Goal: Navigation & Orientation: Understand site structure

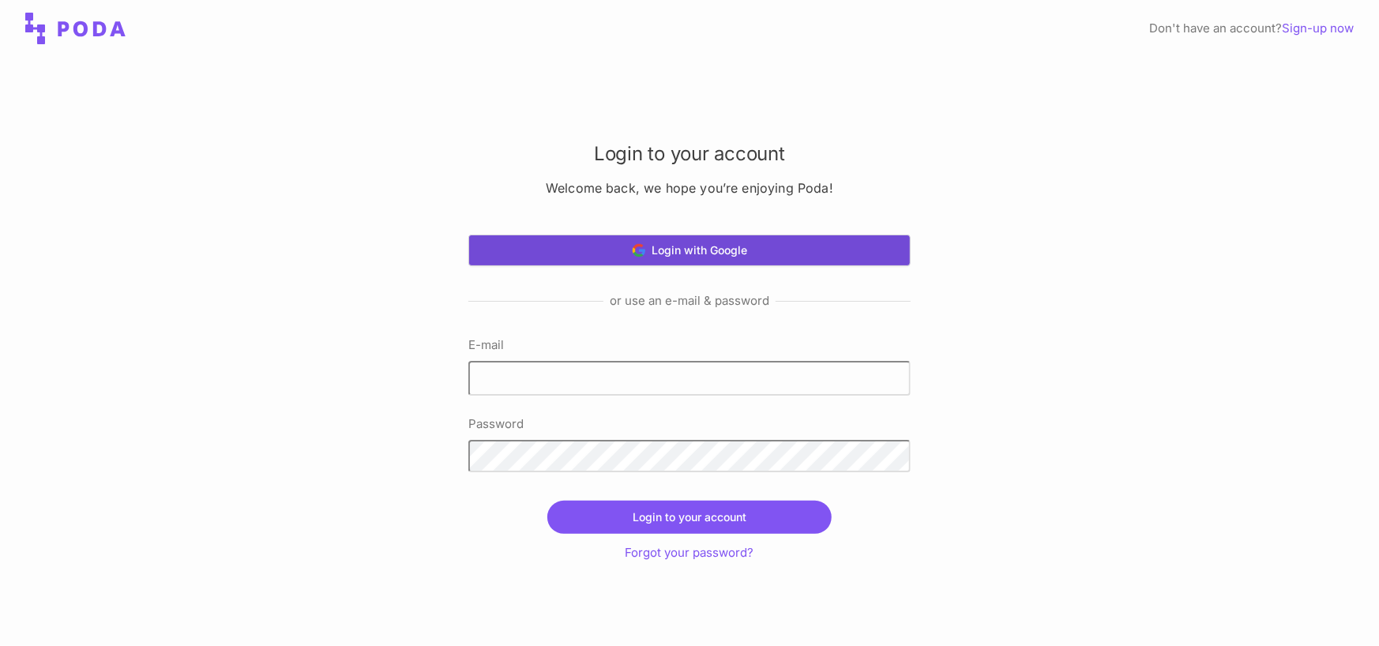
click at [784, 244] on button "Login with Google" at bounding box center [690, 251] width 442 height 32
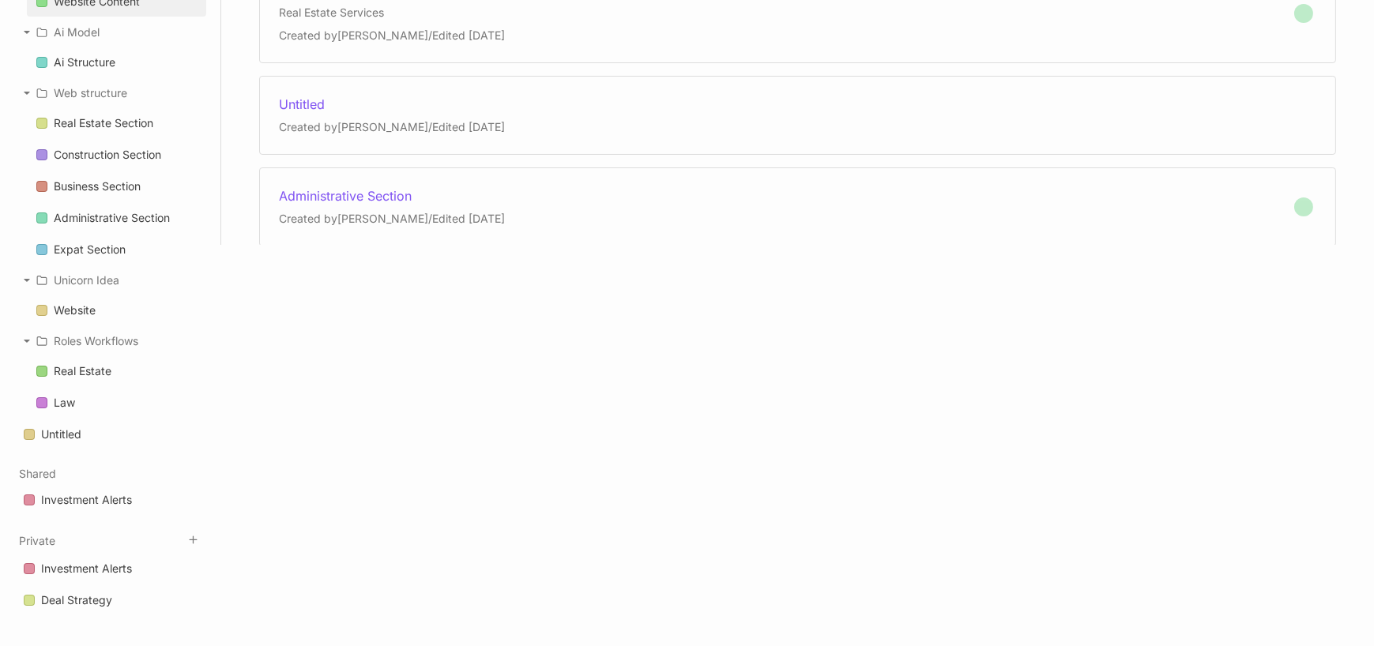
scroll to position [421, 0]
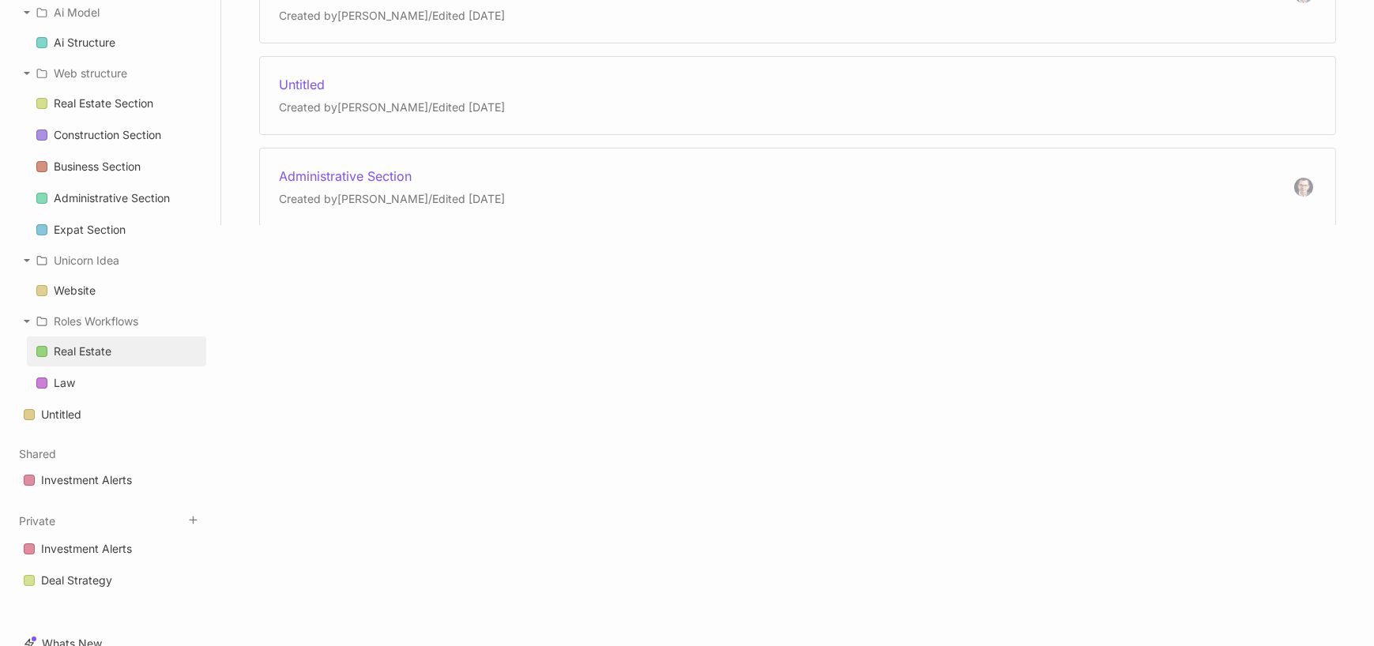
click at [102, 354] on div "Real Estate" at bounding box center [83, 351] width 58 height 19
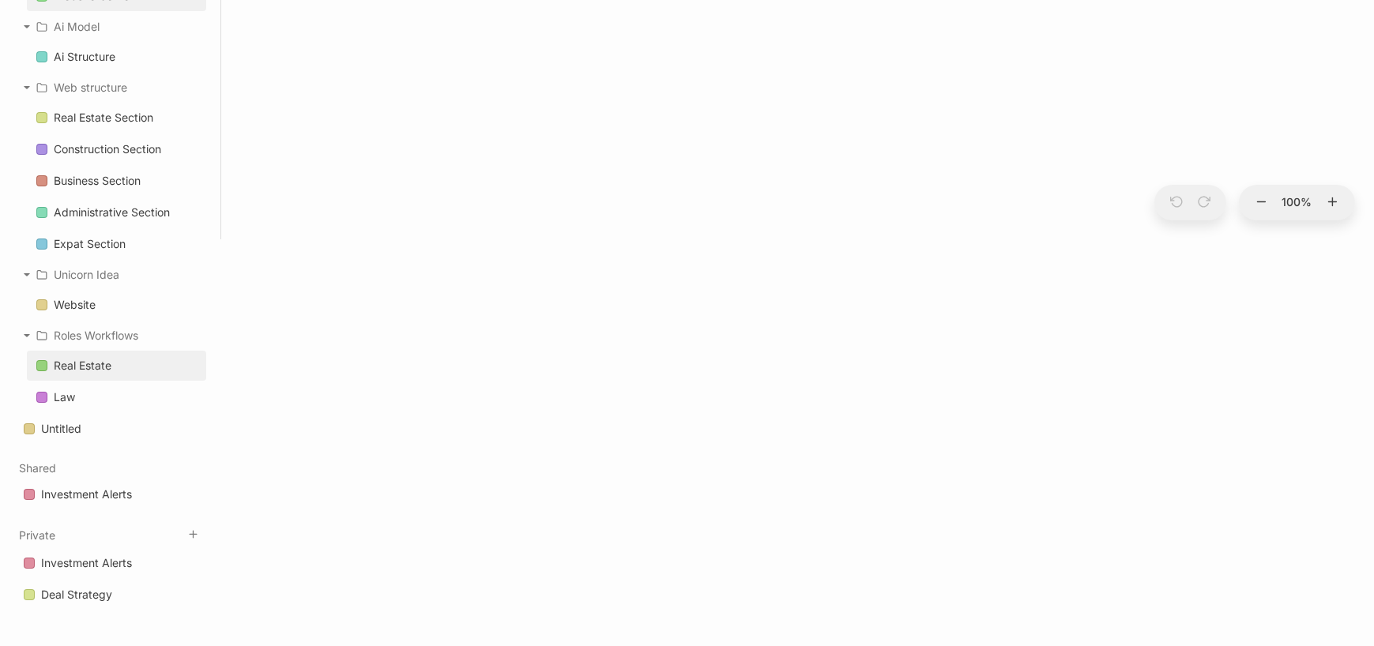
scroll to position [421, 0]
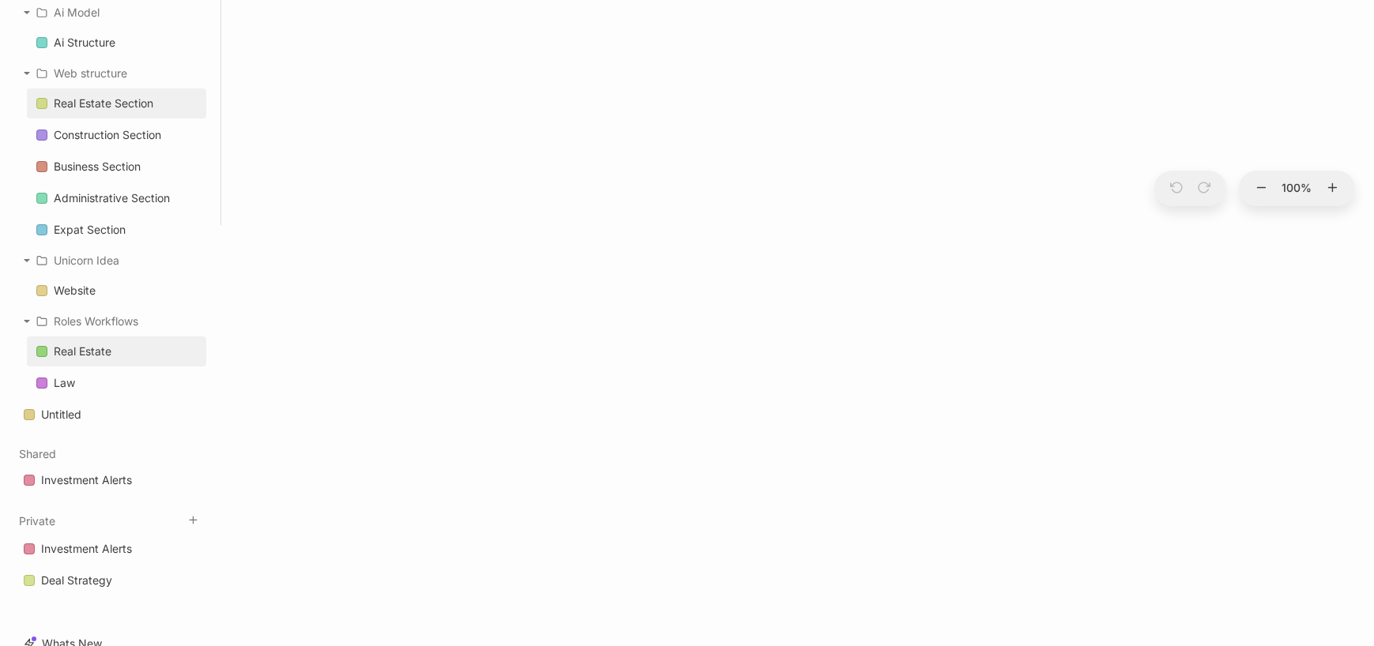
click at [115, 108] on div "Real Estate Section" at bounding box center [104, 103] width 100 height 19
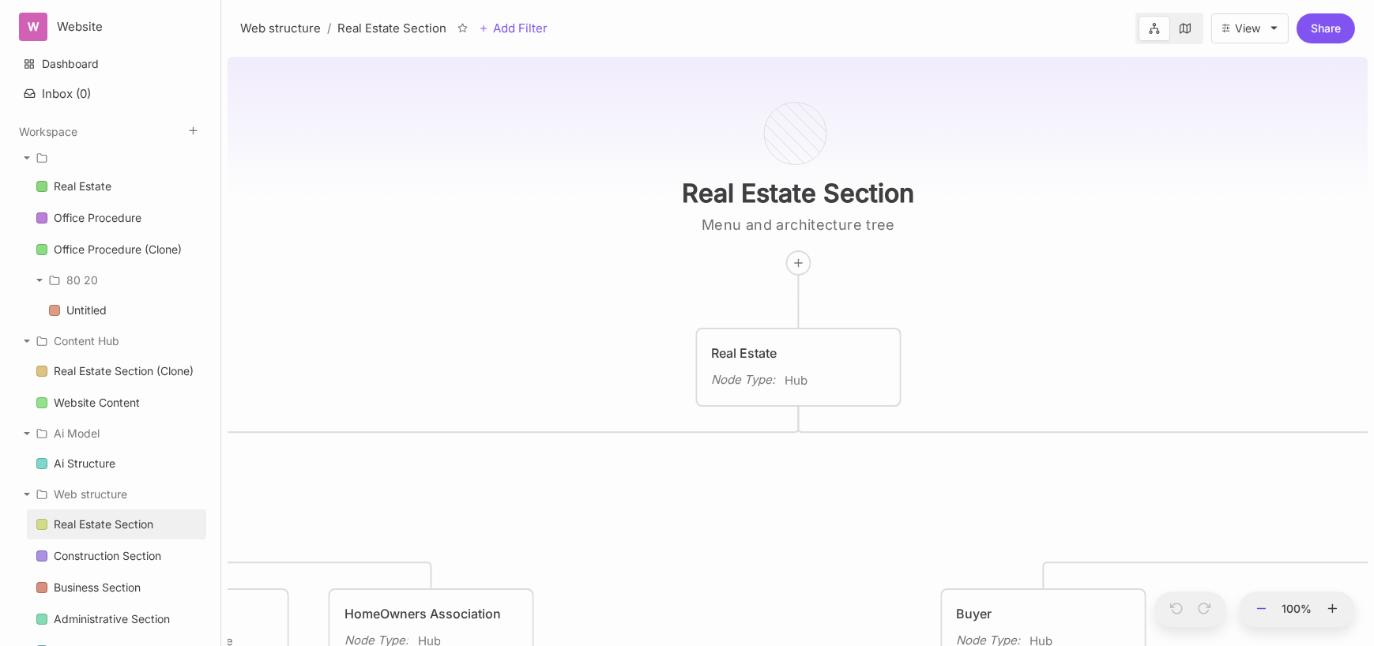
click at [1263, 608] on line at bounding box center [1262, 608] width 8 height 0
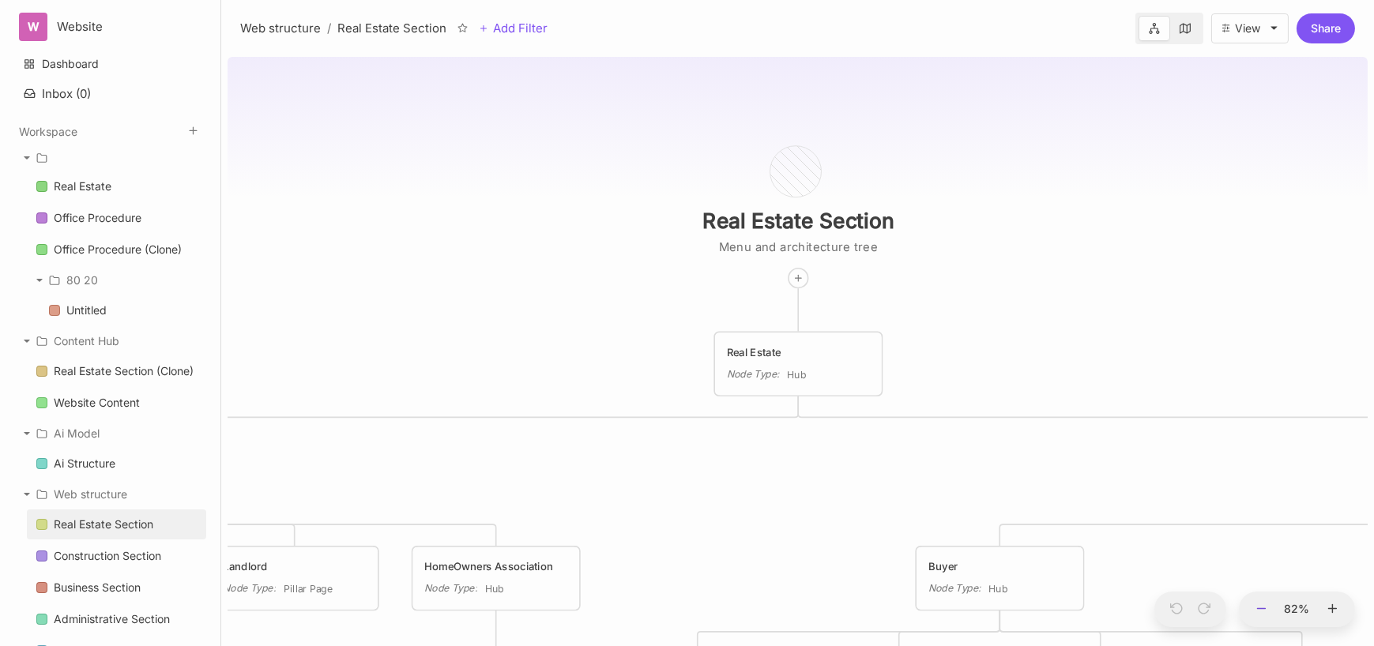
click at [1263, 608] on line at bounding box center [1262, 608] width 8 height 0
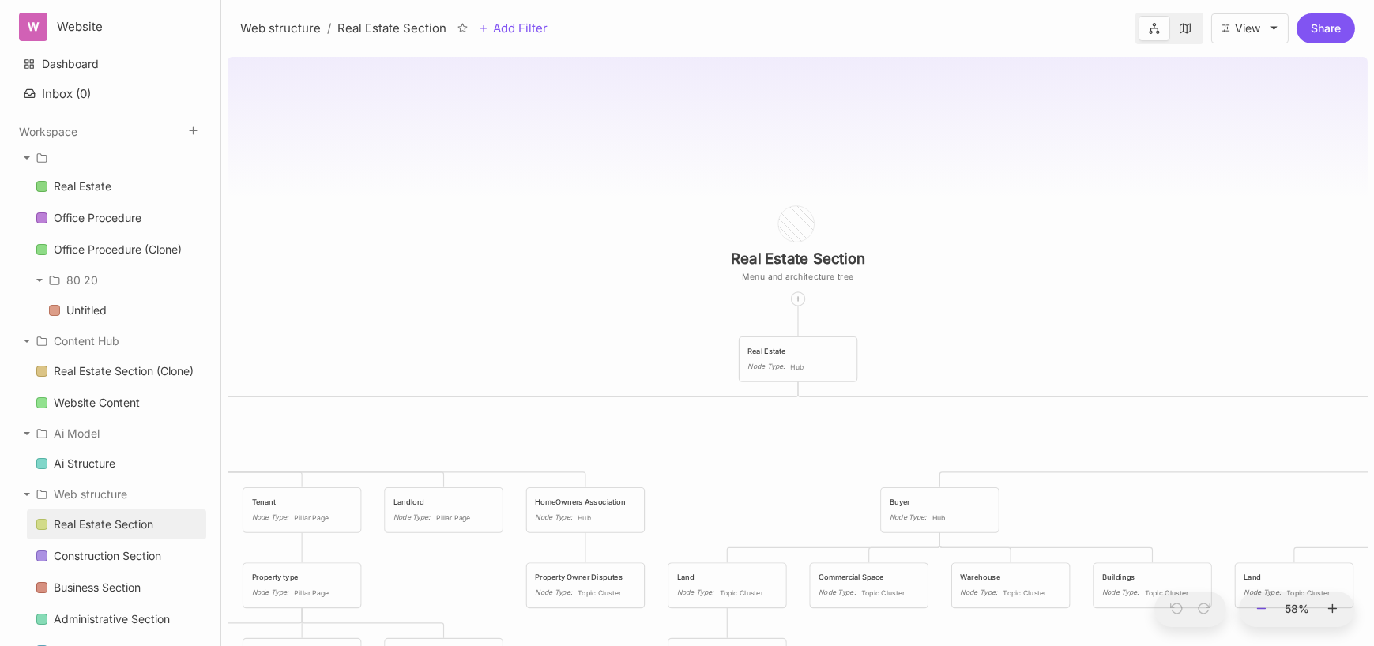
click at [1263, 608] on line at bounding box center [1262, 608] width 8 height 0
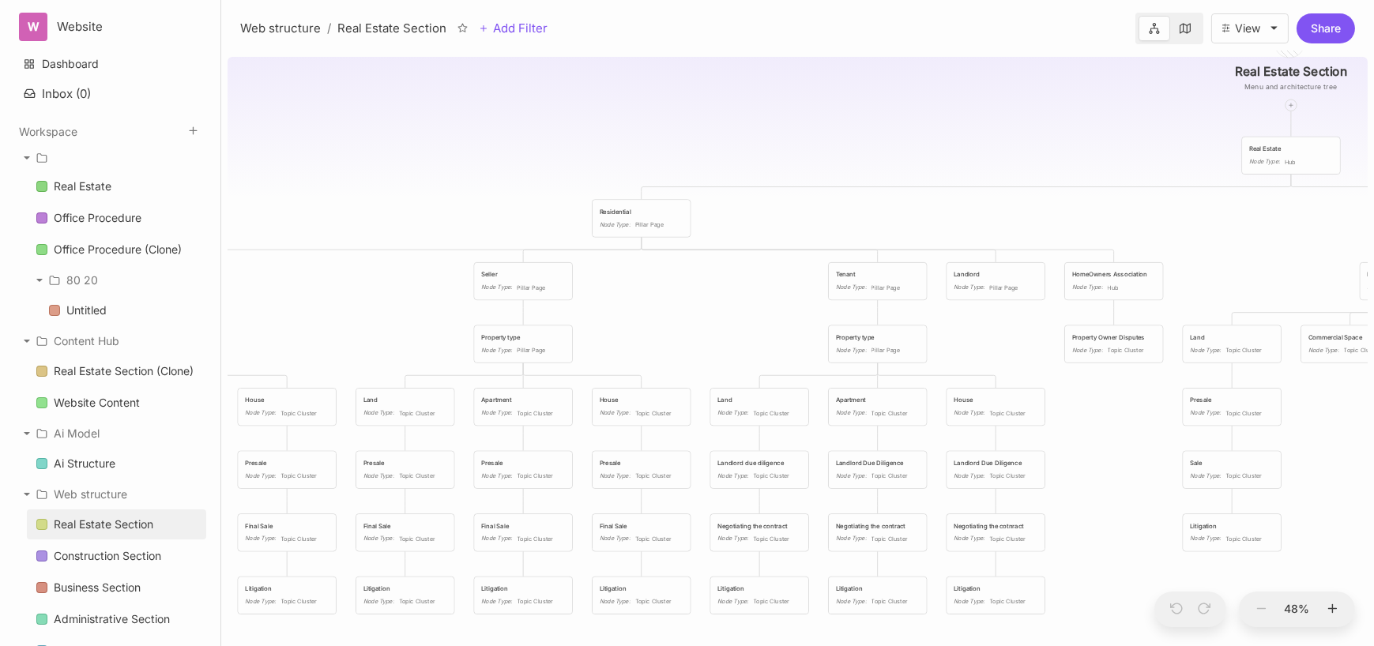
drag, startPoint x: 394, startPoint y: 425, endPoint x: 891, endPoint y: 434, distance: 497.0
click at [891, 434] on div "Real Estate Section Menu and architecture tree Real Estate Node Type : Hub Resi…" at bounding box center [798, 349] width 1140 height 596
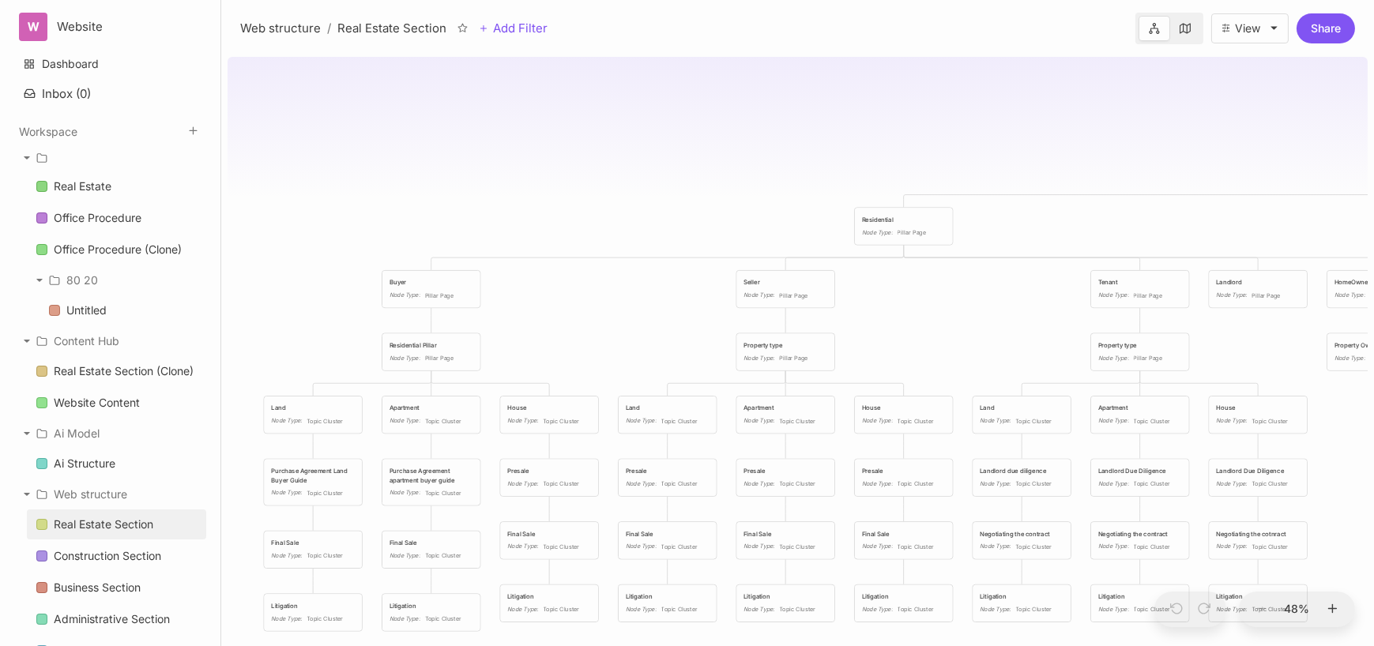
drag, startPoint x: 394, startPoint y: 299, endPoint x: 743, endPoint y: 319, distance: 349.8
click at [743, 319] on div "Real Estate Section Menu and architecture tree Real Estate Node Type : Hub Resi…" at bounding box center [798, 349] width 1140 height 596
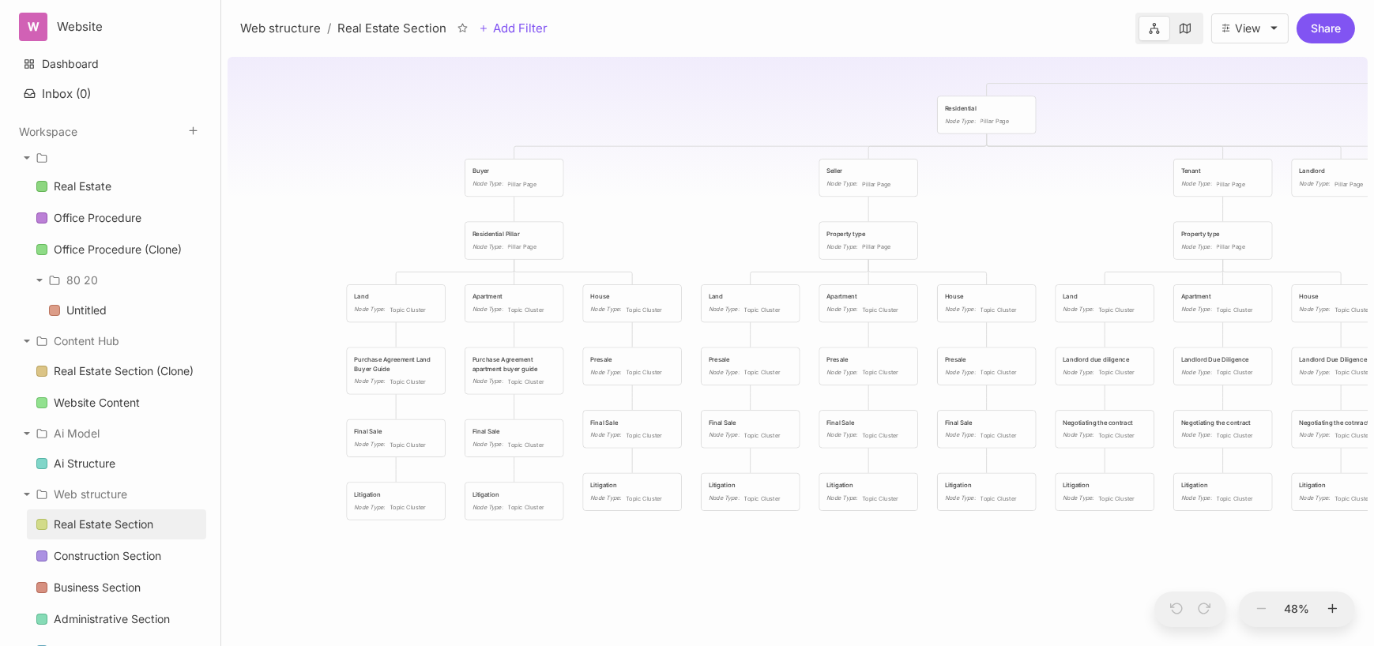
drag, startPoint x: 676, startPoint y: 327, endPoint x: 638, endPoint y: 203, distance: 129.9
click at [638, 203] on div "Real Estate Section Menu and architecture tree Real Estate Node Type : Hub Resi…" at bounding box center [798, 349] width 1140 height 596
click at [1338, 612] on icon at bounding box center [1333, 609] width 14 height 14
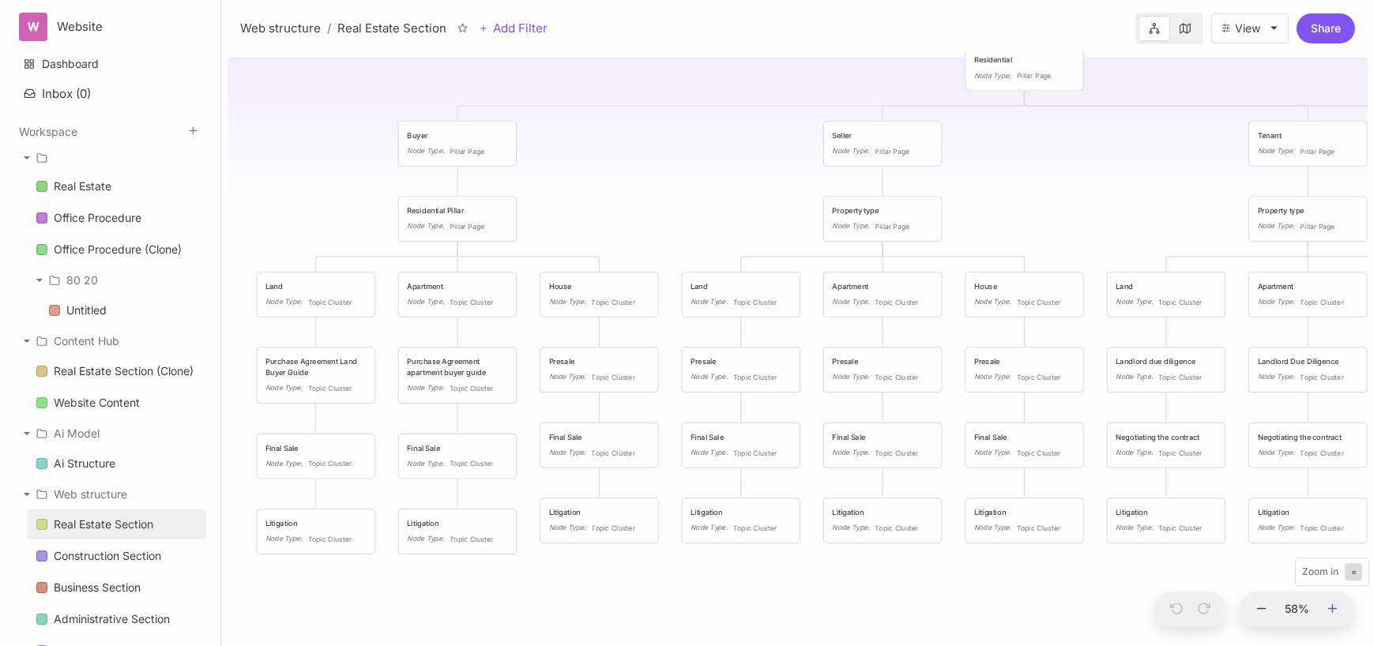
click at [1338, 612] on icon at bounding box center [1333, 609] width 14 height 14
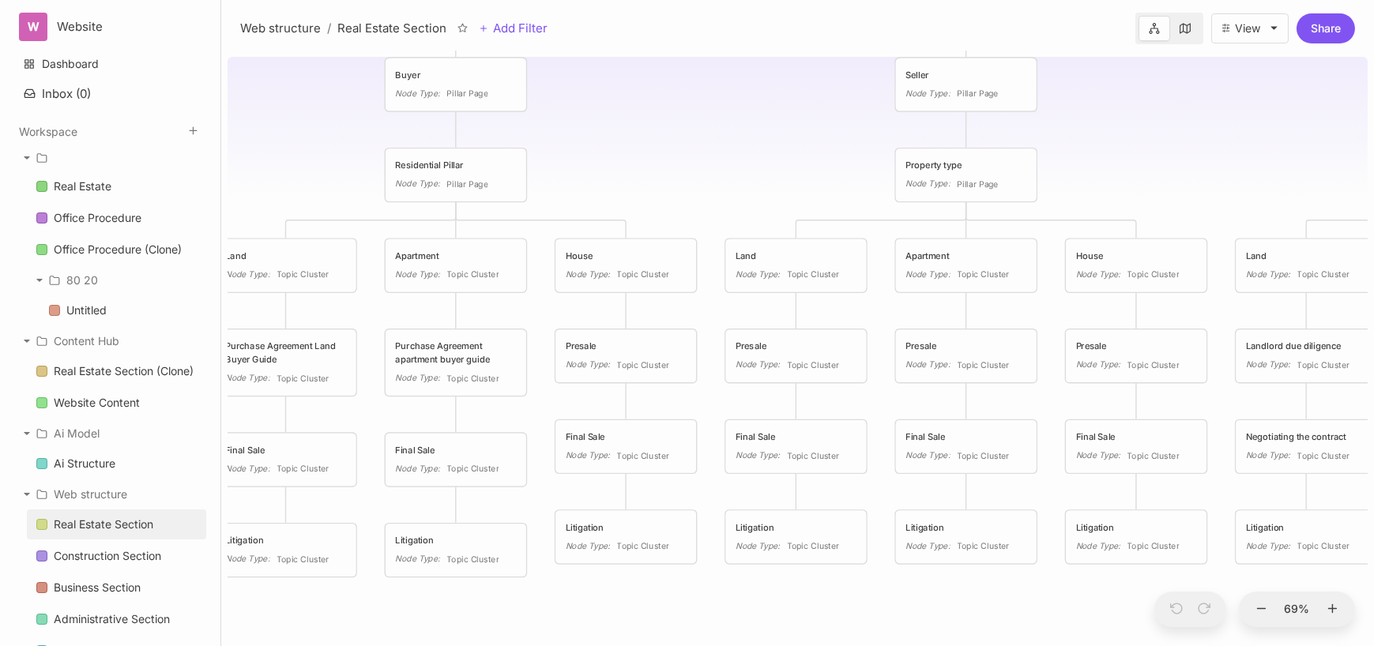
drag, startPoint x: 597, startPoint y: 230, endPoint x: 638, endPoint y: 214, distance: 44.0
click at [638, 214] on div "Real Estate Section Menu and architecture tree Real Estate Node Type : Hub Resi…" at bounding box center [798, 349] width 1140 height 596
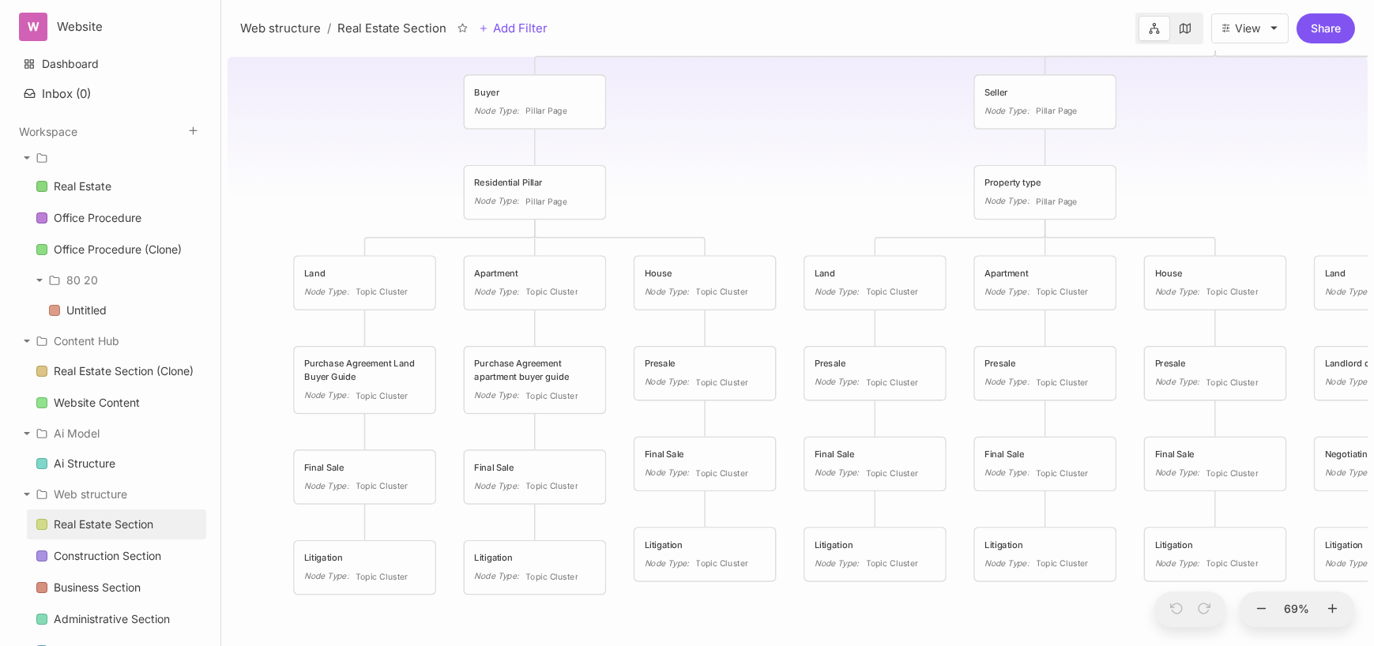
drag, startPoint x: 629, startPoint y: 171, endPoint x: 706, endPoint y: 189, distance: 78.8
click at [706, 189] on div "Real Estate Section Menu and architecture tree Real Estate Node Type : Hub Resi…" at bounding box center [798, 349] width 1140 height 596
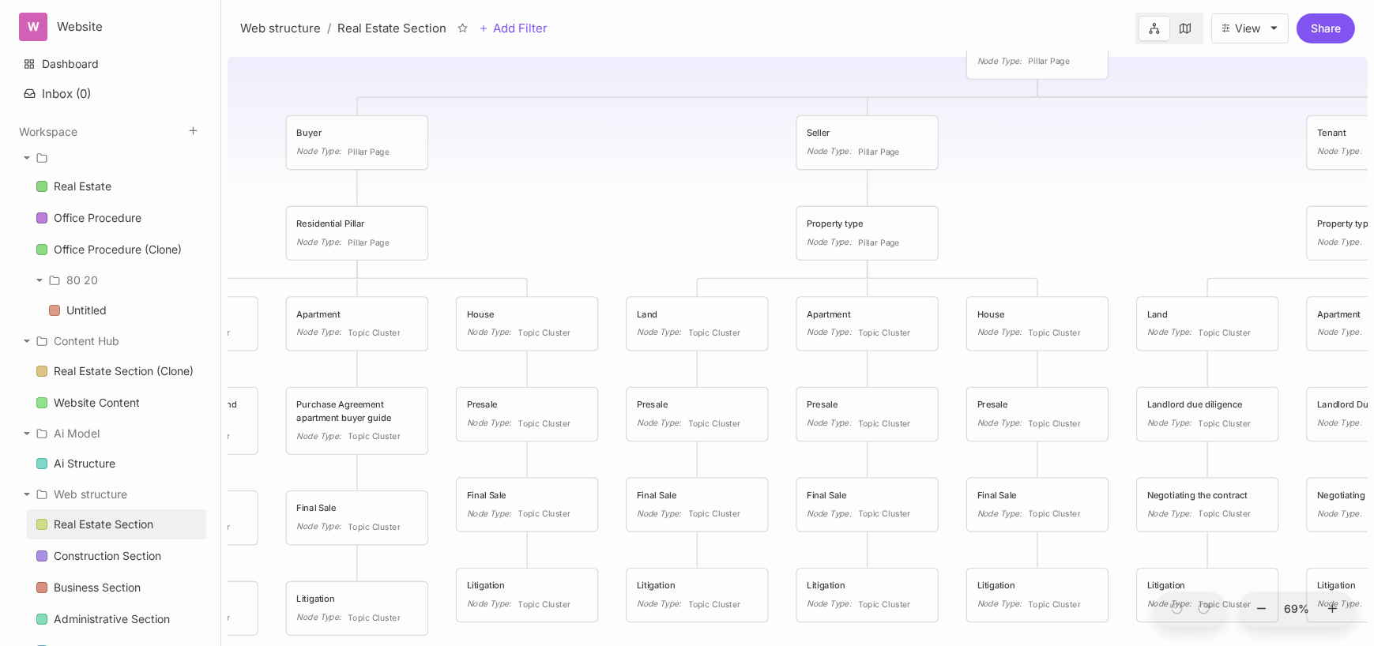
drag, startPoint x: 752, startPoint y: 82, endPoint x: 577, endPoint y: 228, distance: 227.8
click at [577, 228] on div "Real Estate Section Menu and architecture tree Real Estate Node Type : Hub Resi…" at bounding box center [798, 349] width 1140 height 596
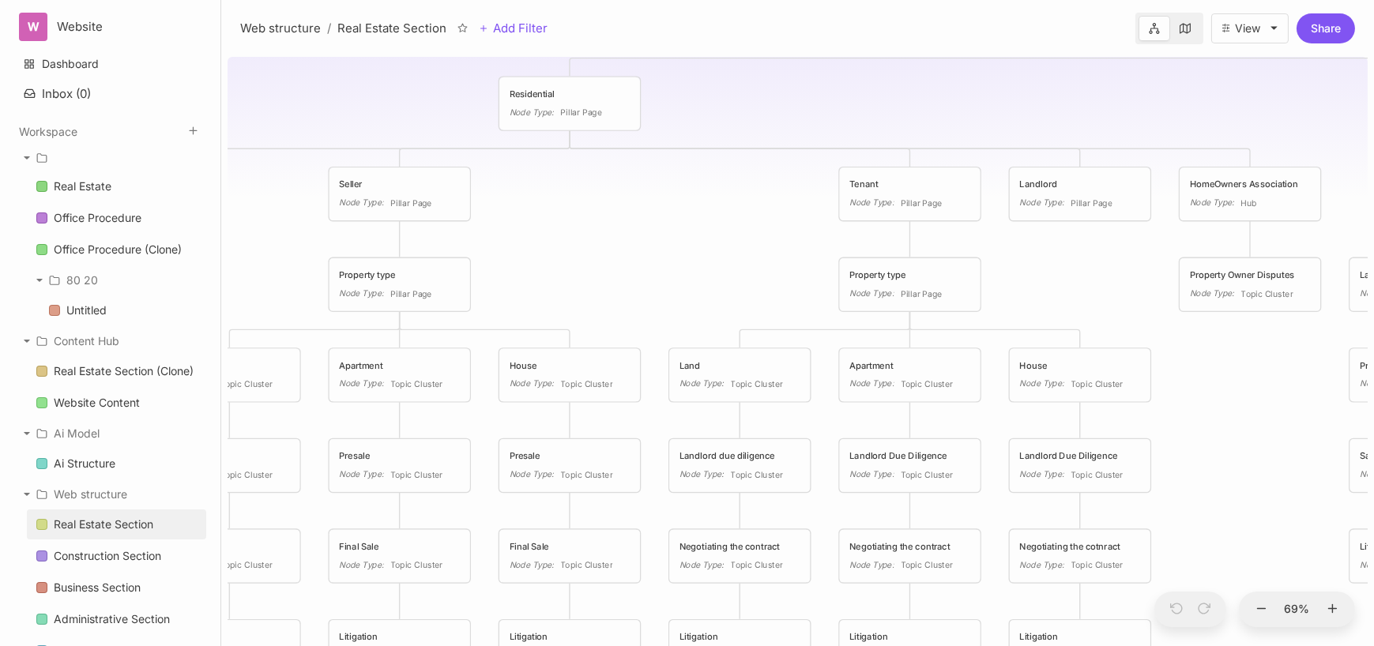
drag, startPoint x: 1103, startPoint y: 205, endPoint x: 635, endPoint y: 257, distance: 470.5
click at [635, 257] on div "Real Estate Section Menu and architecture tree Real Estate Node Type : Hub Resi…" at bounding box center [798, 349] width 1140 height 596
drag, startPoint x: 1102, startPoint y: 264, endPoint x: 1116, endPoint y: 264, distance: 13.4
click at [1116, 265] on div "Property Owner Disputes" at bounding box center [1127, 271] width 121 height 13
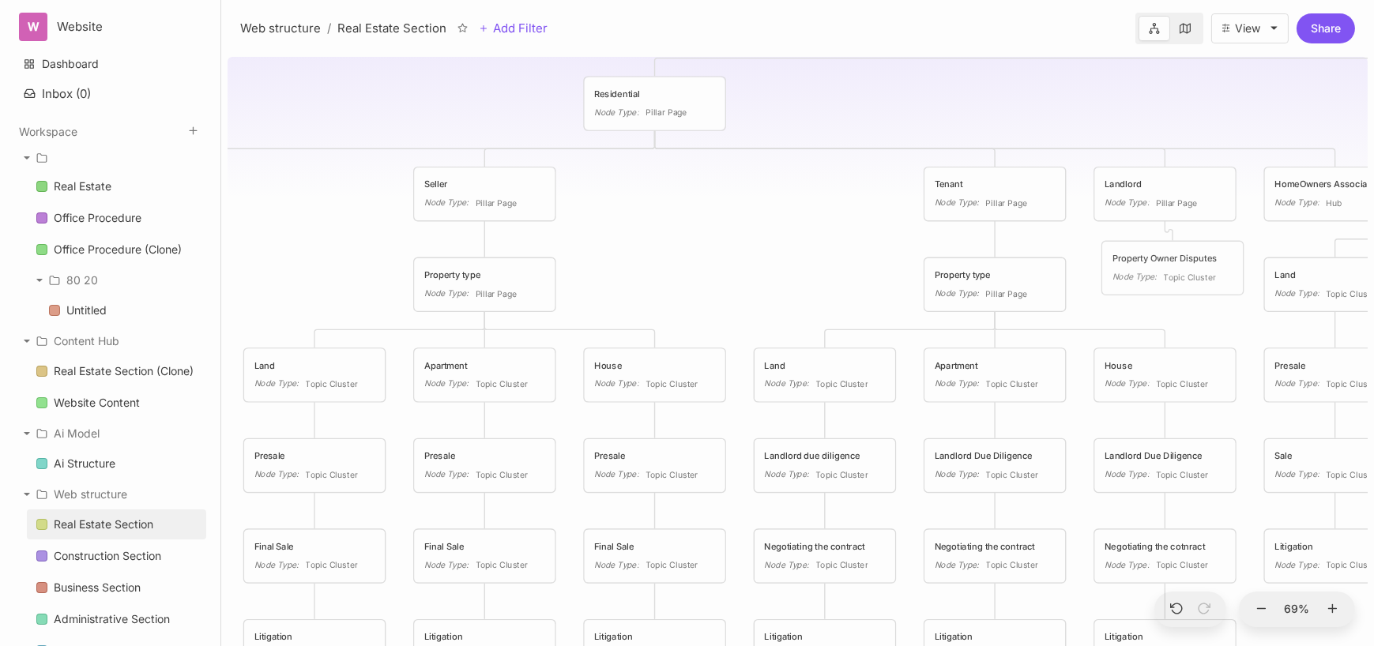
drag, startPoint x: 1107, startPoint y: 288, endPoint x: 1153, endPoint y: 275, distance: 47.8
click at [1153, 275] on div "Node Type :" at bounding box center [1134, 276] width 44 height 13
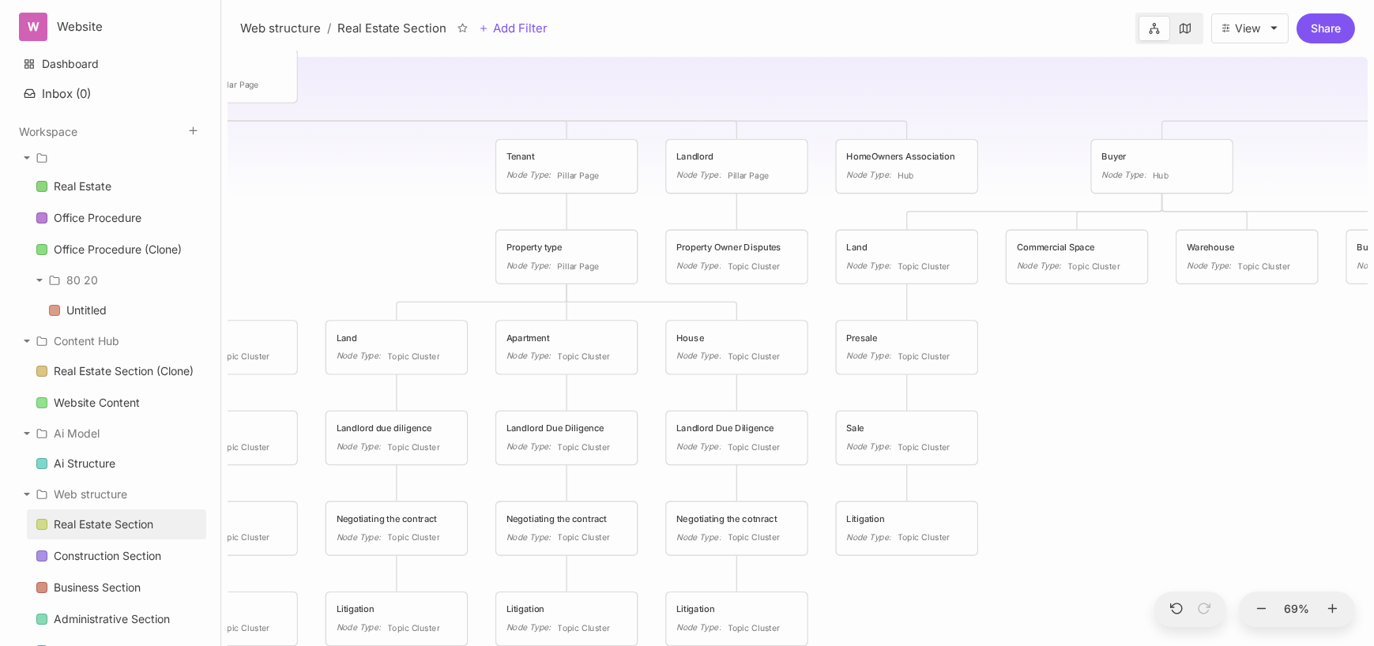
drag, startPoint x: 786, startPoint y: 242, endPoint x: 421, endPoint y: 225, distance: 365.4
click at [421, 225] on div "Real Estate Section Menu and architecture tree Real Estate Node Type : Hub Resi…" at bounding box center [798, 349] width 1140 height 596
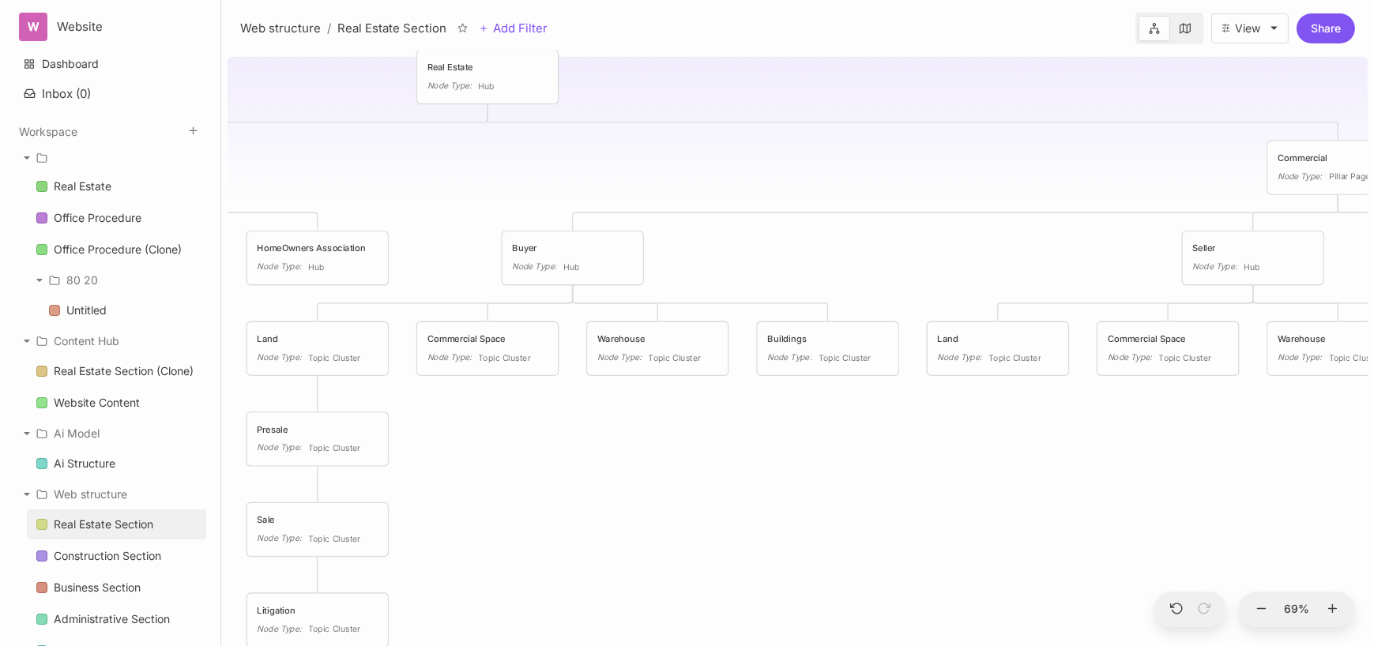
drag, startPoint x: 1244, startPoint y: 349, endPoint x: 656, endPoint y: 441, distance: 595.7
click at [656, 441] on div "Real Estate Section Menu and architecture tree Real Estate Node Type : Hub Resi…" at bounding box center [798, 349] width 1140 height 596
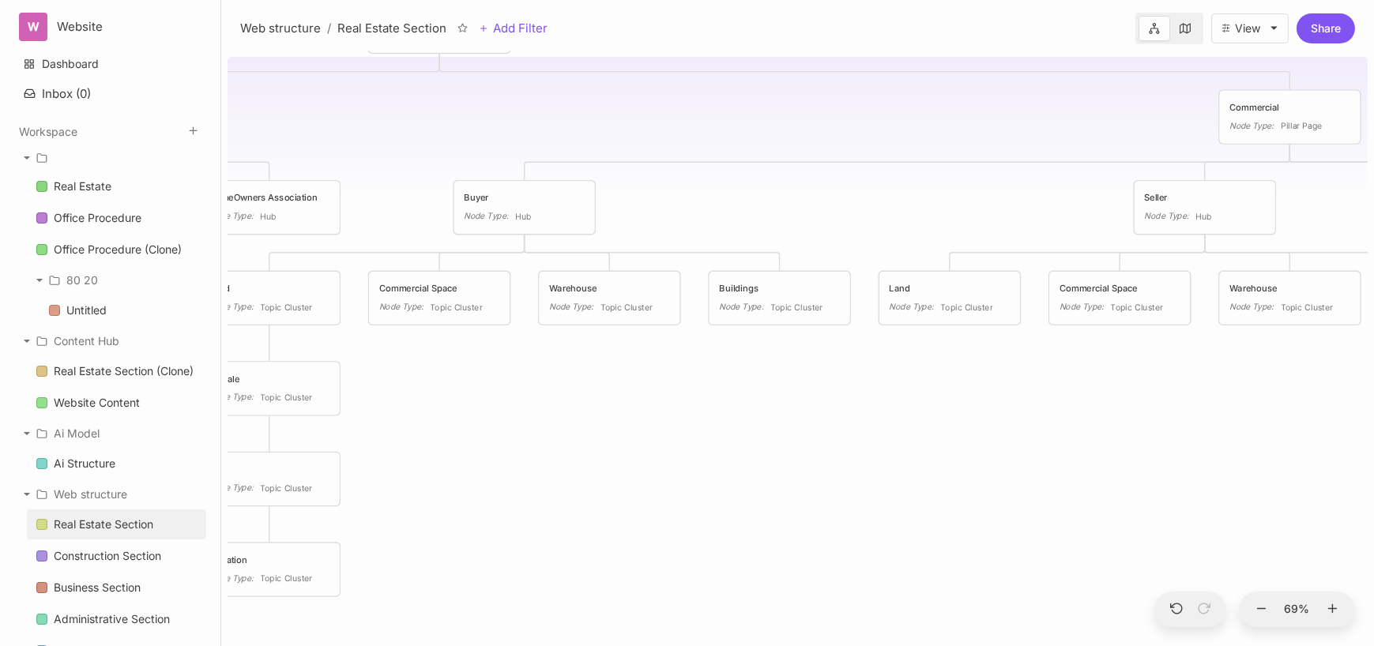
drag, startPoint x: 1202, startPoint y: 457, endPoint x: 1154, endPoint y: 407, distance: 69.9
click at [1154, 407] on div "Real Estate Section Menu and architecture tree Real Estate Node Type : Hub Resi…" at bounding box center [798, 349] width 1140 height 596
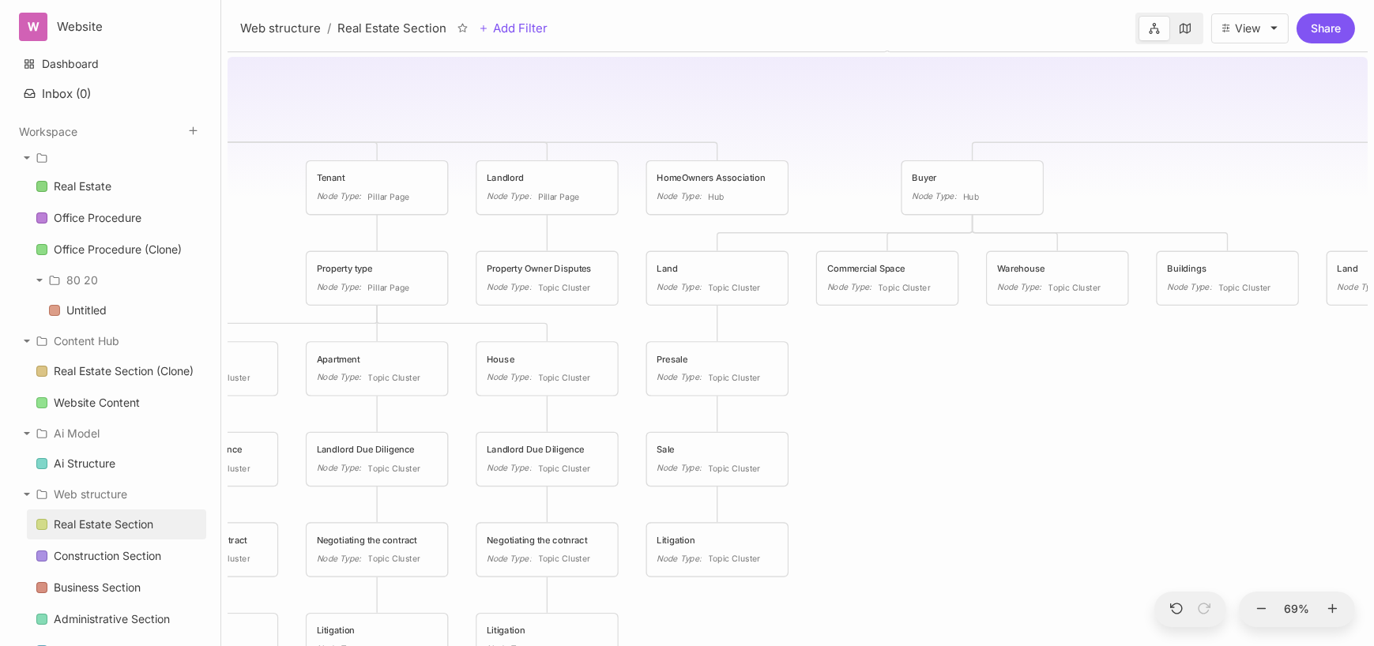
drag, startPoint x: 671, startPoint y: 428, endPoint x: 1152, endPoint y: 408, distance: 481.6
click at [1152, 408] on div "Real Estate Section Menu and architecture tree Real Estate Node Type : Hub Resi…" at bounding box center [798, 349] width 1140 height 596
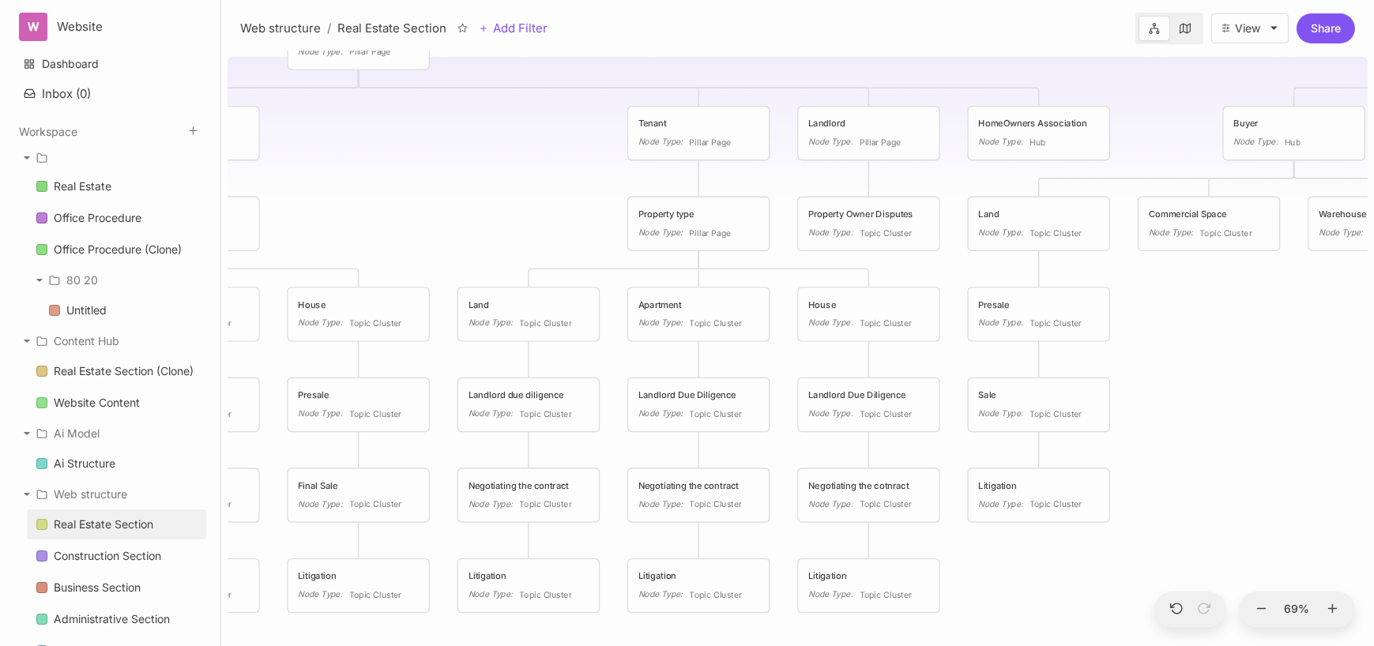
drag, startPoint x: 869, startPoint y: 384, endPoint x: 1157, endPoint y: 329, distance: 292.9
click at [1157, 329] on div "Real Estate Section Menu and architecture tree Real Estate Node Type : Hub Resi…" at bounding box center [798, 349] width 1140 height 596
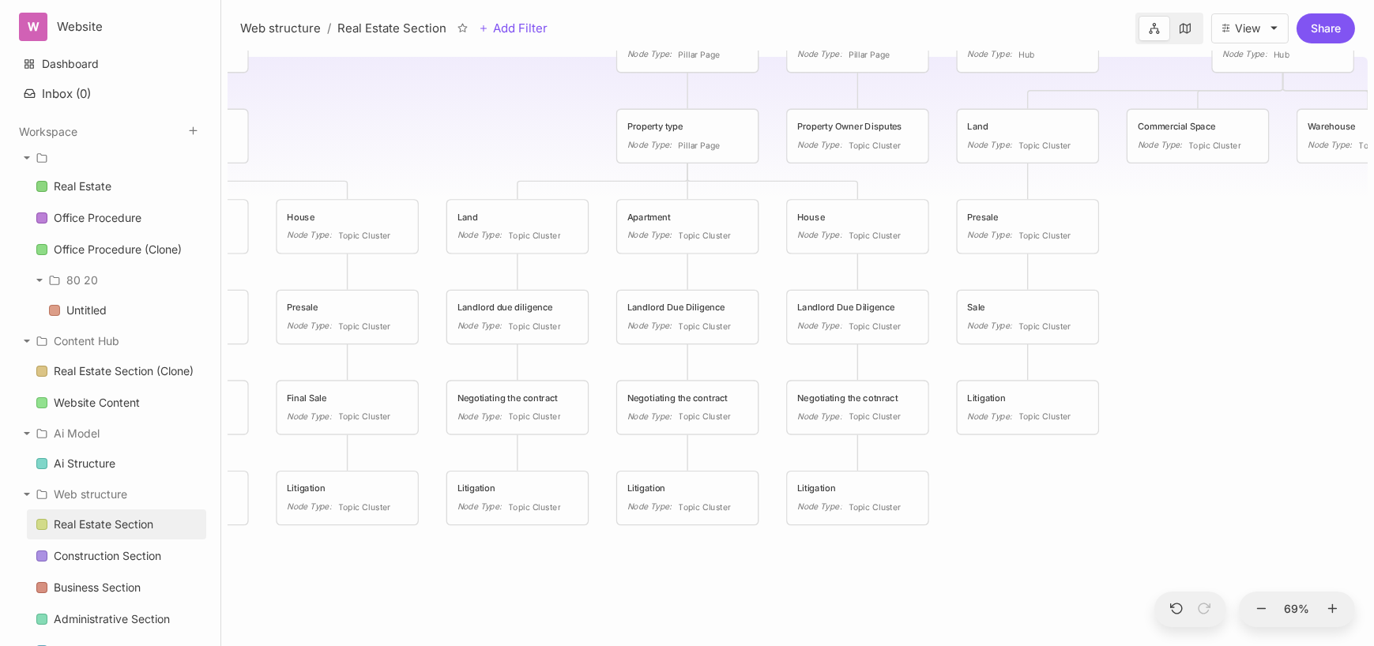
drag, startPoint x: 543, startPoint y: 244, endPoint x: 529, endPoint y: 158, distance: 87.3
click at [529, 158] on div "Real Estate Section Menu and architecture tree Real Estate Node Type : Hub Resi…" at bounding box center [798, 349] width 1140 height 596
click at [142, 547] on div "Construction Section" at bounding box center [107, 556] width 107 height 19
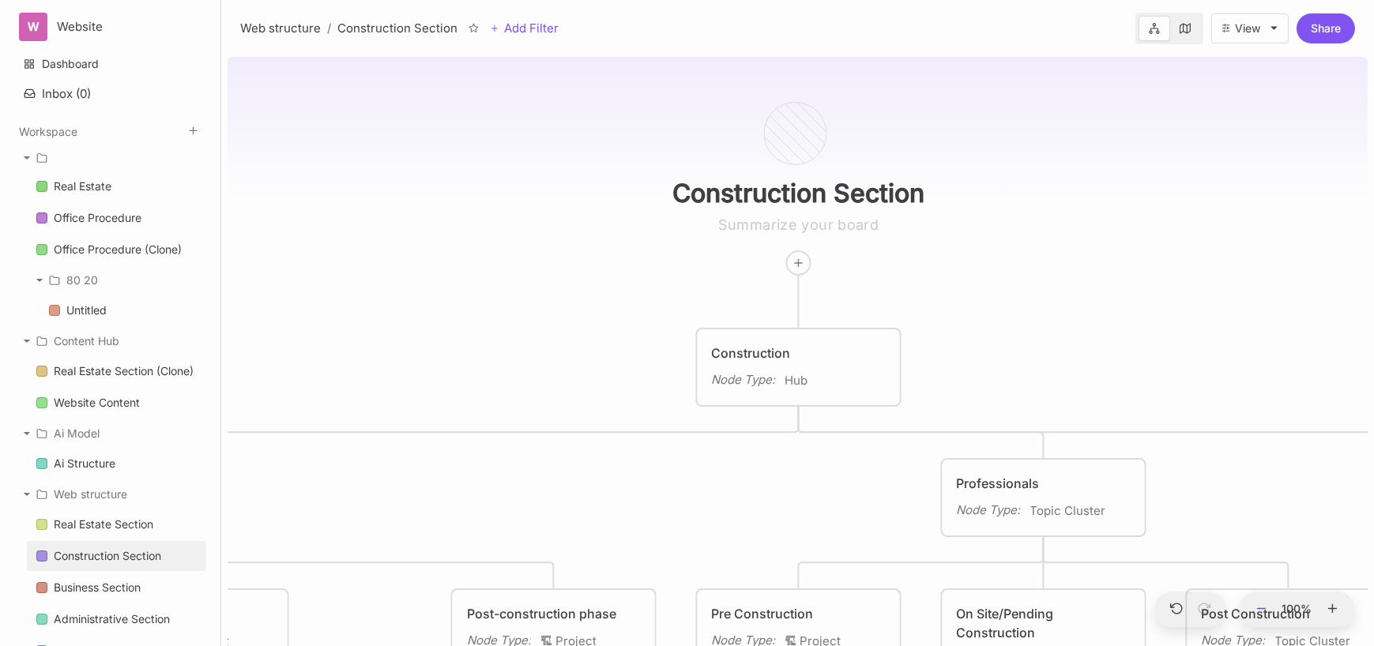
click at [1266, 605] on icon at bounding box center [1262, 609] width 14 height 14
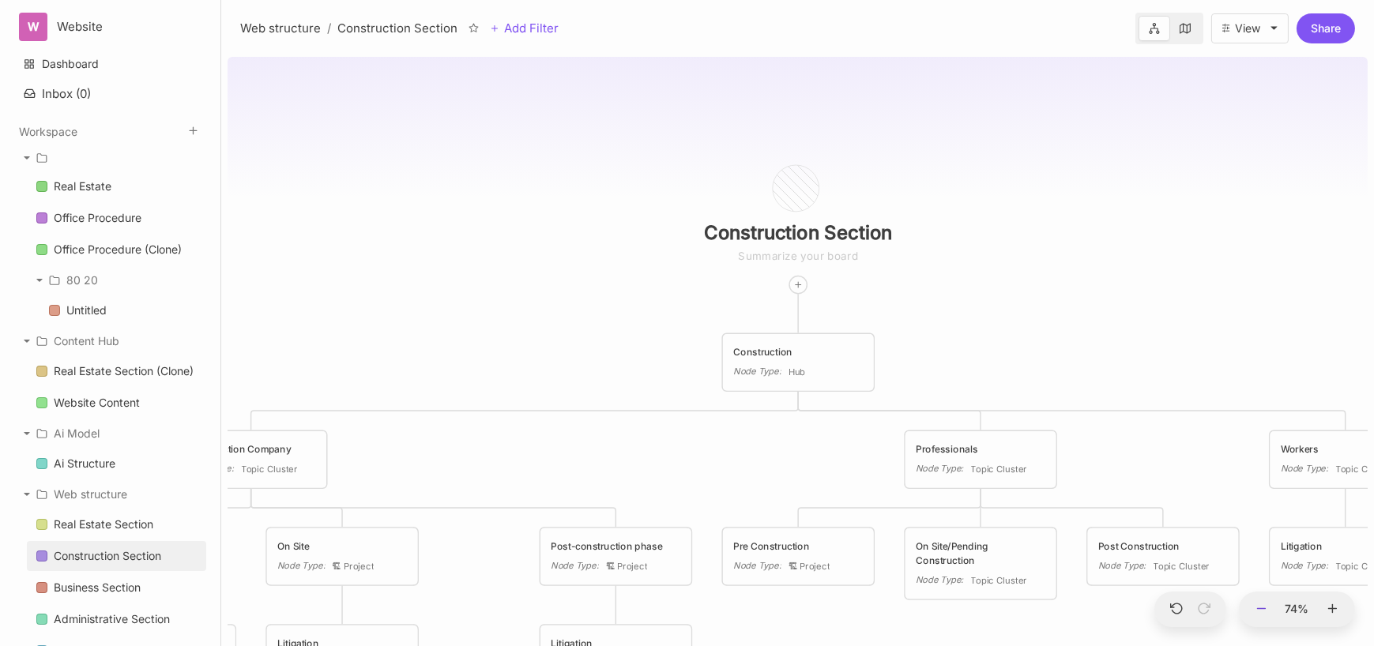
click at [1266, 605] on icon at bounding box center [1262, 609] width 14 height 14
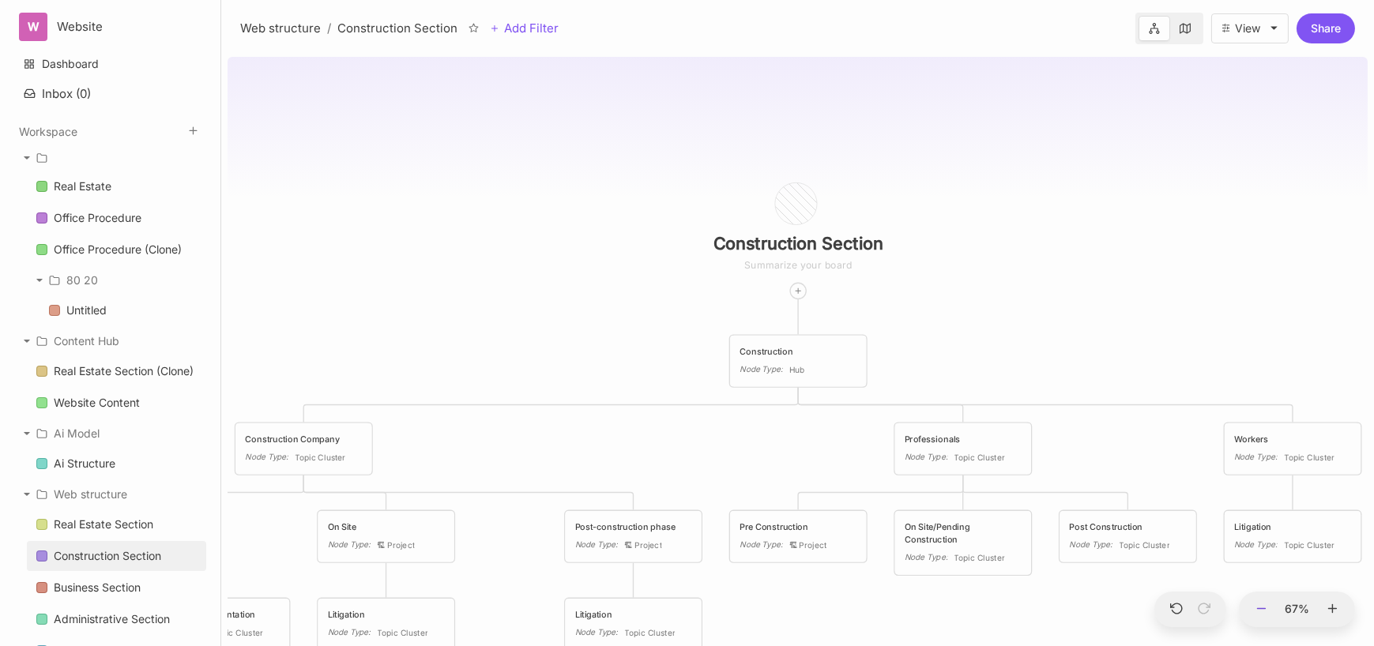
click at [1266, 605] on icon at bounding box center [1262, 609] width 14 height 14
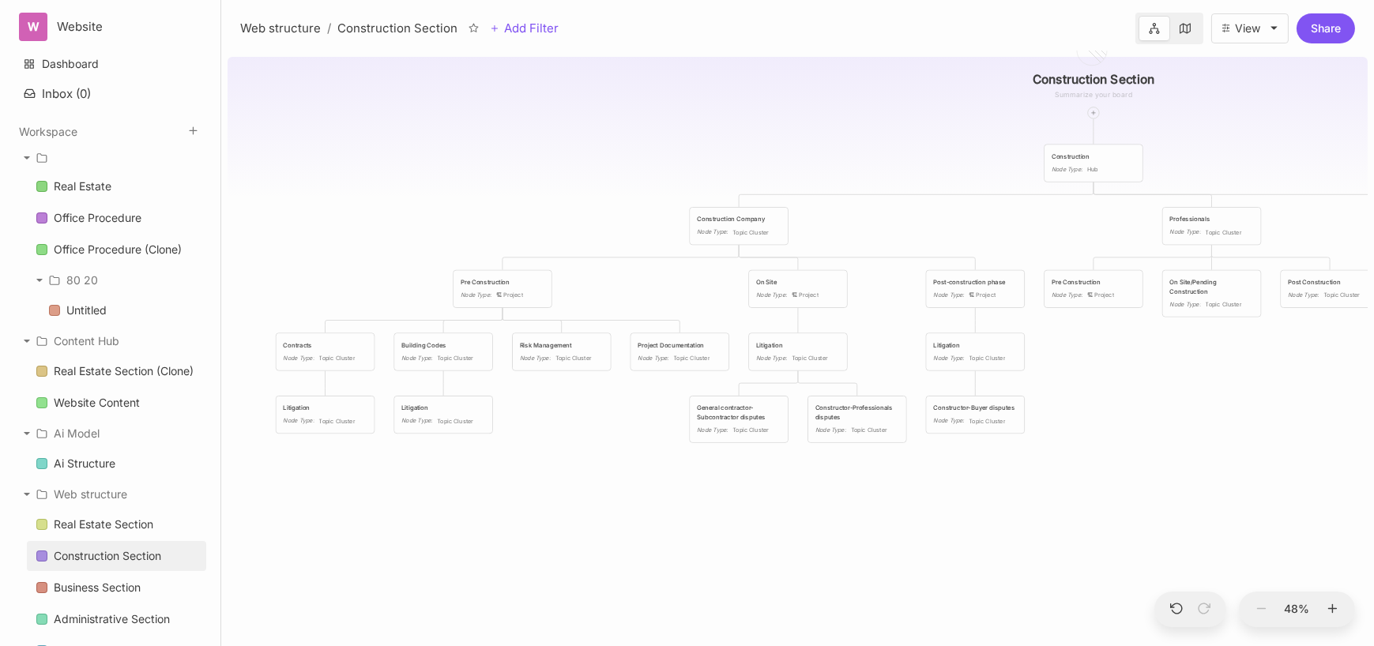
drag, startPoint x: 589, startPoint y: 418, endPoint x: 885, endPoint y: 224, distance: 353.7
click at [885, 224] on div "Construction Section Construction Node Type : Hub Construction Company Node Typ…" at bounding box center [798, 349] width 1140 height 596
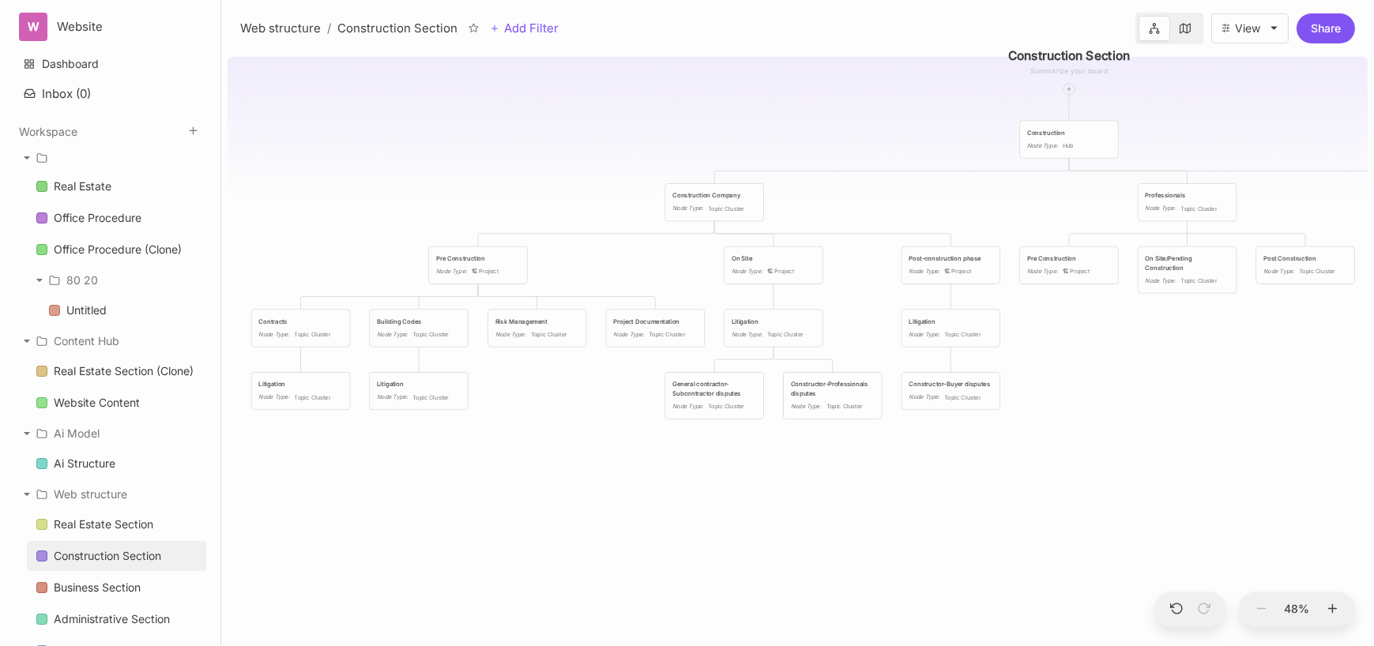
drag, startPoint x: 495, startPoint y: 184, endPoint x: 469, endPoint y: 160, distance: 34.7
click at [469, 160] on div "Construction Section Construction Node Type : Hub Construction Company Node Typ…" at bounding box center [798, 349] width 1140 height 596
click at [1328, 613] on icon at bounding box center [1333, 609] width 14 height 14
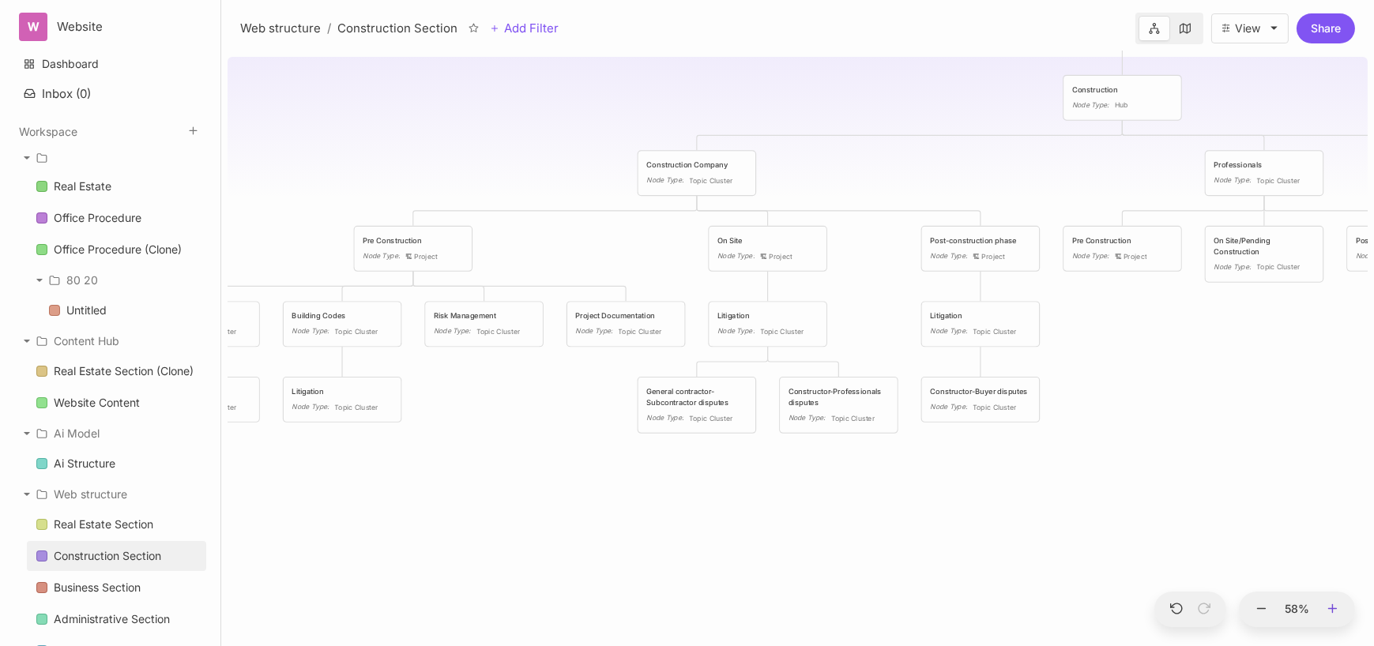
click at [1329, 613] on icon at bounding box center [1333, 609] width 14 height 14
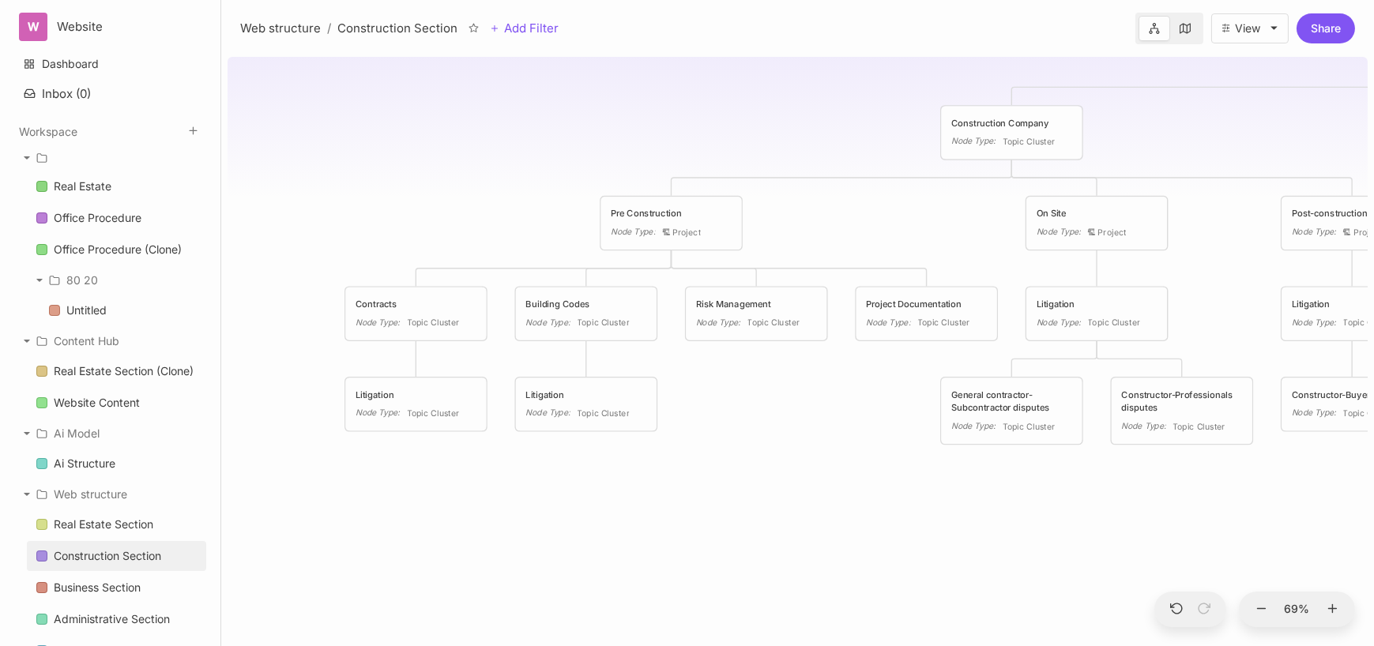
drag, startPoint x: 501, startPoint y: 571, endPoint x: 836, endPoint y: 566, distance: 335.0
click at [836, 566] on div "Construction Section Construction Node Type : Hub Construction Company Node Typ…" at bounding box center [798, 349] width 1140 height 596
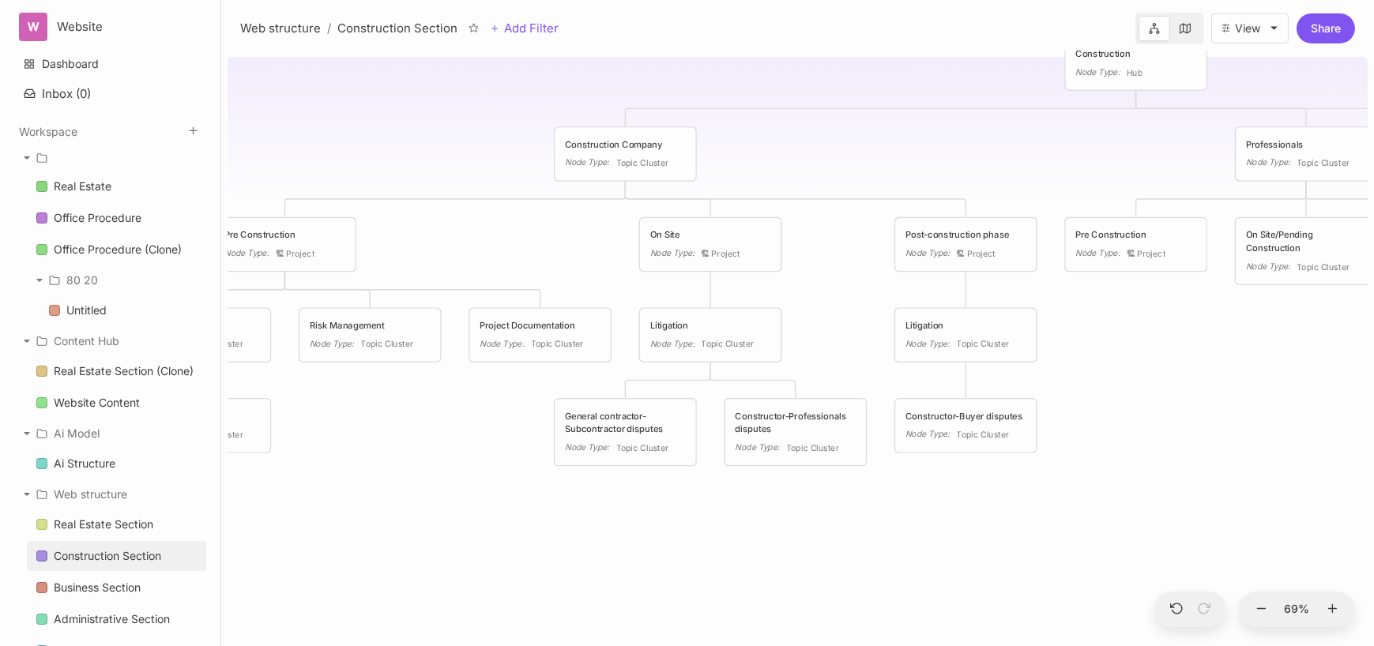
drag, startPoint x: 849, startPoint y: 381, endPoint x: 476, endPoint y: 401, distance: 373.4
click at [476, 401] on div "Construction Section Construction Node Type : Hub Construction Company Node Typ…" at bounding box center [798, 349] width 1140 height 596
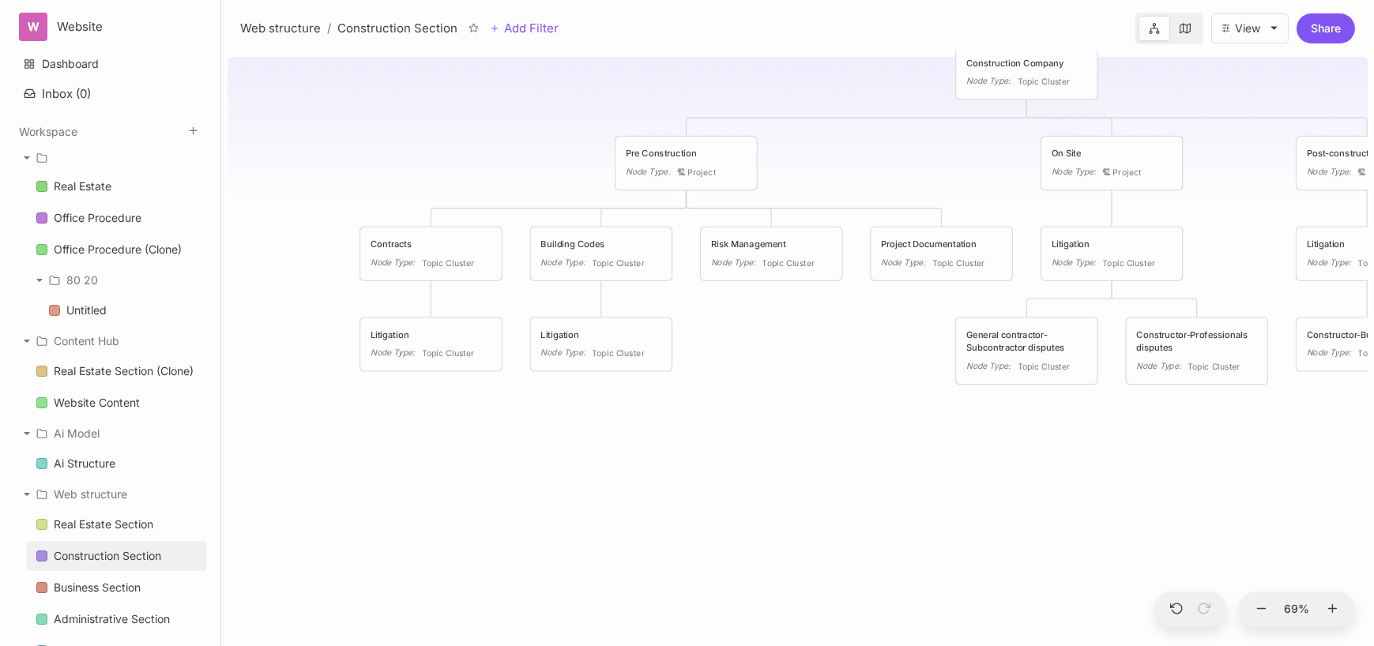
drag, startPoint x: 487, startPoint y: 222, endPoint x: 916, endPoint y: 154, distance: 434.4
click at [916, 154] on div "Construction Section Construction Node Type : Hub Construction Company Node Typ…" at bounding box center [798, 349] width 1140 height 596
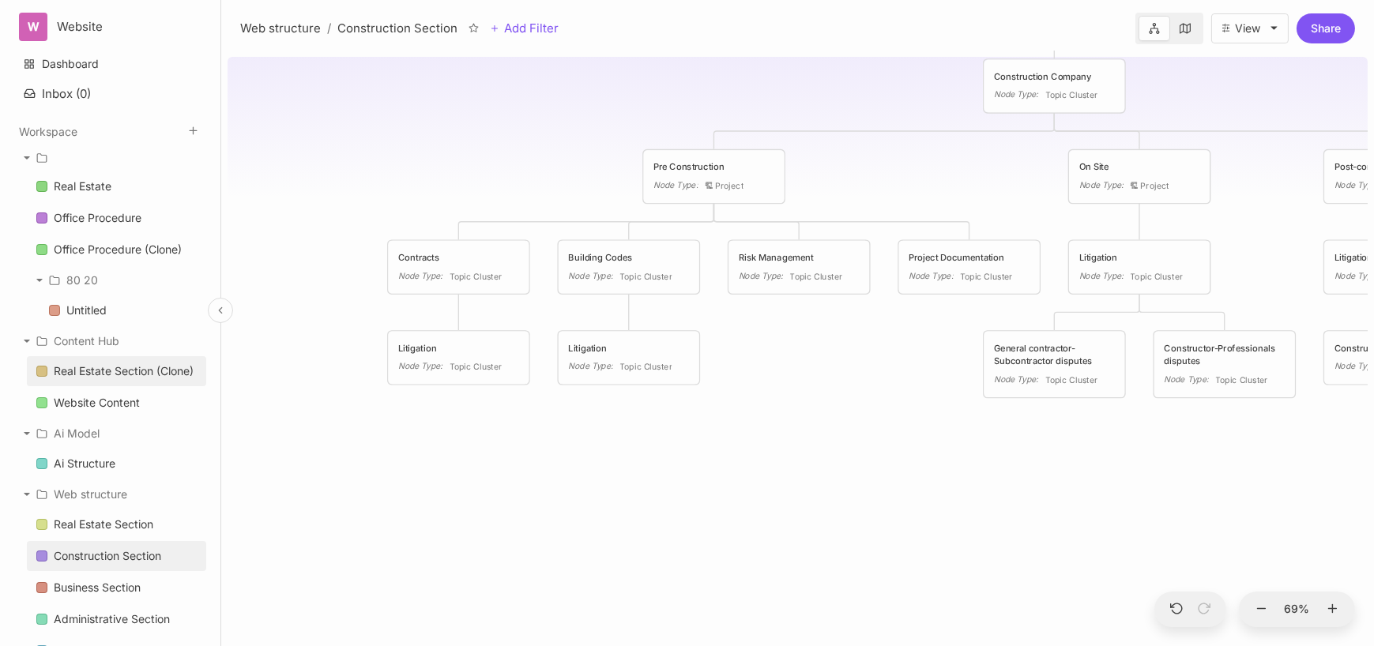
click at [145, 371] on div "Real Estate Section (Clone)" at bounding box center [124, 371] width 140 height 19
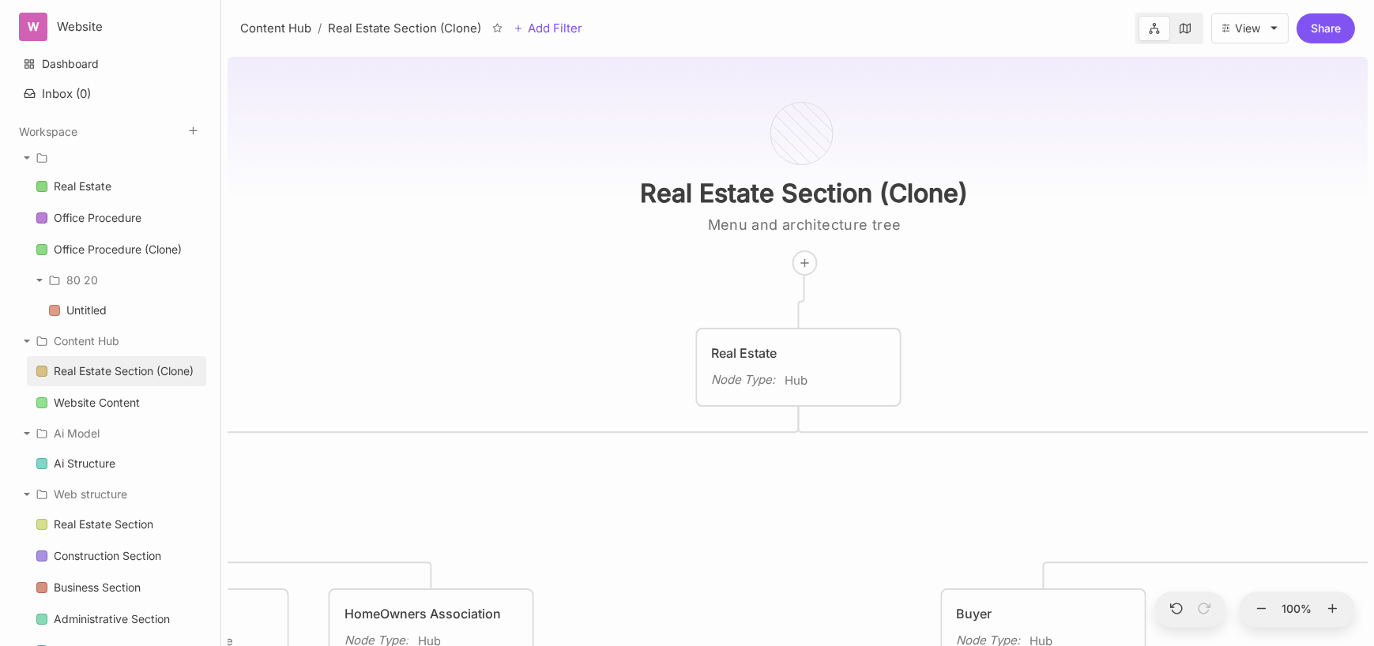
click at [1272, 619] on div "100 %" at bounding box center [1297, 610] width 116 height 36
click at [1266, 613] on icon at bounding box center [1262, 609] width 14 height 14
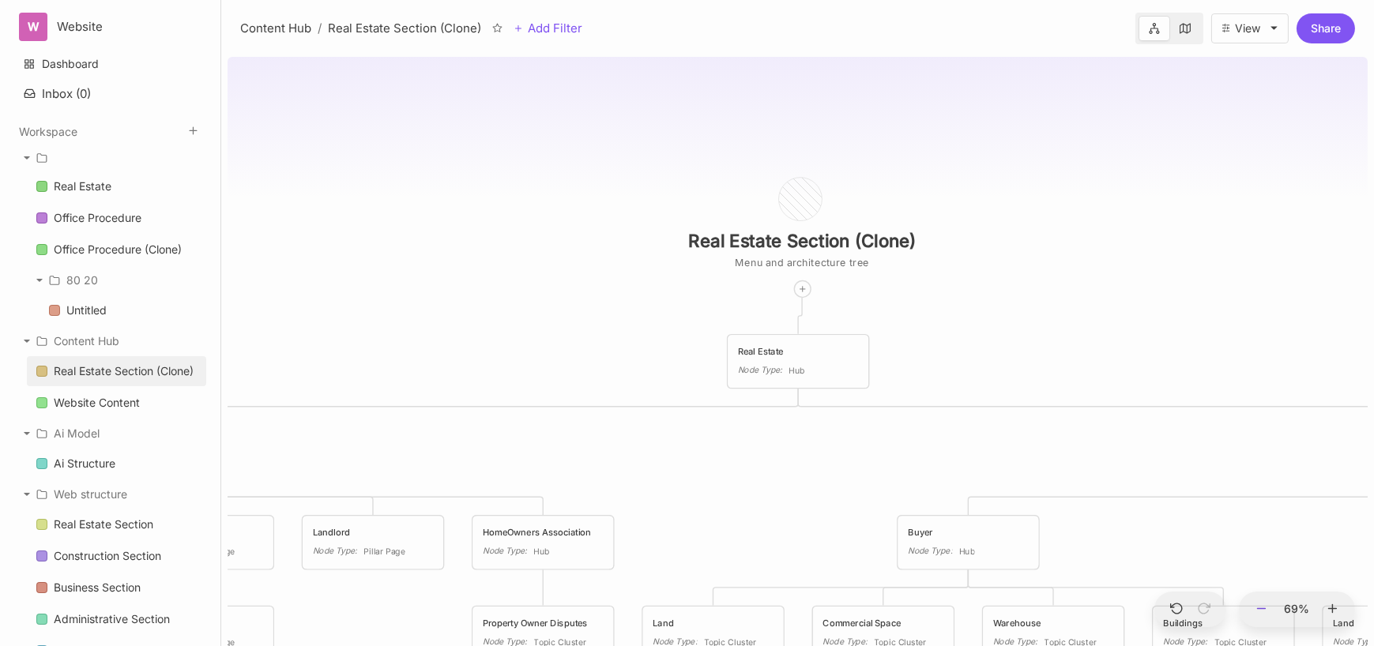
click at [1266, 613] on icon at bounding box center [1262, 609] width 14 height 14
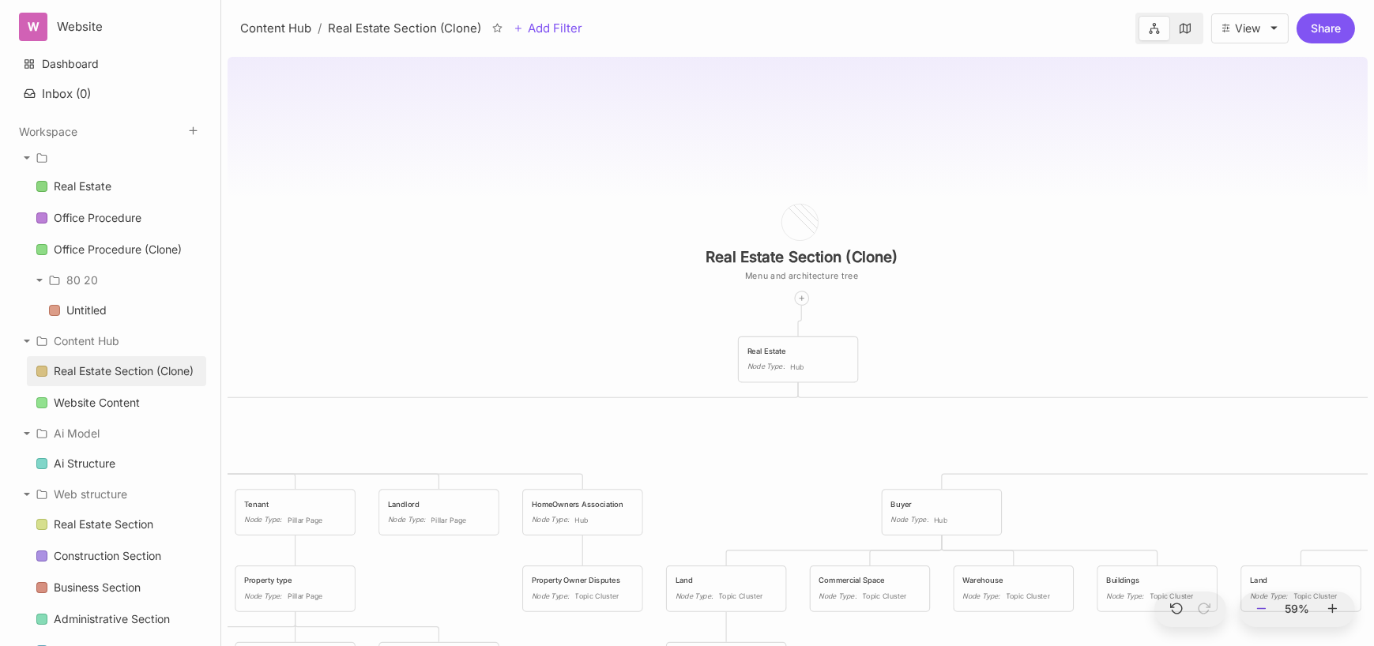
click at [1266, 613] on icon at bounding box center [1262, 609] width 14 height 14
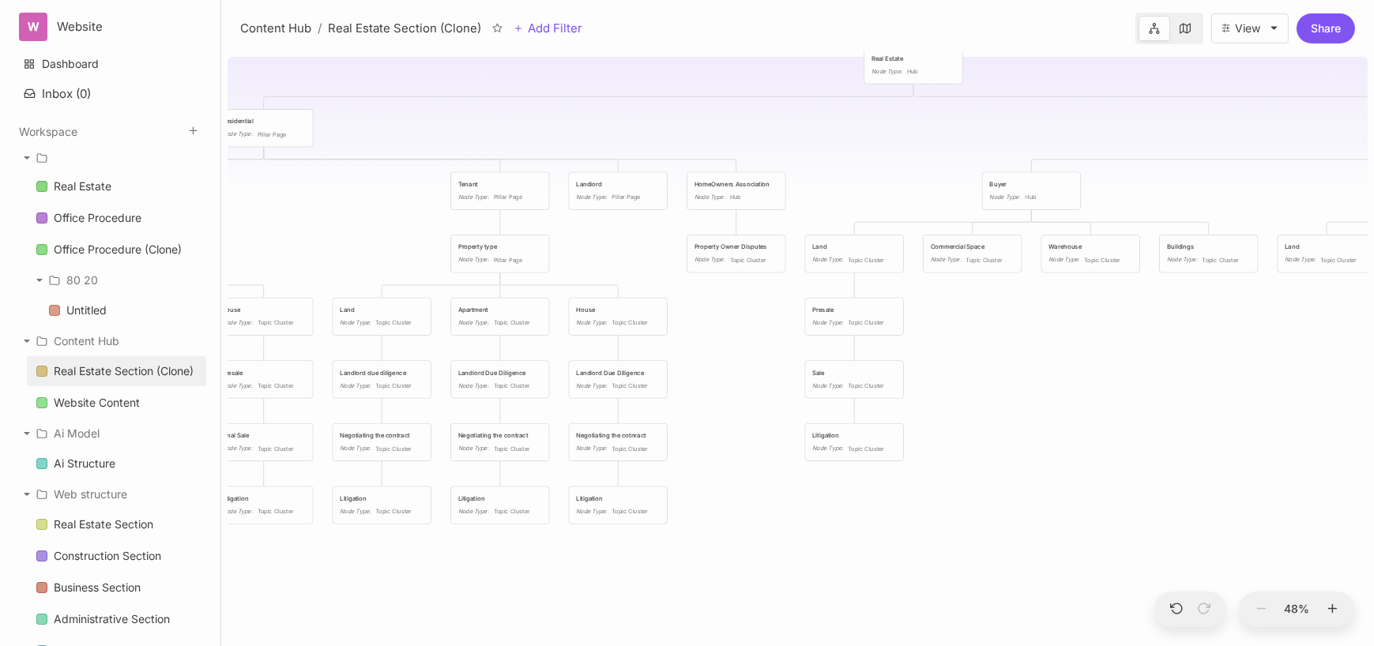
drag, startPoint x: 779, startPoint y: 473, endPoint x: 906, endPoint y: 168, distance: 330.4
click at [906, 168] on div "Real Estate Section (Clone) Menu and architecture tree Real Estate Node Type : …" at bounding box center [798, 349] width 1140 height 596
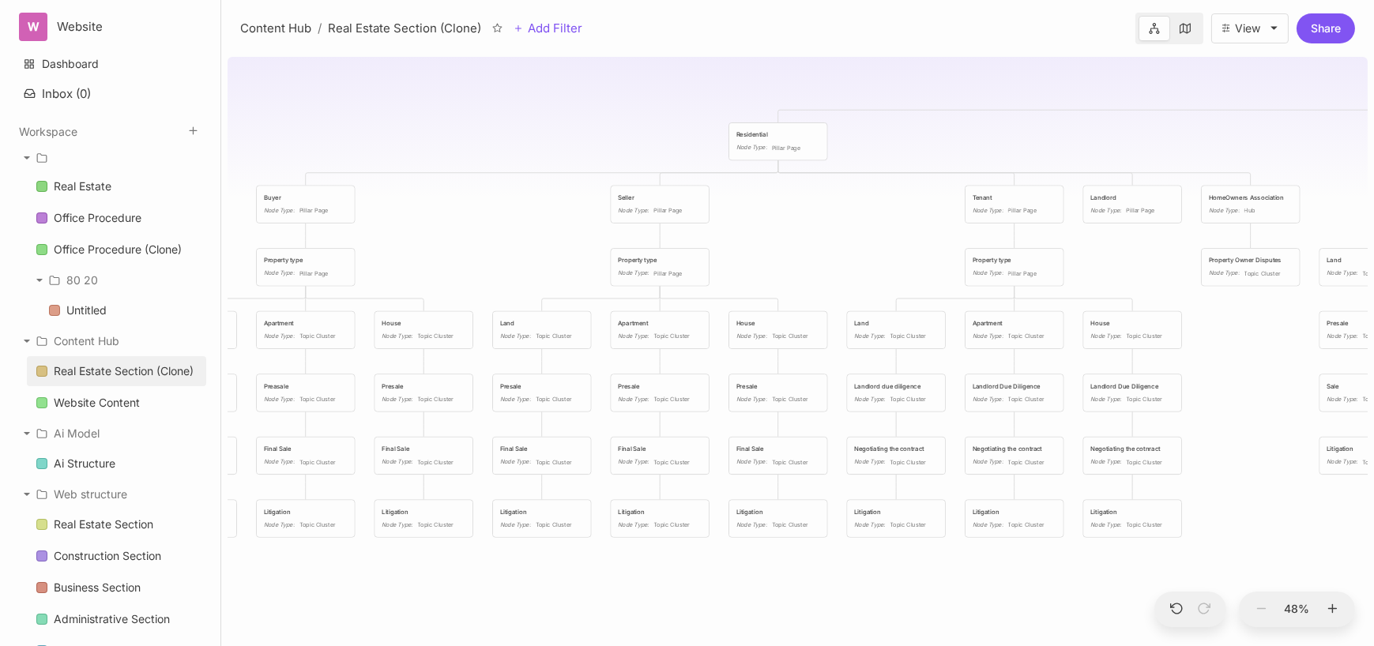
drag, startPoint x: 504, startPoint y: 548, endPoint x: 1082, endPoint y: 559, distance: 578.4
click at [1082, 561] on div "Real Estate Section (Clone) Menu and architecture tree Real Estate Node Type : …" at bounding box center [798, 349] width 1140 height 596
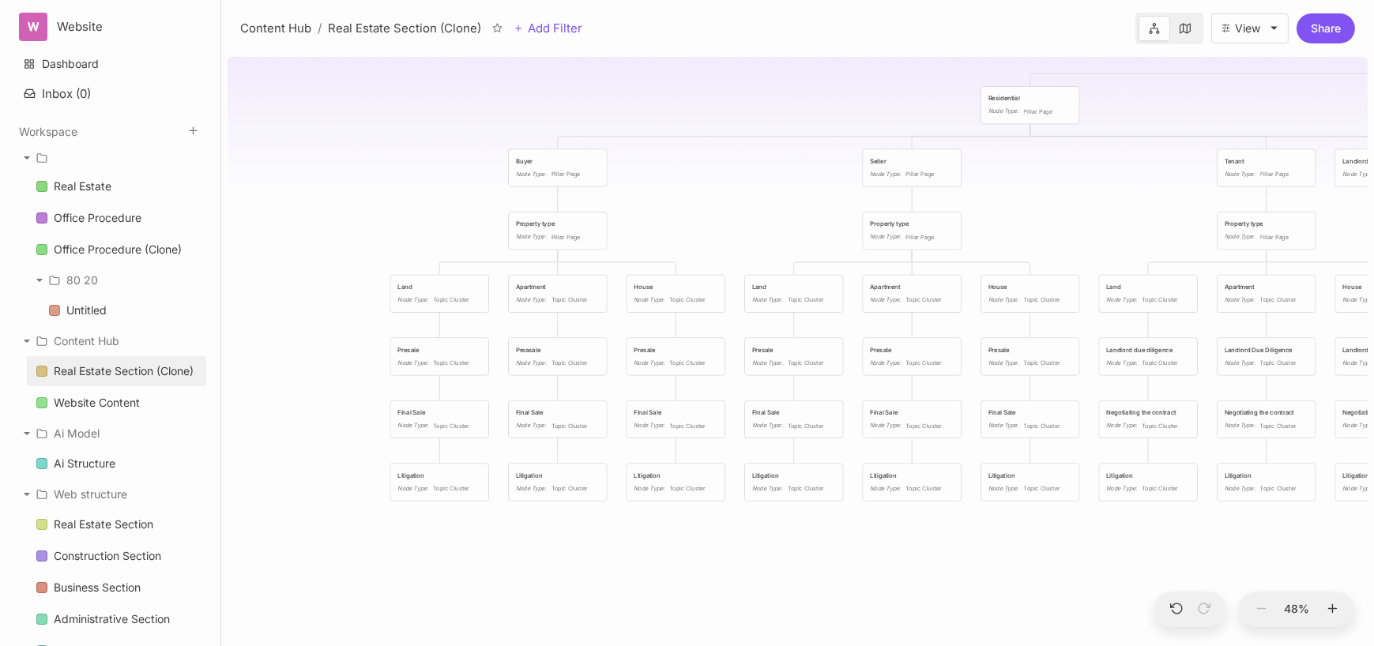
drag, startPoint x: 553, startPoint y: 242, endPoint x: 728, endPoint y: 219, distance: 176.9
click at [728, 219] on div "Real Estate Section (Clone) Menu and architecture tree Real Estate Node Type : …" at bounding box center [798, 349] width 1140 height 596
click at [559, 166] on div "Buyer Node Type : Pillar Page" at bounding box center [557, 167] width 84 height 23
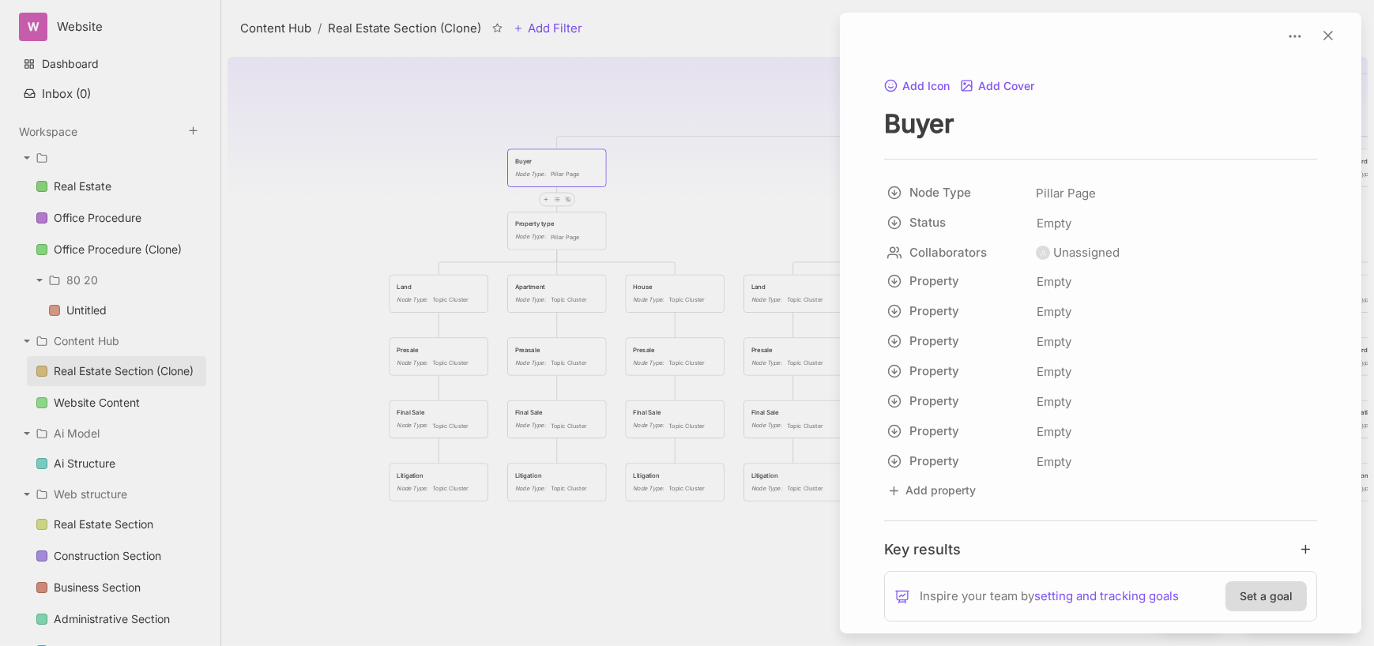
click at [559, 166] on div at bounding box center [687, 323] width 1374 height 646
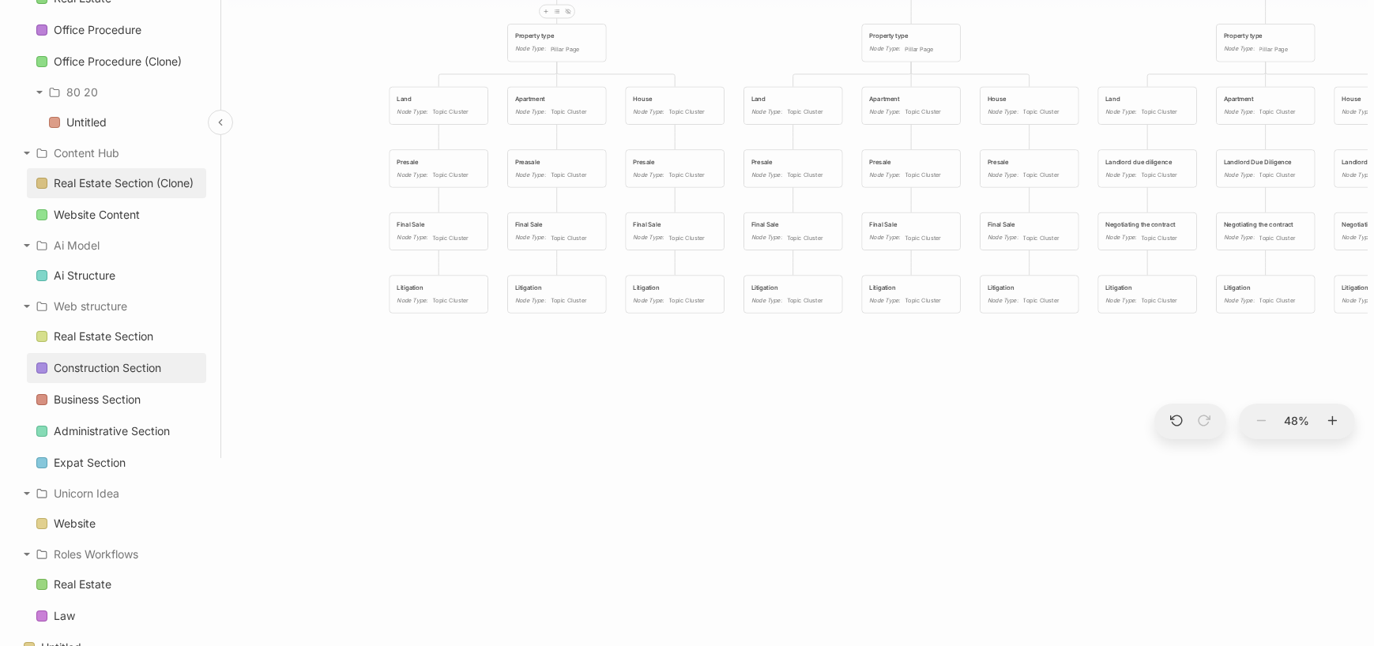
scroll to position [210, 0]
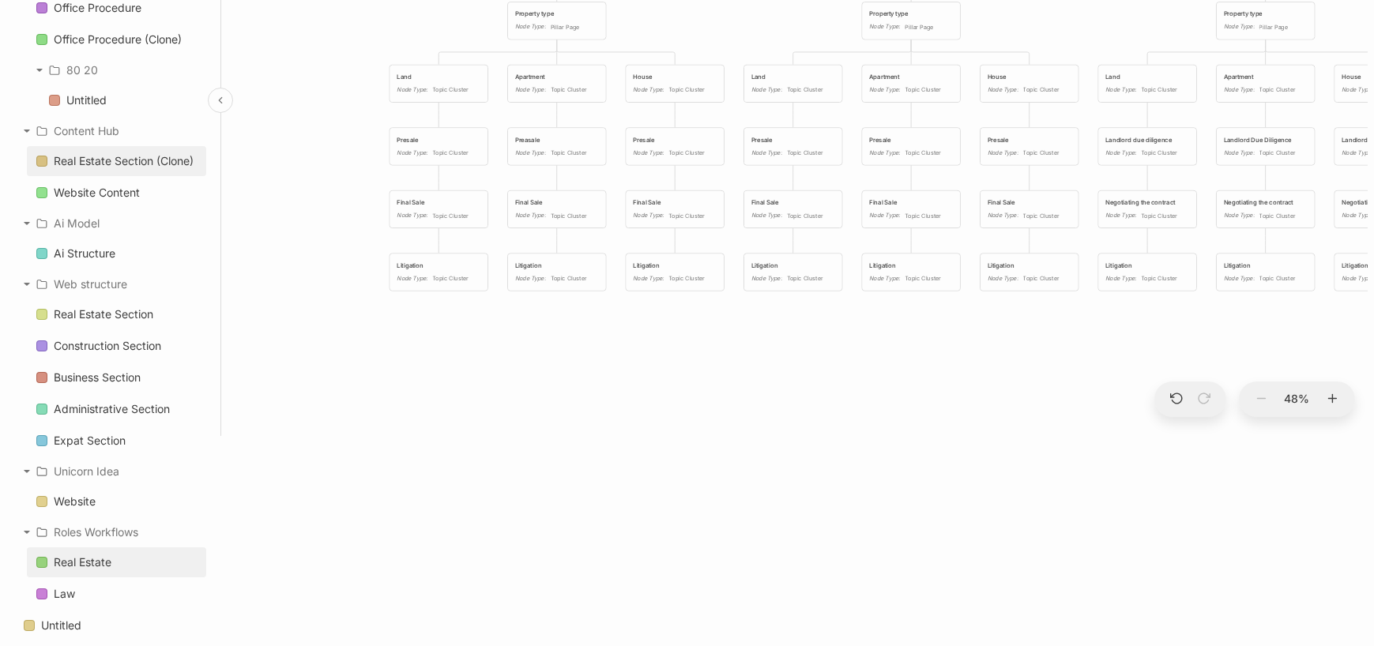
click at [134, 563] on link "Real Estate" at bounding box center [116, 563] width 179 height 30
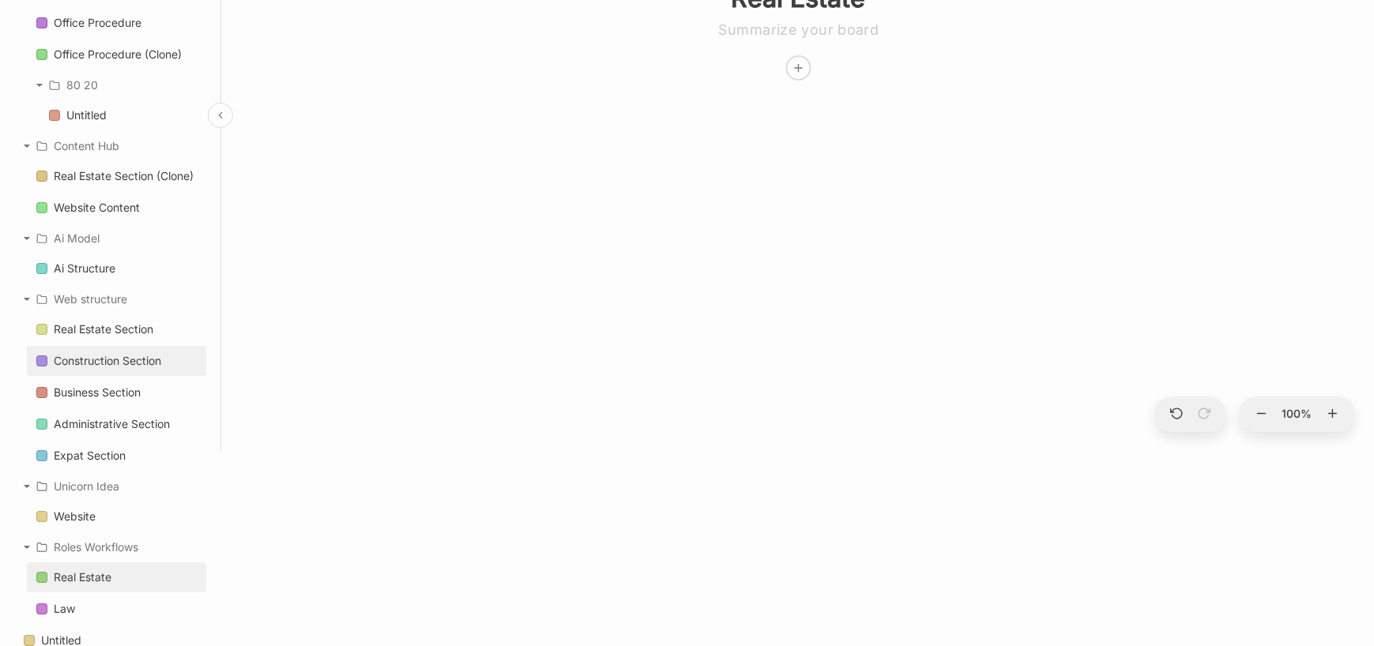
scroll to position [211, 0]
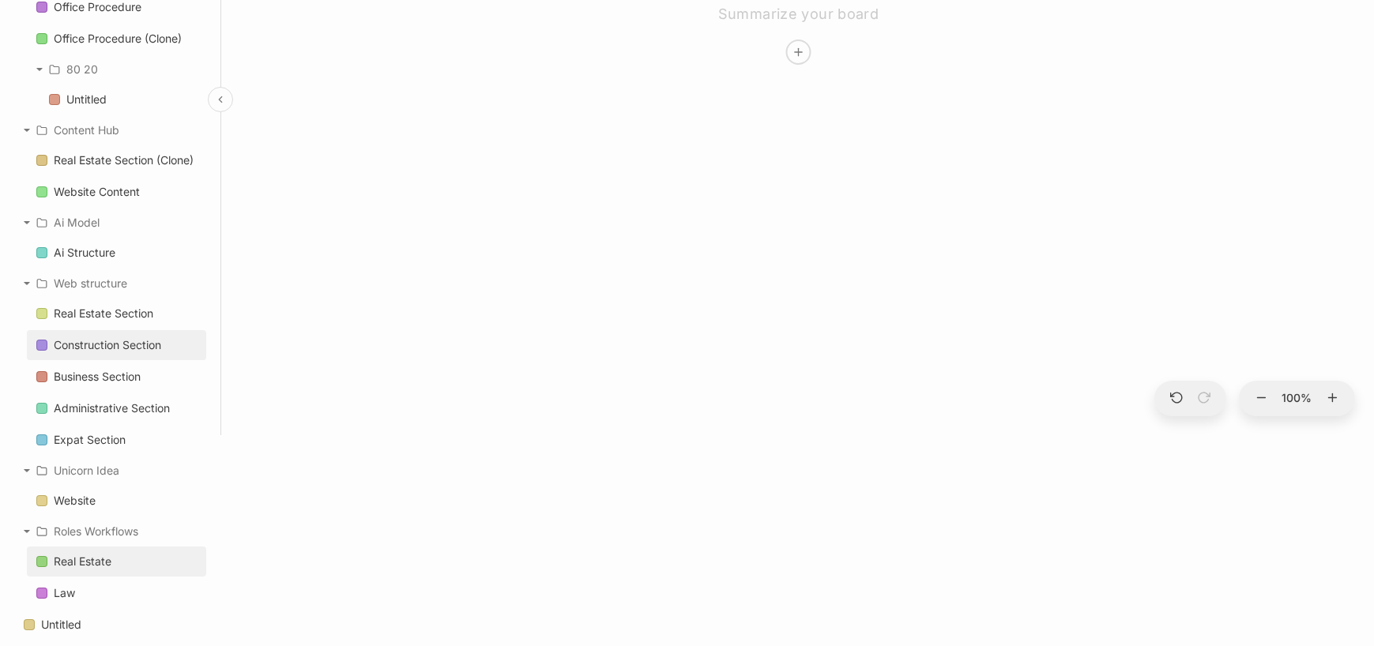
click at [129, 555] on link "Real Estate" at bounding box center [116, 562] width 179 height 30
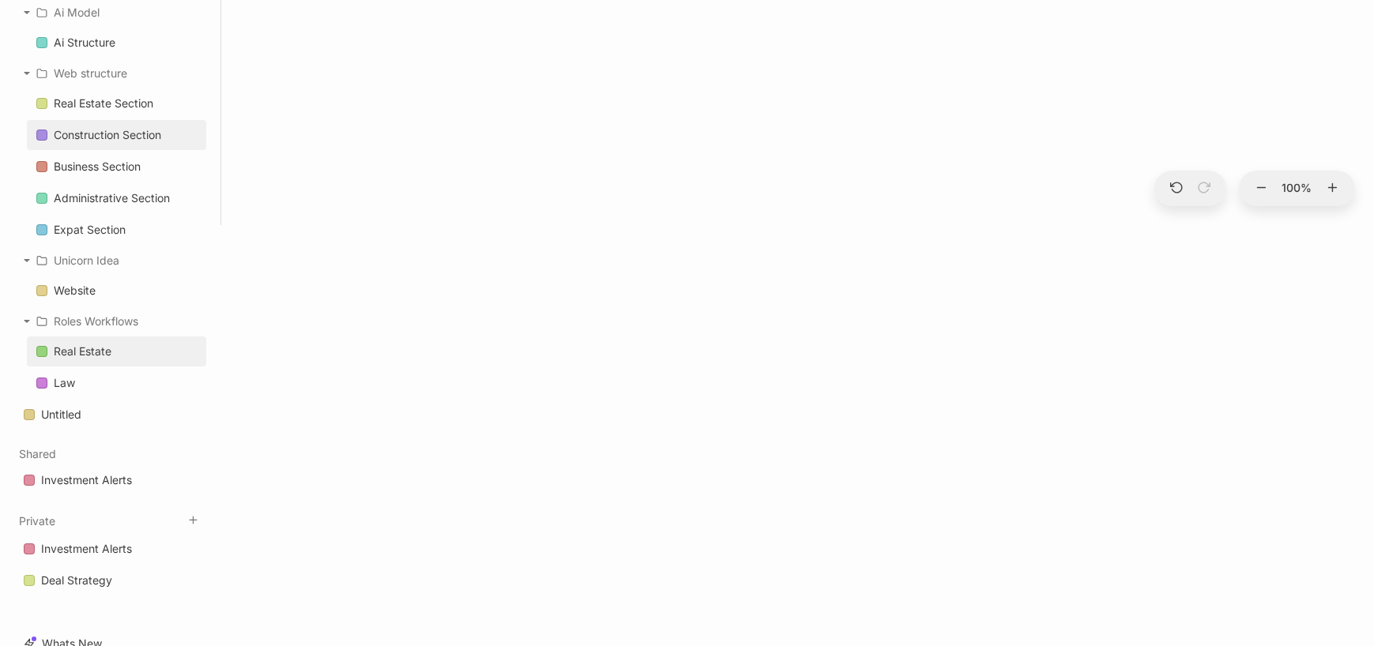
scroll to position [0, 0]
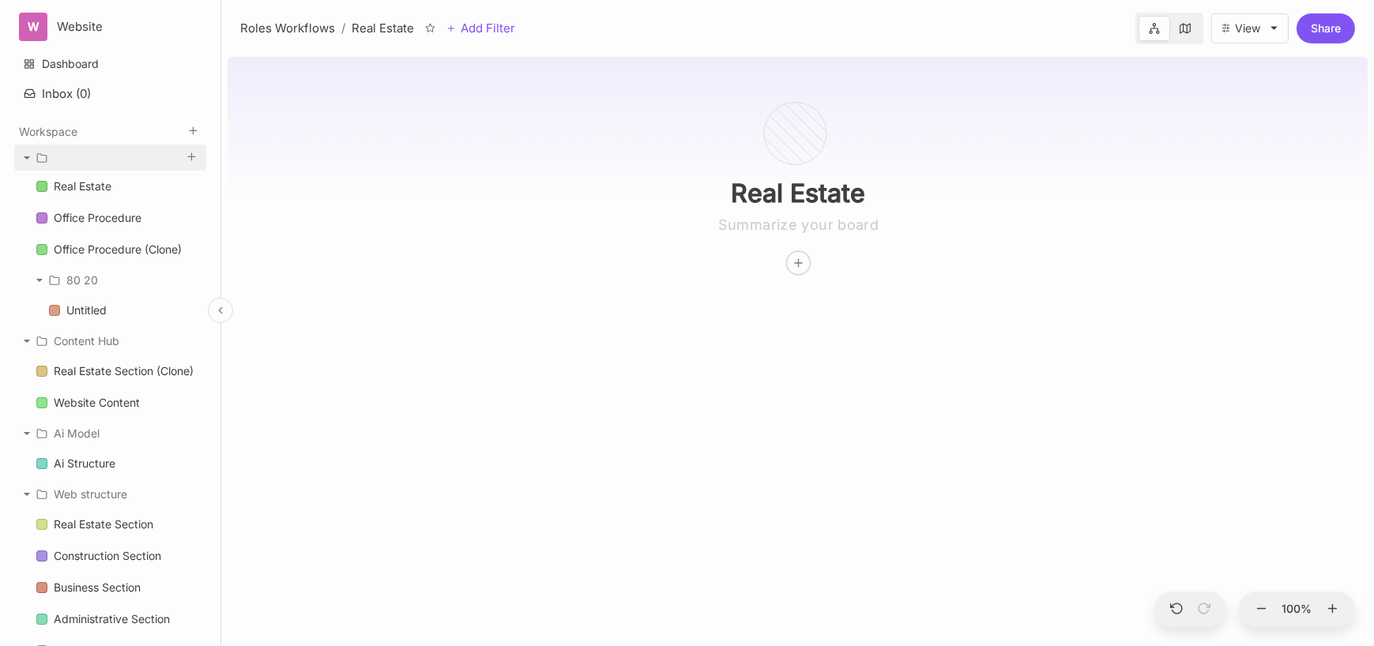
click at [100, 164] on div at bounding box center [110, 158] width 192 height 26
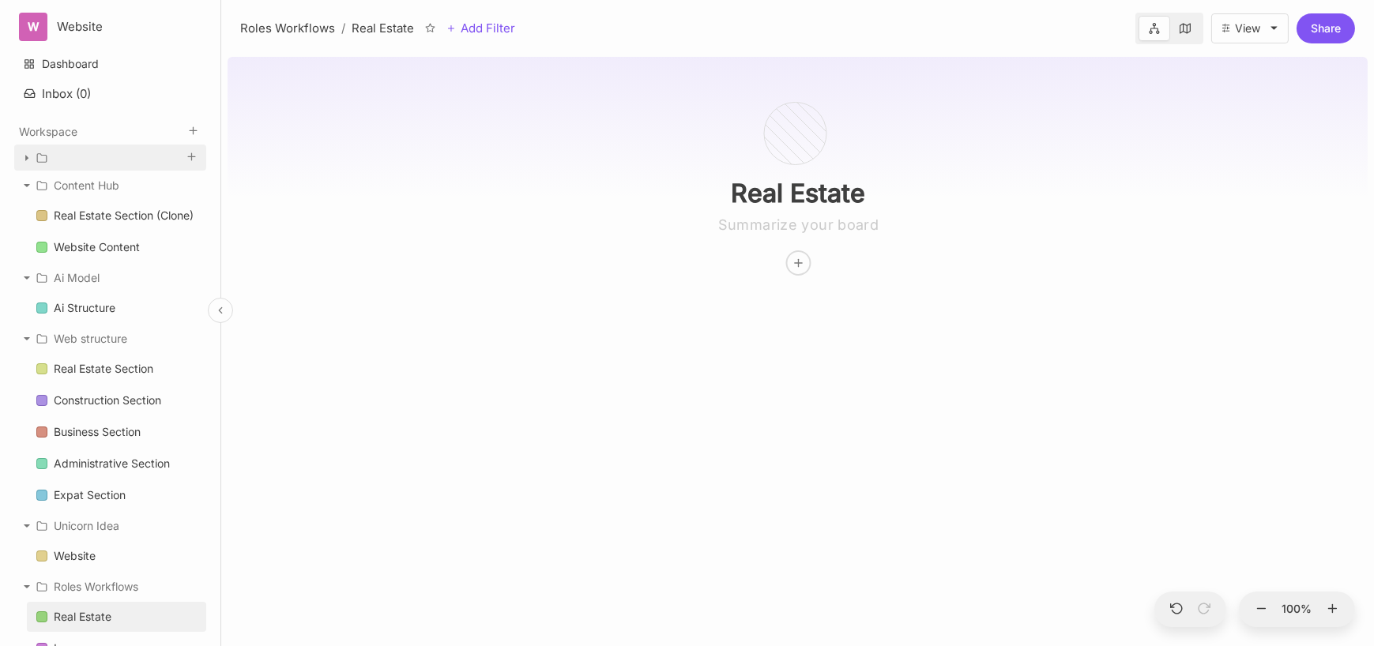
click at [33, 157] on div at bounding box center [110, 158] width 192 height 26
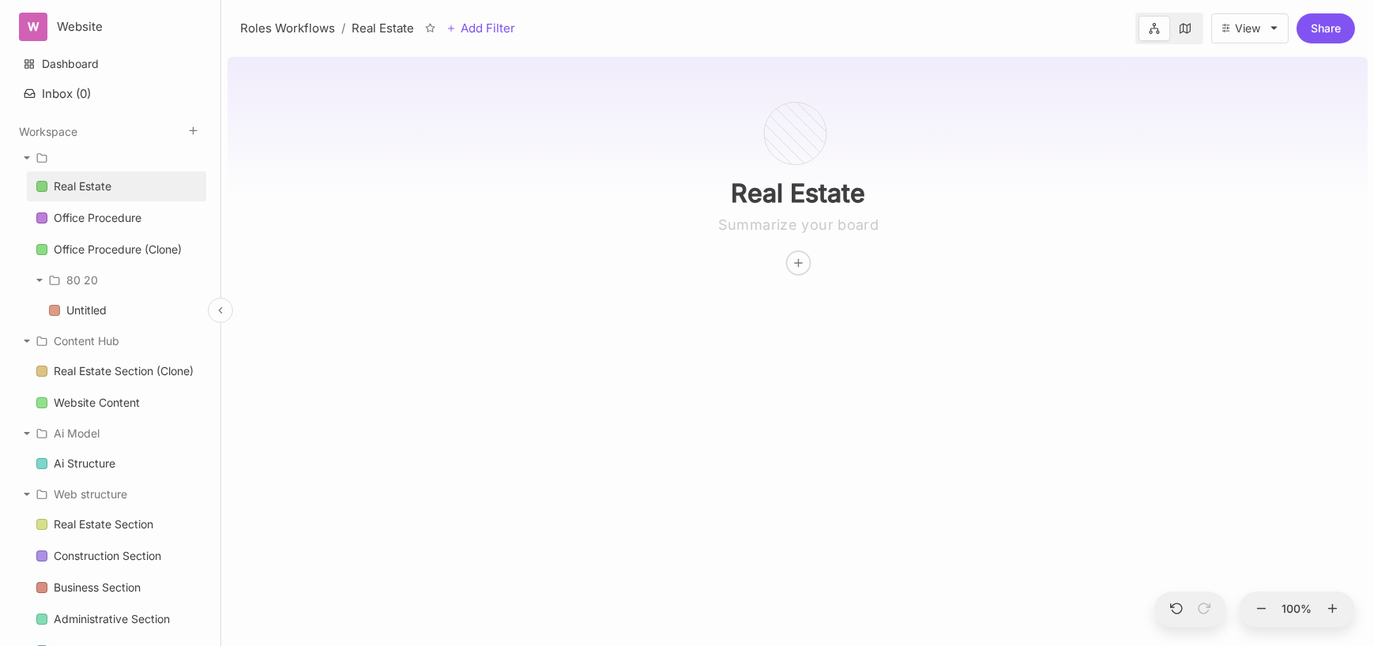
click at [63, 179] on div "Real Estate" at bounding box center [83, 186] width 58 height 19
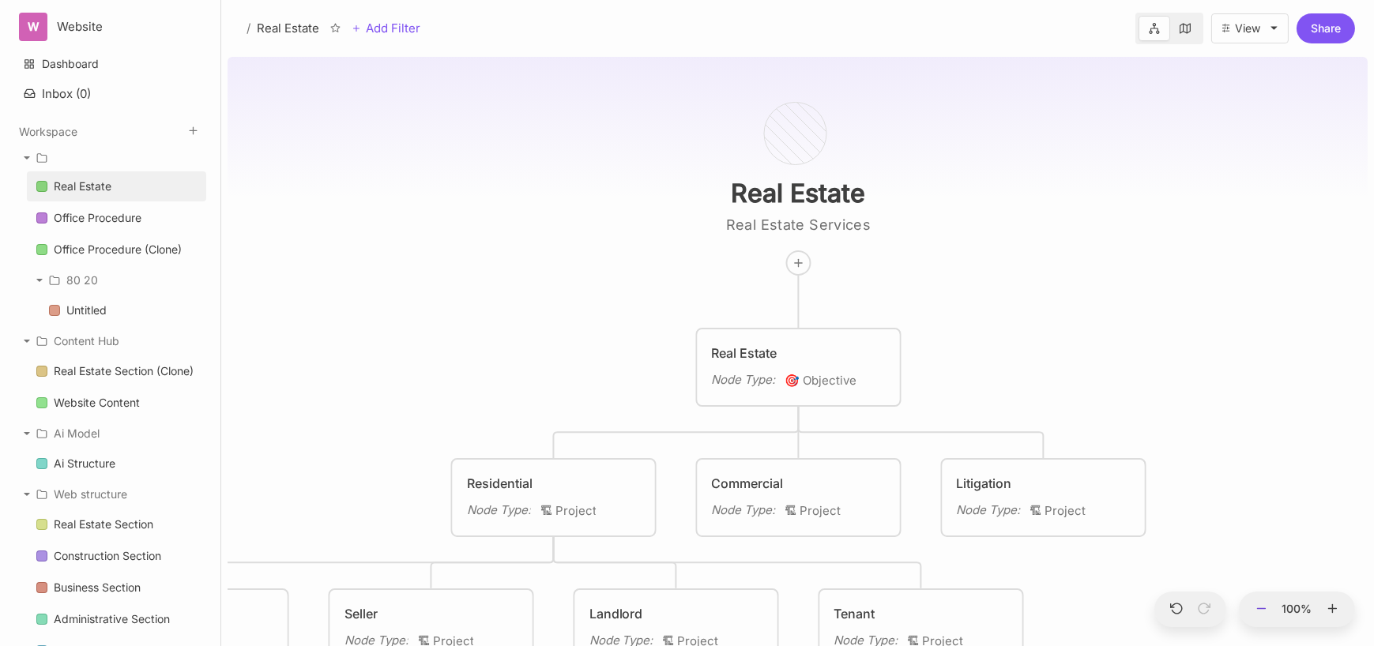
click at [1264, 615] on icon at bounding box center [1262, 609] width 14 height 14
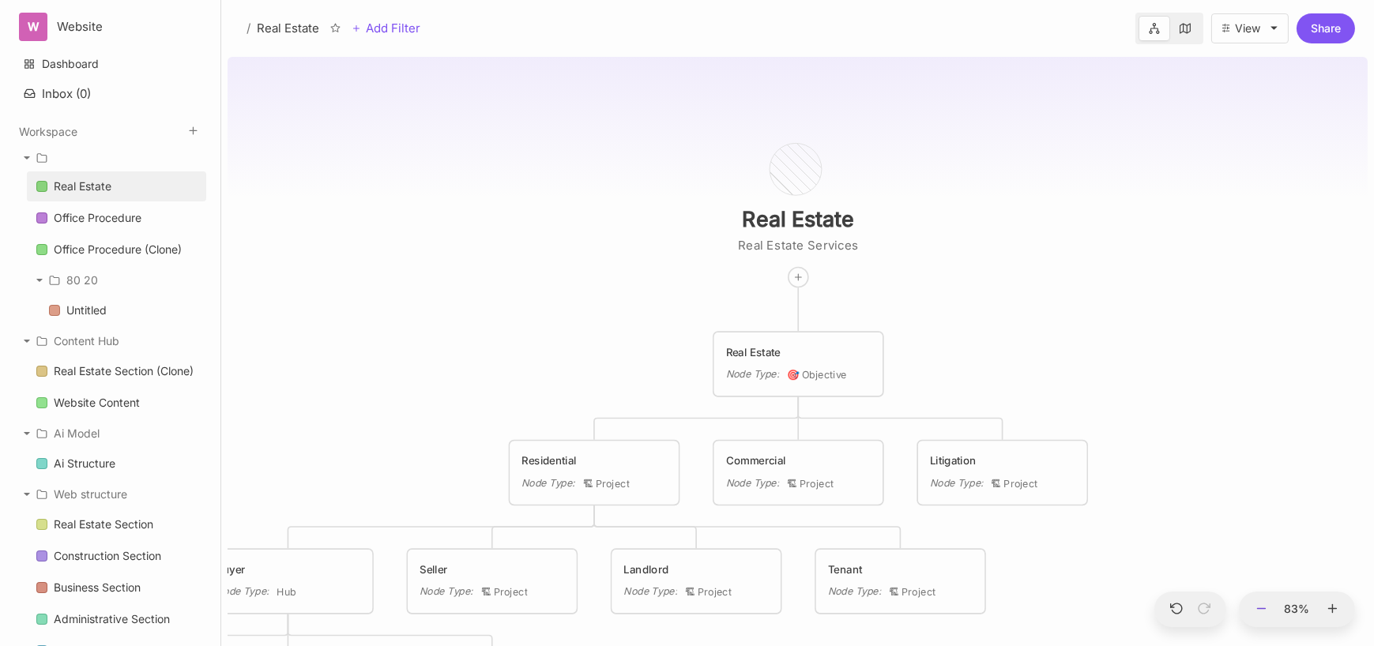
click at [1264, 615] on icon at bounding box center [1262, 609] width 14 height 14
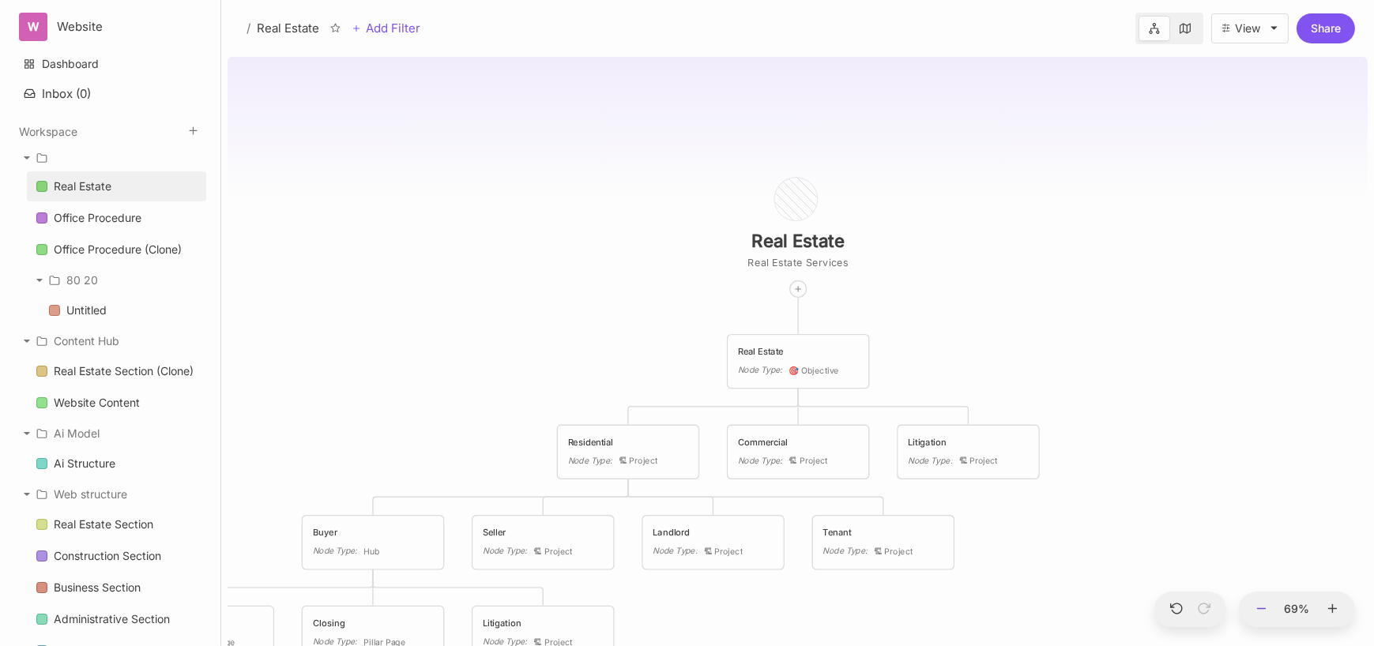
click at [1264, 615] on icon at bounding box center [1262, 609] width 14 height 14
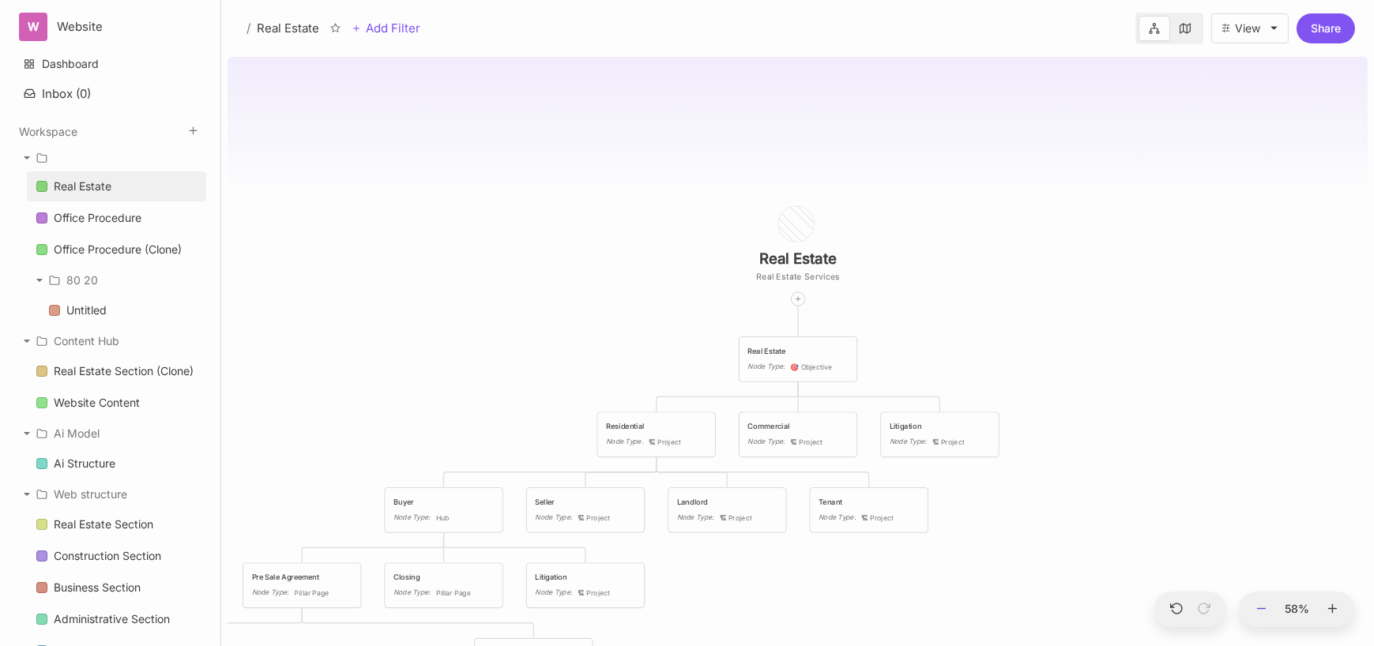
click at [1264, 615] on icon at bounding box center [1262, 609] width 14 height 14
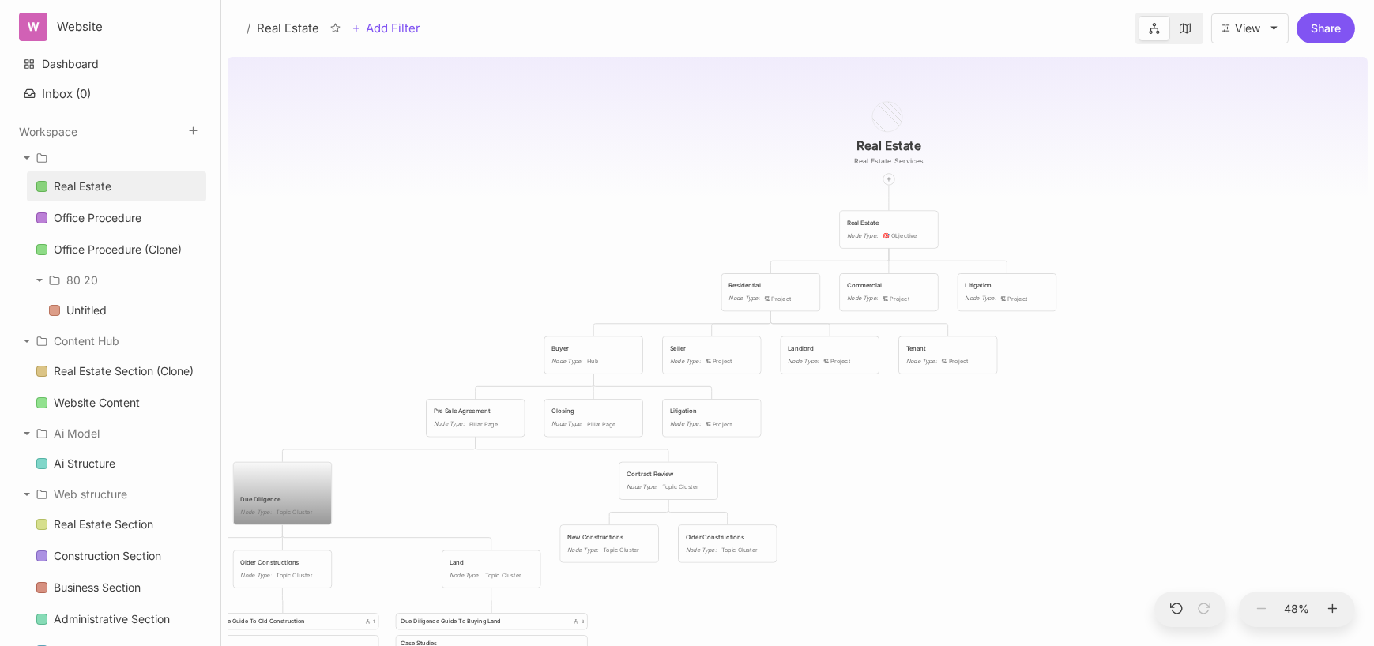
drag, startPoint x: 435, startPoint y: 395, endPoint x: 677, endPoint y: 251, distance: 281.3
click at [677, 251] on div "Real Estate Real Estate Services Real Estate Node Type : 🎯 Objective Residentia…" at bounding box center [798, 349] width 1140 height 596
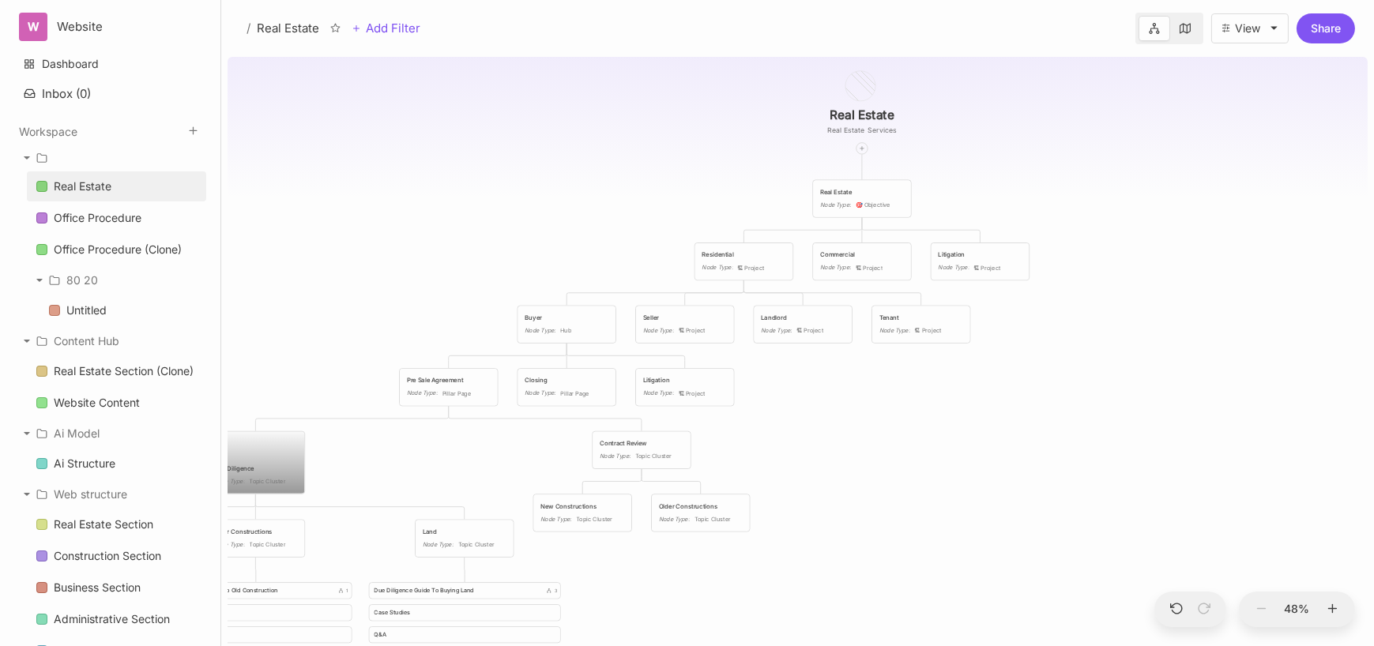
drag, startPoint x: 615, startPoint y: 241, endPoint x: 487, endPoint y: 236, distance: 128.1
click at [487, 236] on div "Real Estate Real Estate Services Real Estate Node Type : 🎯 Objective Residentia…" at bounding box center [798, 349] width 1140 height 596
click at [1334, 611] on icon at bounding box center [1333, 609] width 14 height 14
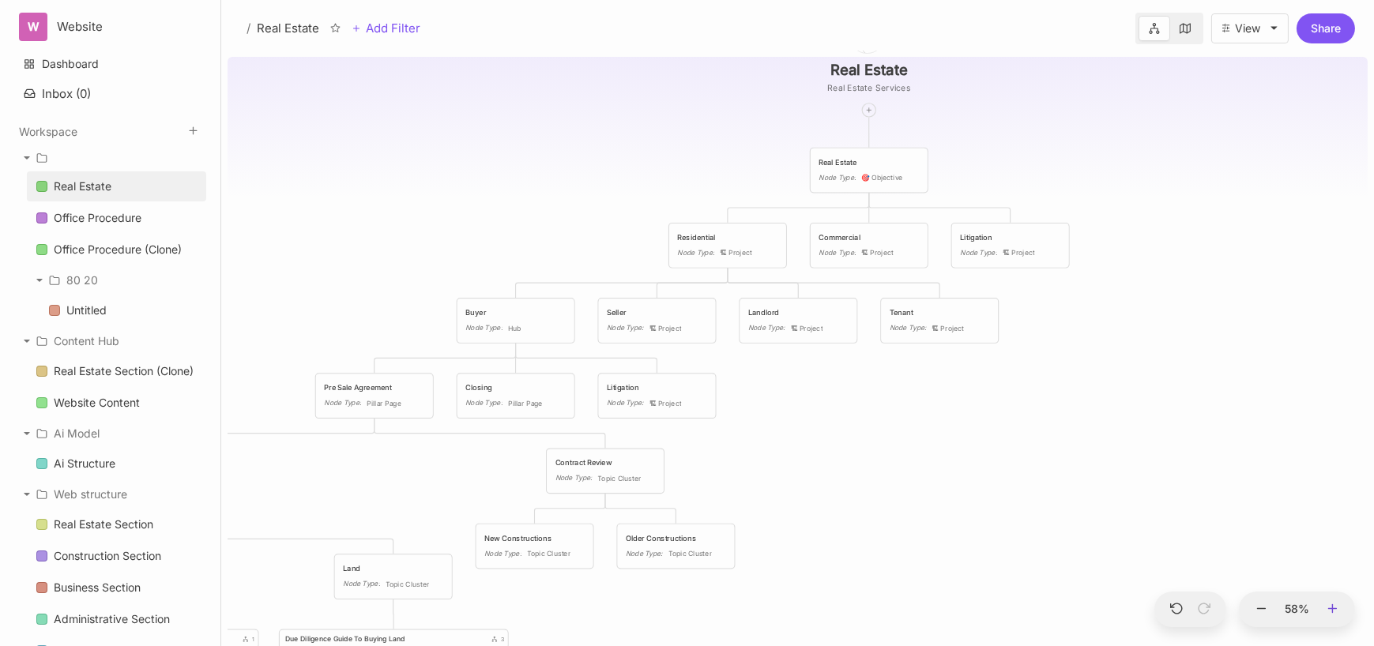
click at [1334, 611] on icon at bounding box center [1333, 609] width 14 height 14
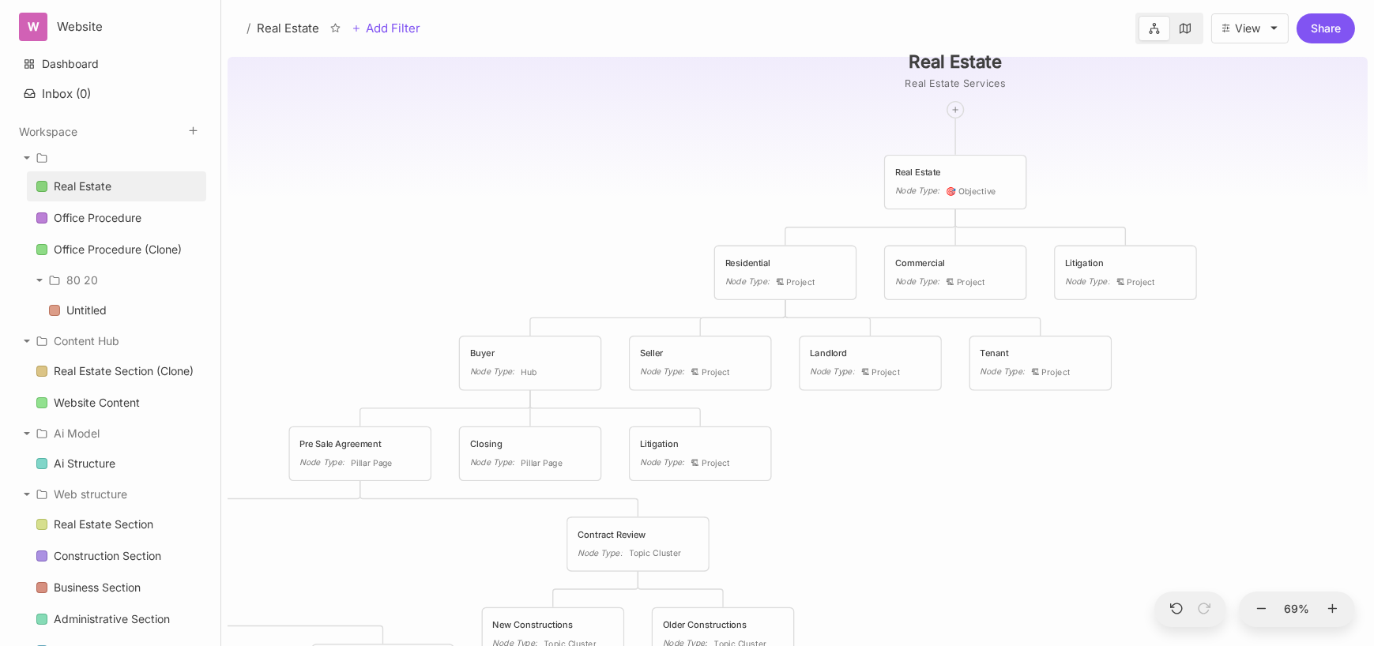
drag, startPoint x: 943, startPoint y: 436, endPoint x: 1021, endPoint y: 484, distance: 91.2
click at [1021, 484] on div "Real Estate Real Estate Services Real Estate Node Type : 🎯 Objective Residentia…" at bounding box center [798, 349] width 1140 height 596
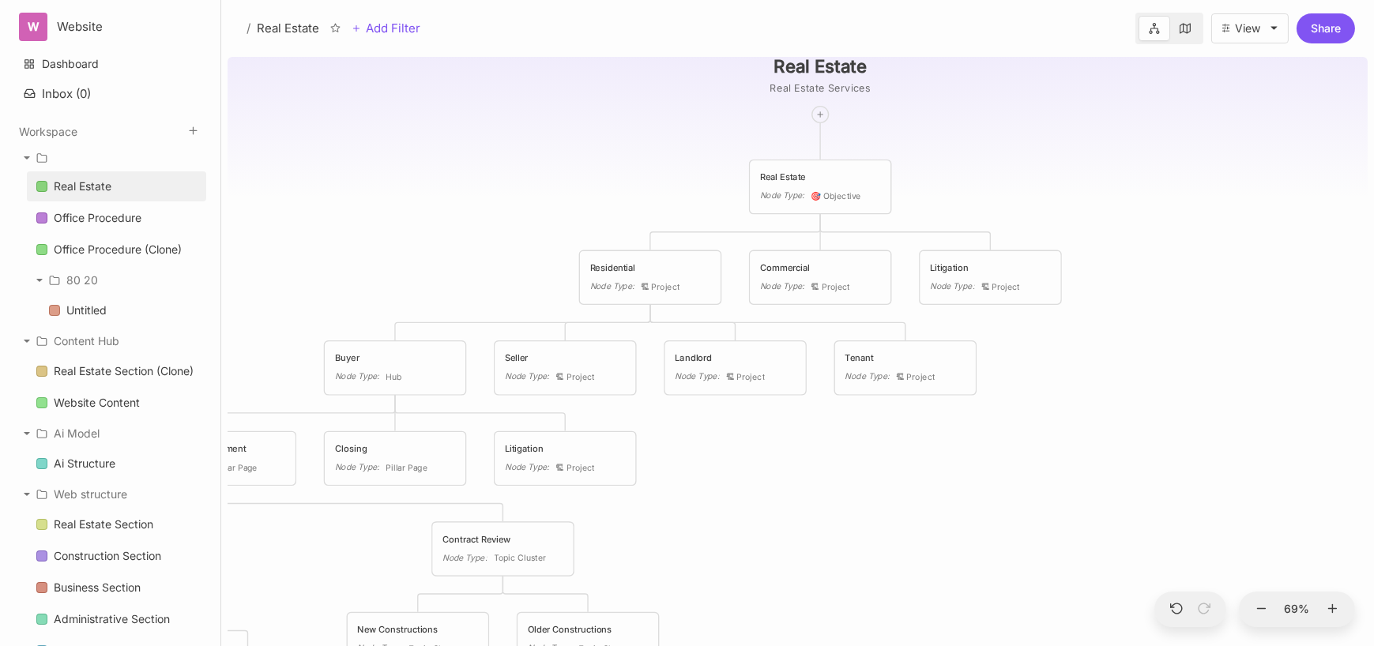
drag, startPoint x: 970, startPoint y: 485, endPoint x: 877, endPoint y: 489, distance: 93.3
click at [879, 489] on div "Real Estate Real Estate Services Real Estate Node Type : 🎯 Objective Residentia…" at bounding box center [798, 349] width 1140 height 596
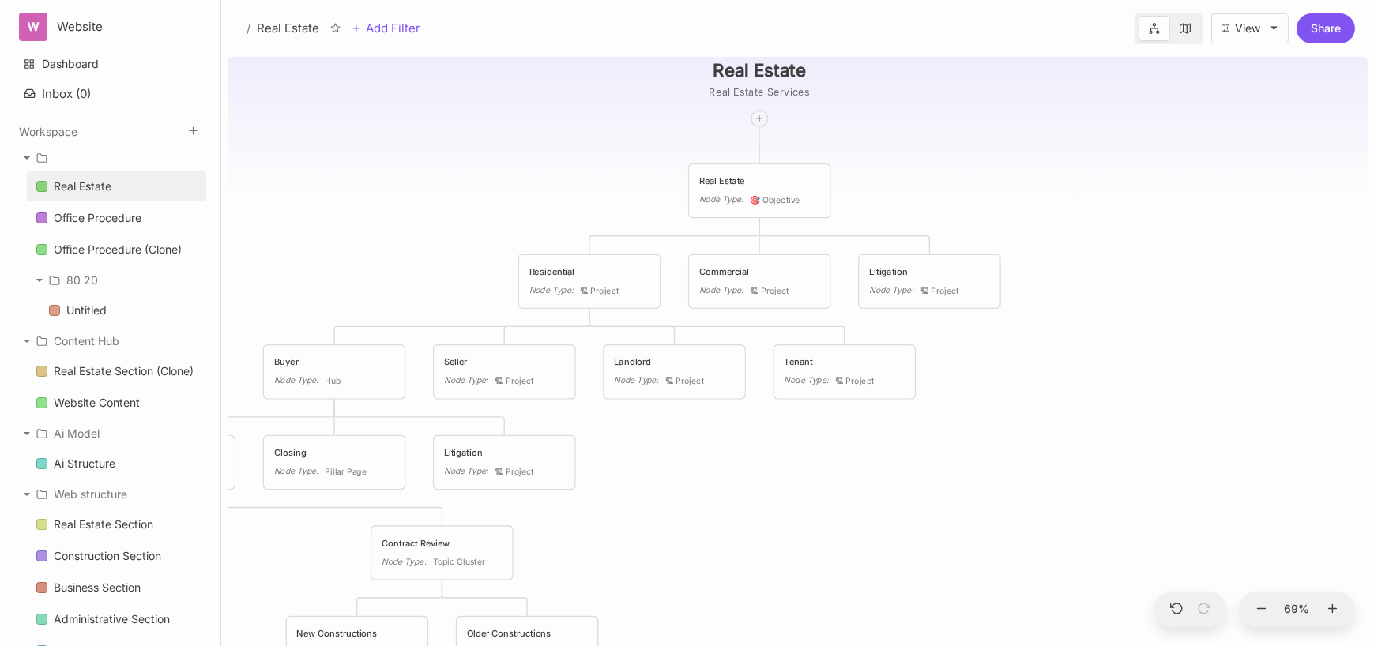
drag, startPoint x: 1125, startPoint y: 156, endPoint x: 1074, endPoint y: 160, distance: 51.5
click at [1074, 160] on div "Real Estate Real Estate Services Real Estate Node Type : 🎯 Objective Residentia…" at bounding box center [798, 349] width 1140 height 596
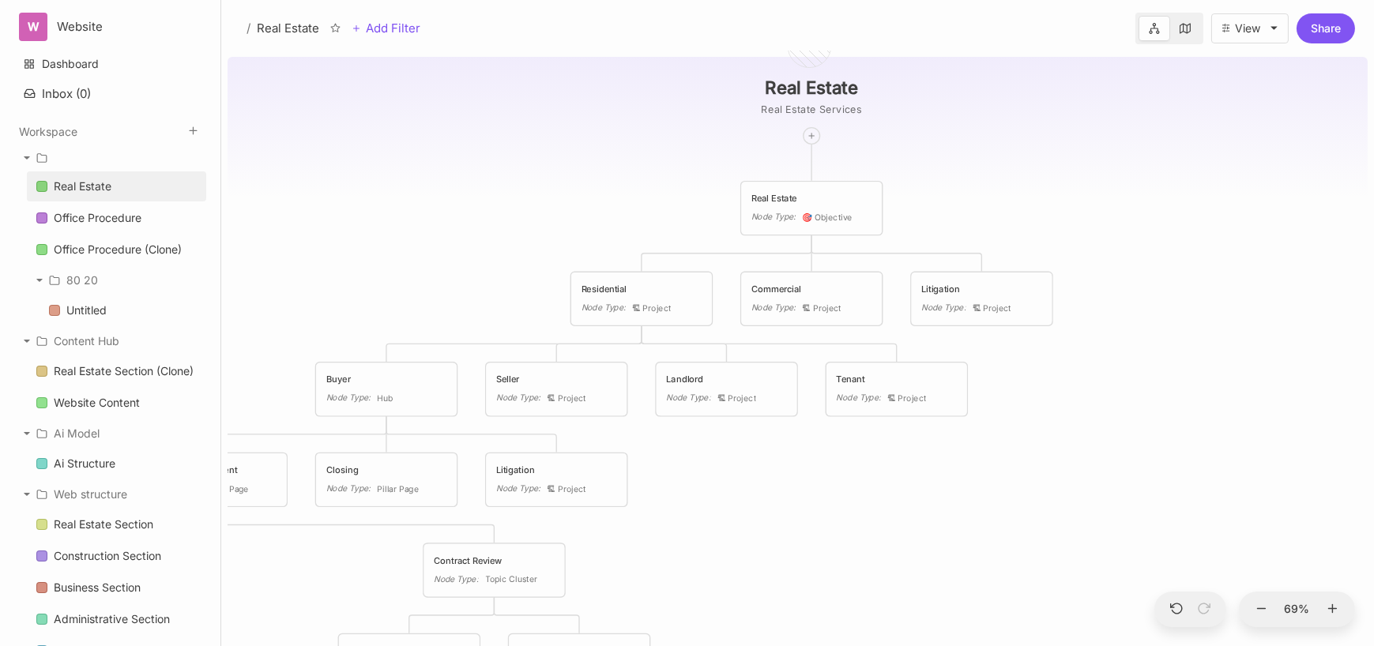
drag, startPoint x: 527, startPoint y: 153, endPoint x: 575, endPoint y: 171, distance: 51.2
click at [575, 171] on div "Real Estate Real Estate Services Real Estate Node Type : 🎯 Objective Residentia…" at bounding box center [798, 349] width 1140 height 596
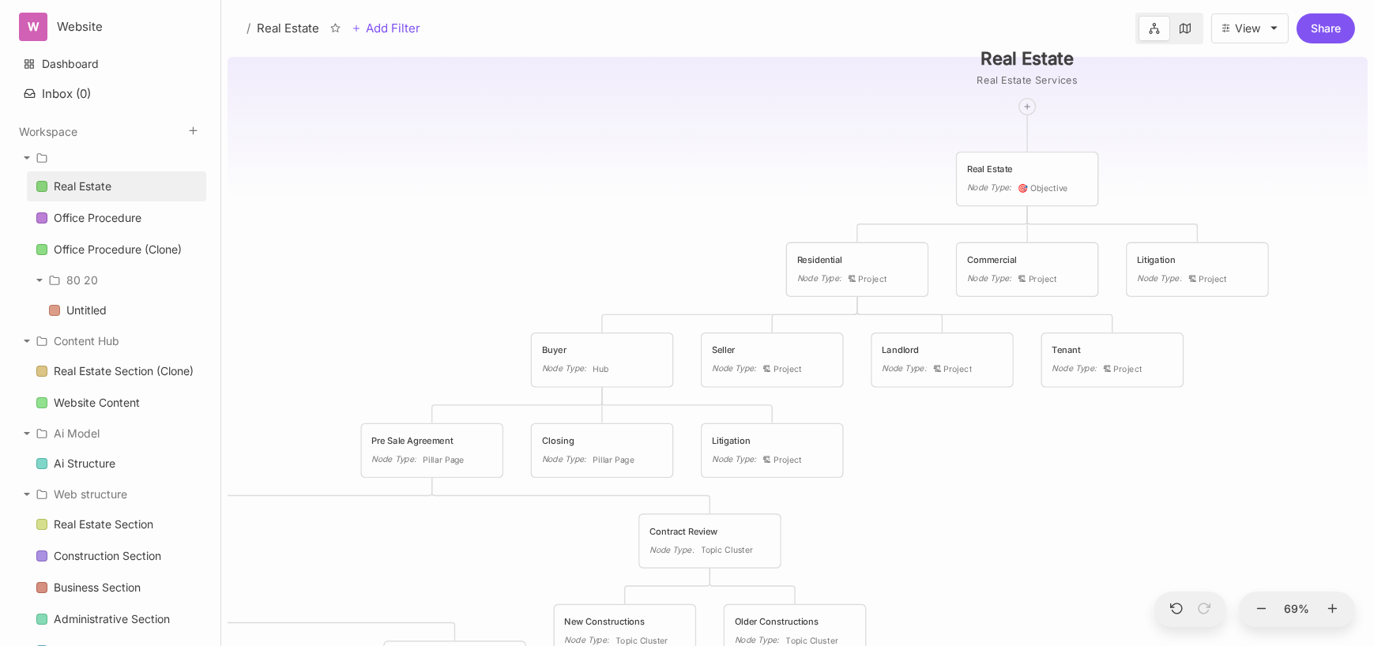
drag, startPoint x: 575, startPoint y: 171, endPoint x: 791, endPoint y: 141, distance: 217.7
click at [791, 141] on div "Real Estate Real Estate Services Real Estate Node Type : 🎯 Objective Residentia…" at bounding box center [798, 349] width 1140 height 596
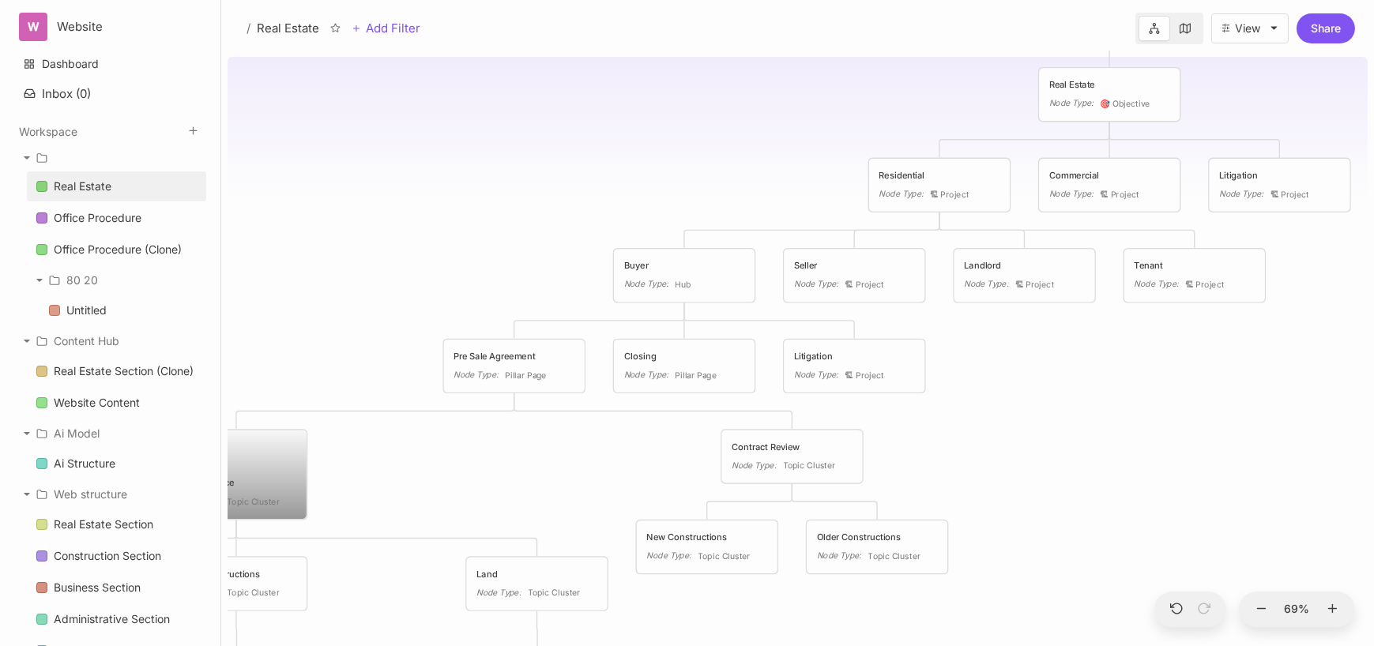
drag, startPoint x: 431, startPoint y: 311, endPoint x: 514, endPoint y: 226, distance: 118.5
click at [514, 226] on div "Real Estate Real Estate Services Real Estate Node Type : 🎯 Objective Residentia…" at bounding box center [798, 349] width 1140 height 596
click at [122, 517] on div "Real Estate Section" at bounding box center [104, 524] width 100 height 19
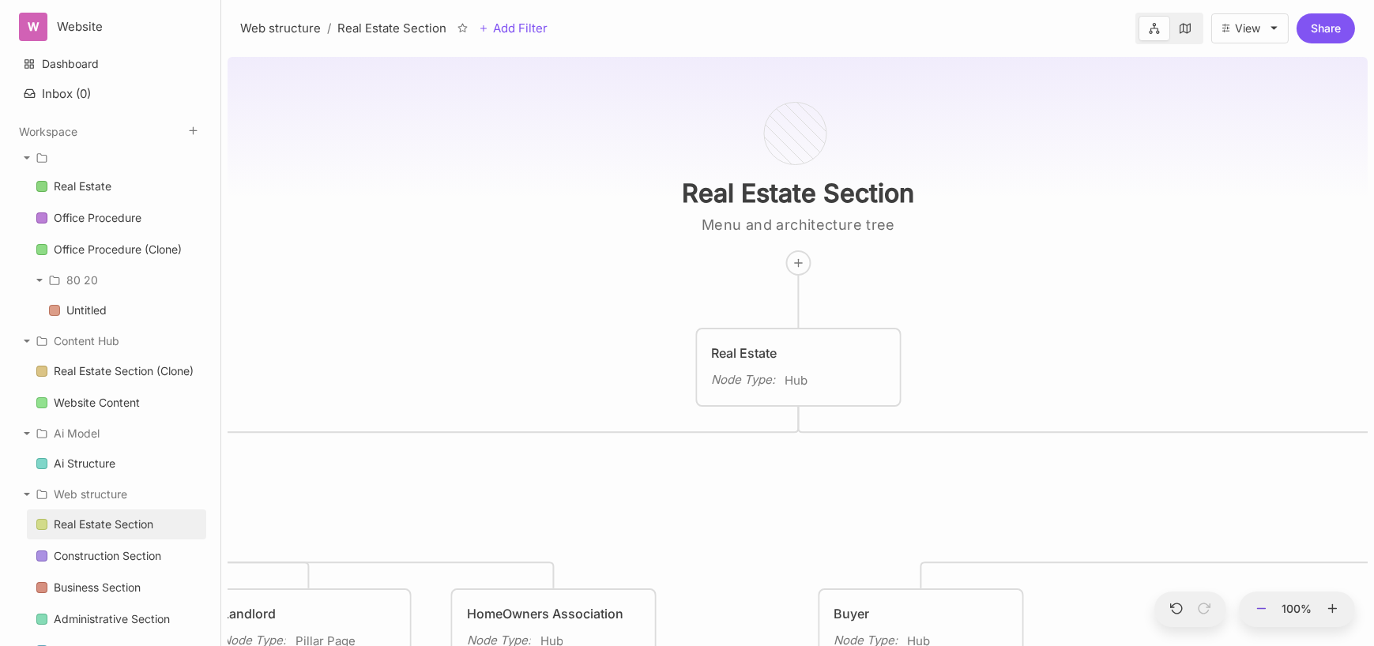
click at [1264, 612] on icon at bounding box center [1262, 609] width 14 height 14
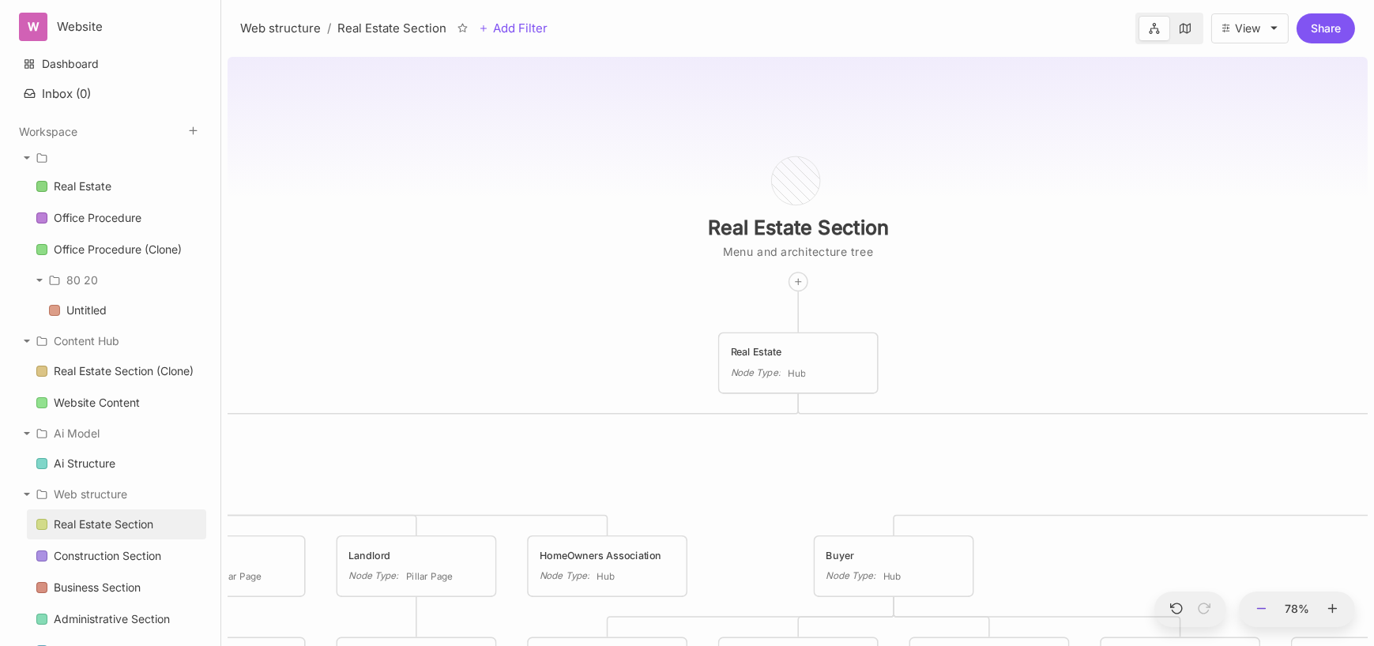
click at [1264, 612] on icon at bounding box center [1262, 609] width 14 height 14
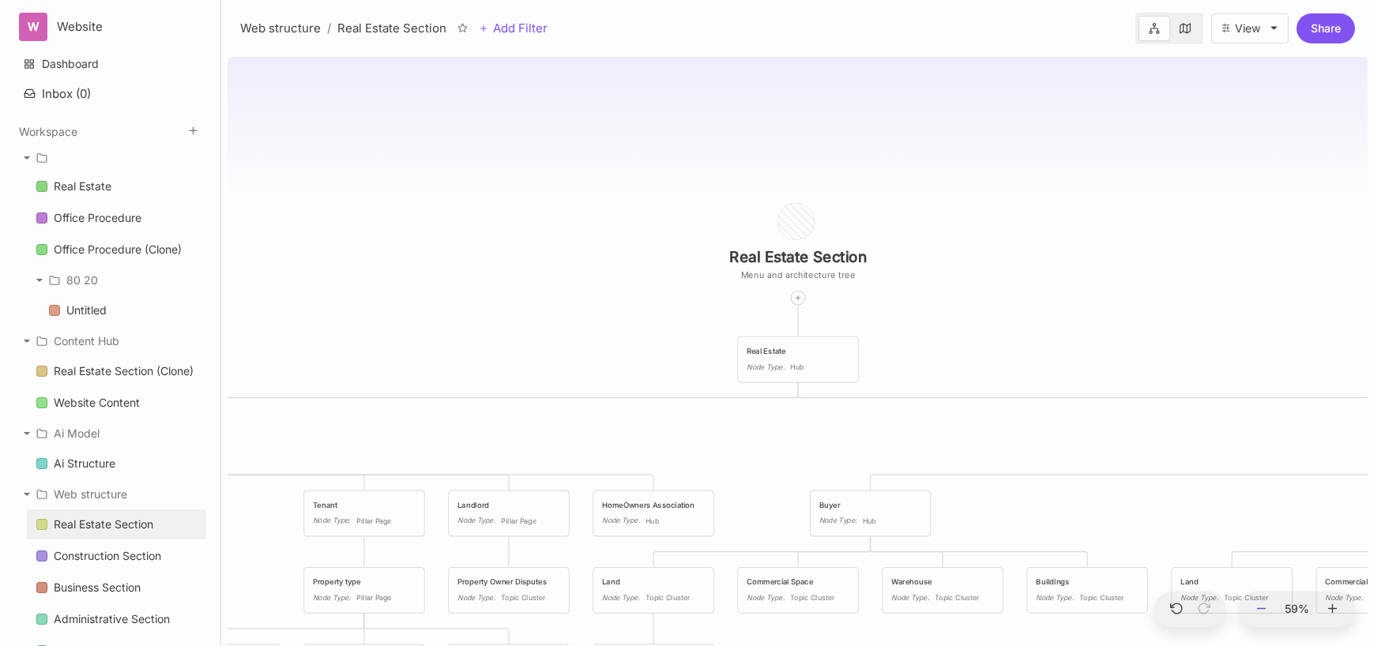
click at [1264, 612] on icon at bounding box center [1262, 609] width 14 height 14
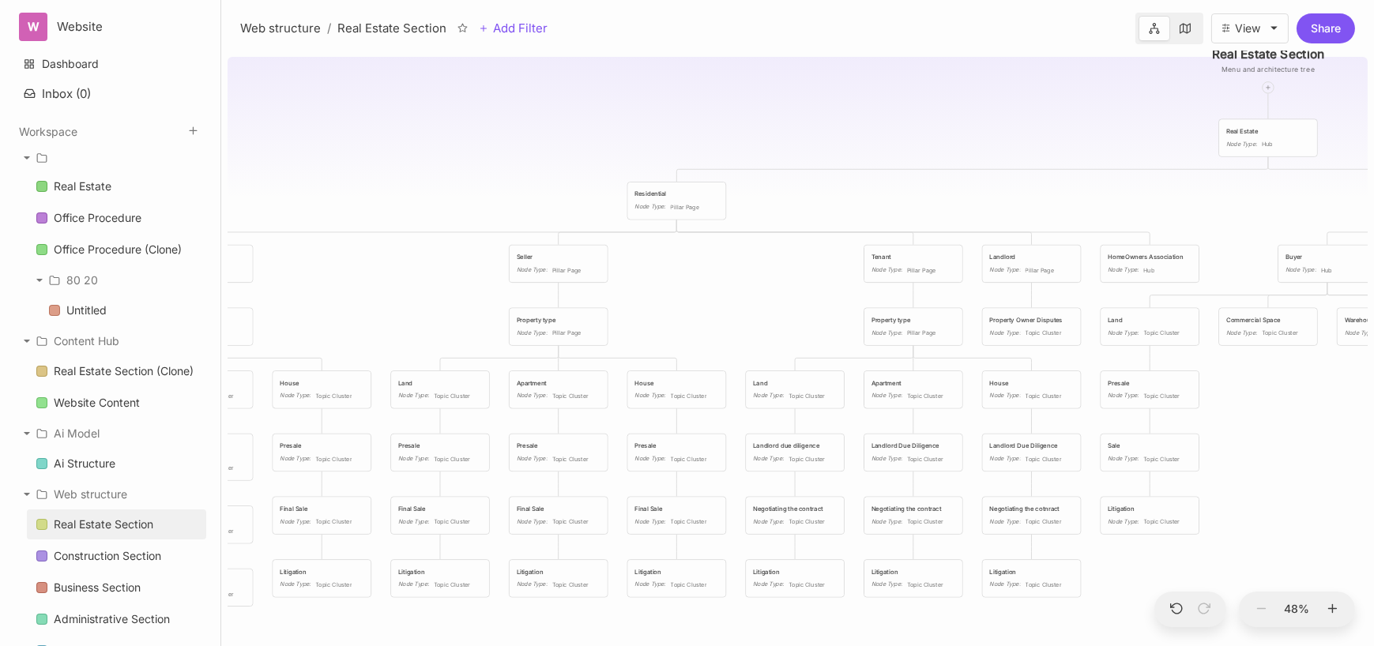
drag, startPoint x: 442, startPoint y: 420, endPoint x: 924, endPoint y: 201, distance: 529.3
click at [924, 201] on div "Real Estate Section Menu and architecture tree Real Estate Node Type : Hub Resi…" at bounding box center [798, 349] width 1140 height 596
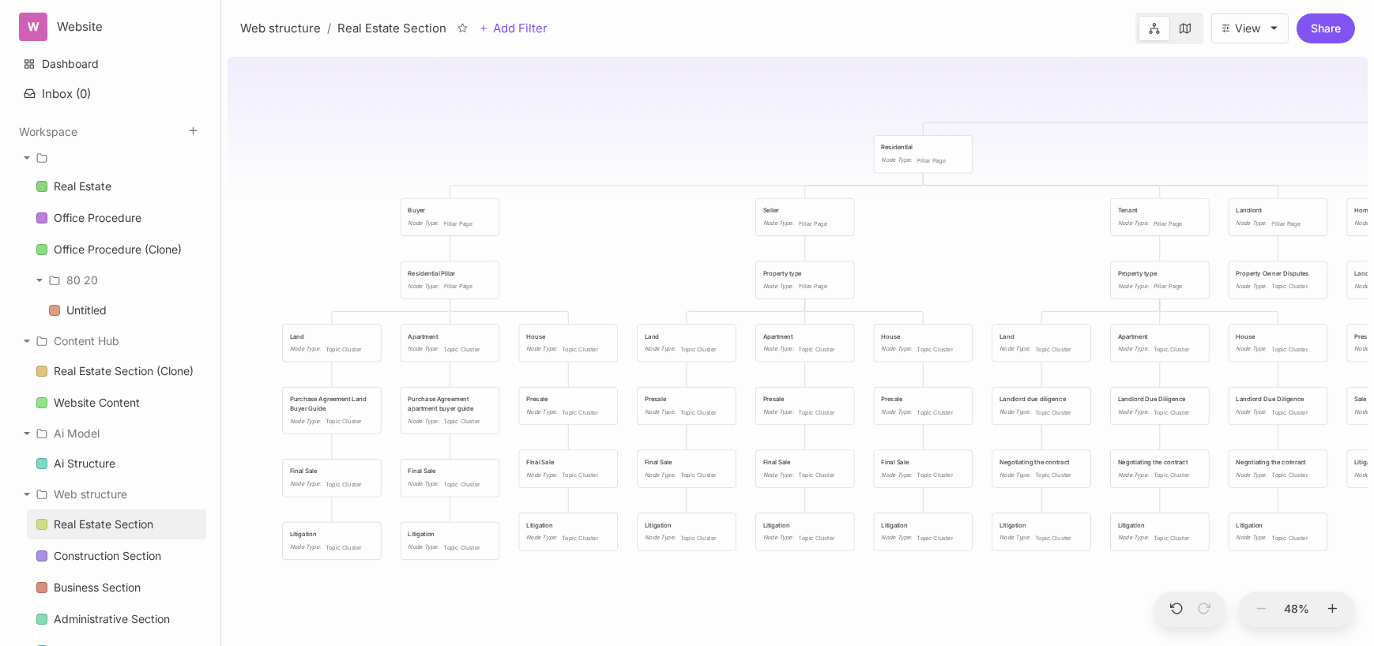
drag, startPoint x: 416, startPoint y: 293, endPoint x: 645, endPoint y: 246, distance: 234.0
click at [645, 246] on div "Real Estate Section Menu and architecture tree Real Estate Node Type : Hub Resi…" at bounding box center [798, 349] width 1140 height 596
click at [1327, 608] on icon at bounding box center [1333, 609] width 14 height 14
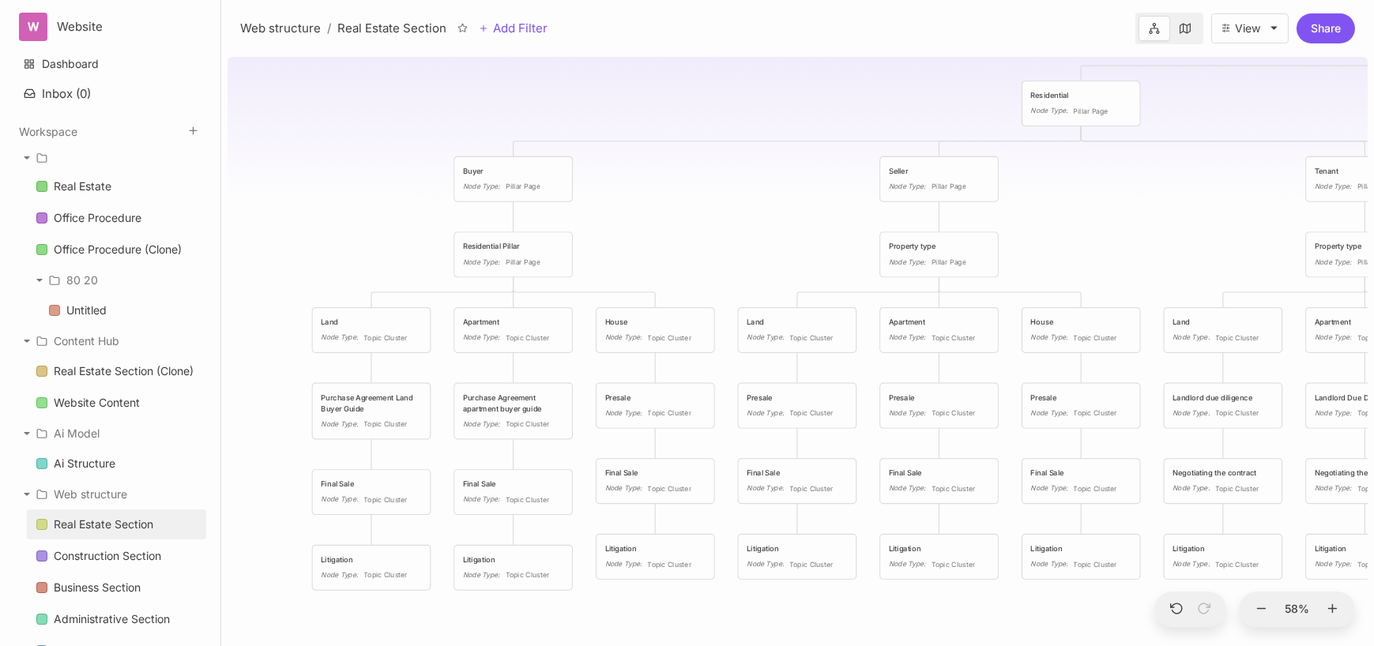
drag, startPoint x: 561, startPoint y: 243, endPoint x: 685, endPoint y: 231, distance: 124.6
click at [691, 231] on div "Real Estate Section Menu and architecture tree Real Estate Node Type : Hub Resi…" at bounding box center [798, 349] width 1140 height 596
click at [1338, 613] on icon at bounding box center [1333, 609] width 14 height 14
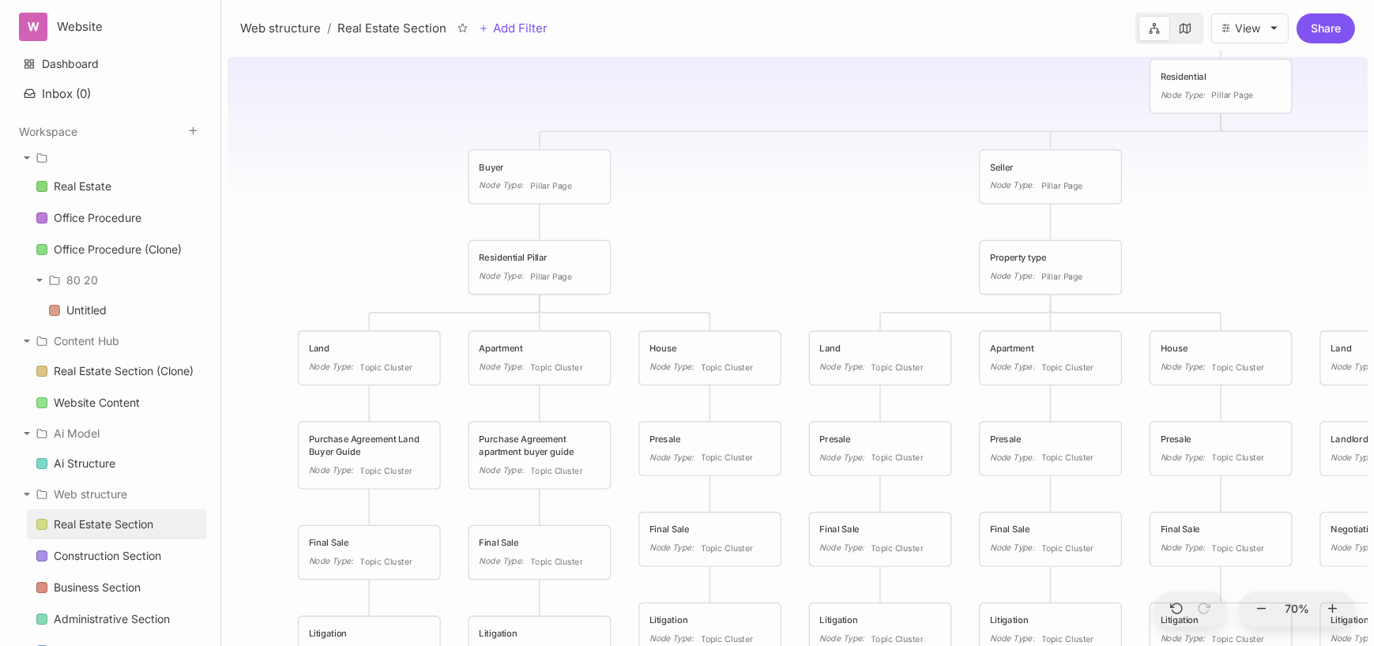
drag, startPoint x: 709, startPoint y: 228, endPoint x: 766, endPoint y: 255, distance: 63.3
click at [766, 255] on div "Real Estate Section Menu and architecture tree Real Estate Node Type : Hub Resi…" at bounding box center [798, 349] width 1140 height 596
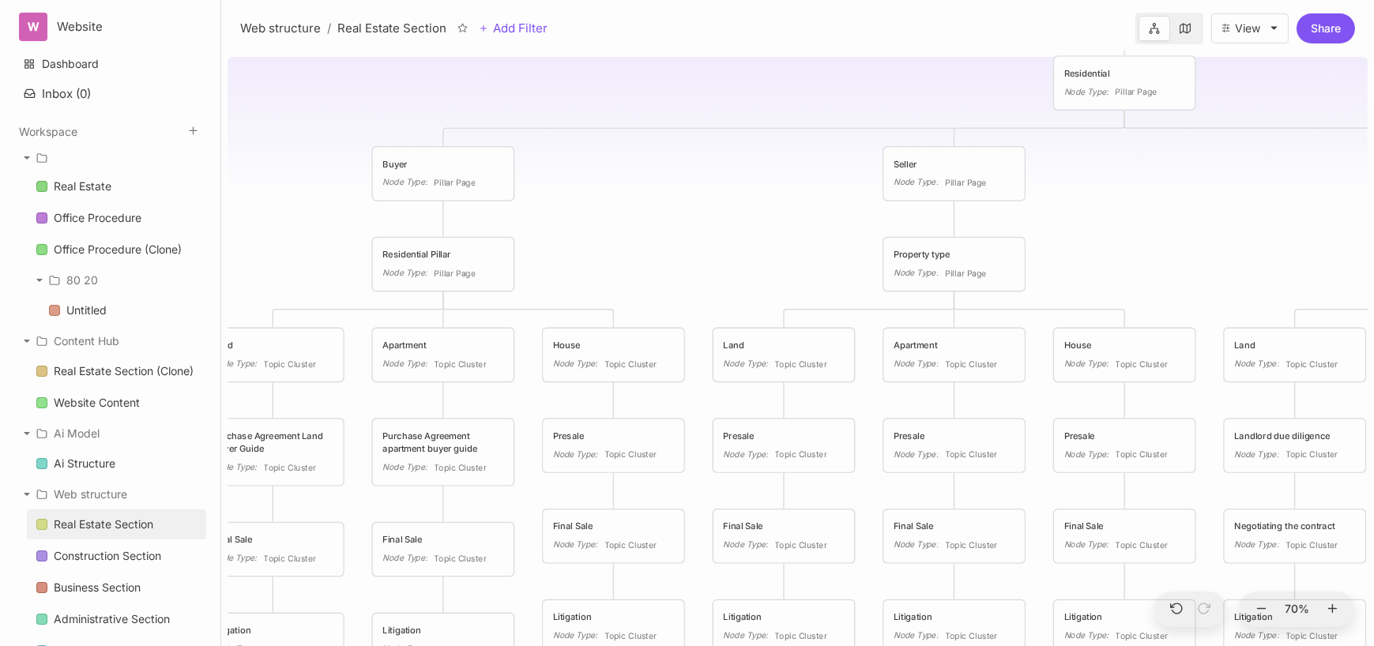
click at [1154, 189] on div "Real Estate Section Menu and architecture tree Real Estate Node Type : Hub Resi…" at bounding box center [798, 349] width 1140 height 596
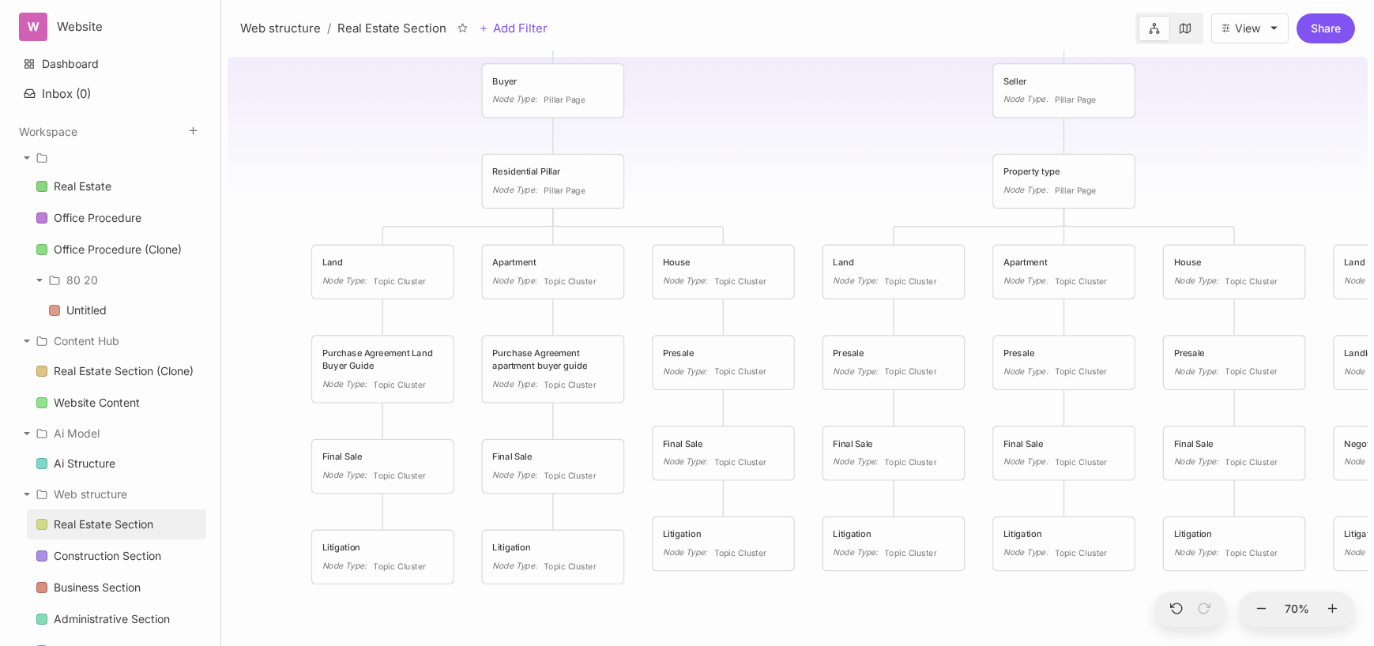
drag, startPoint x: 680, startPoint y: 213, endPoint x: 785, endPoint y: 132, distance: 131.8
click at [785, 132] on div "Real Estate Section Menu and architecture tree Real Estate Node Type : Hub Resi…" at bounding box center [798, 349] width 1140 height 596
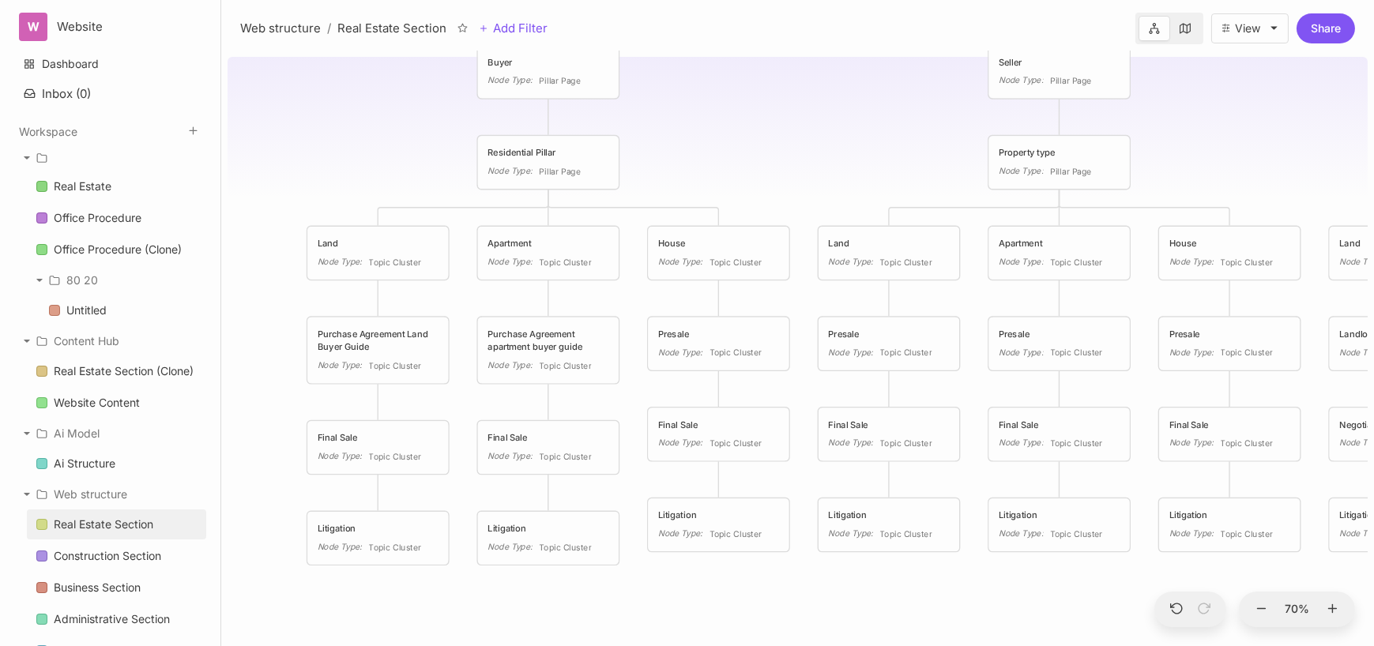
drag, startPoint x: 779, startPoint y: 193, endPoint x: 774, endPoint y: 174, distance: 19.5
click at [774, 174] on div "Real Estate Section Menu and architecture tree Real Estate Node Type : Hub Resi…" at bounding box center [798, 349] width 1140 height 596
click at [408, 262] on span "Topic Cluster" at bounding box center [394, 262] width 53 height 13
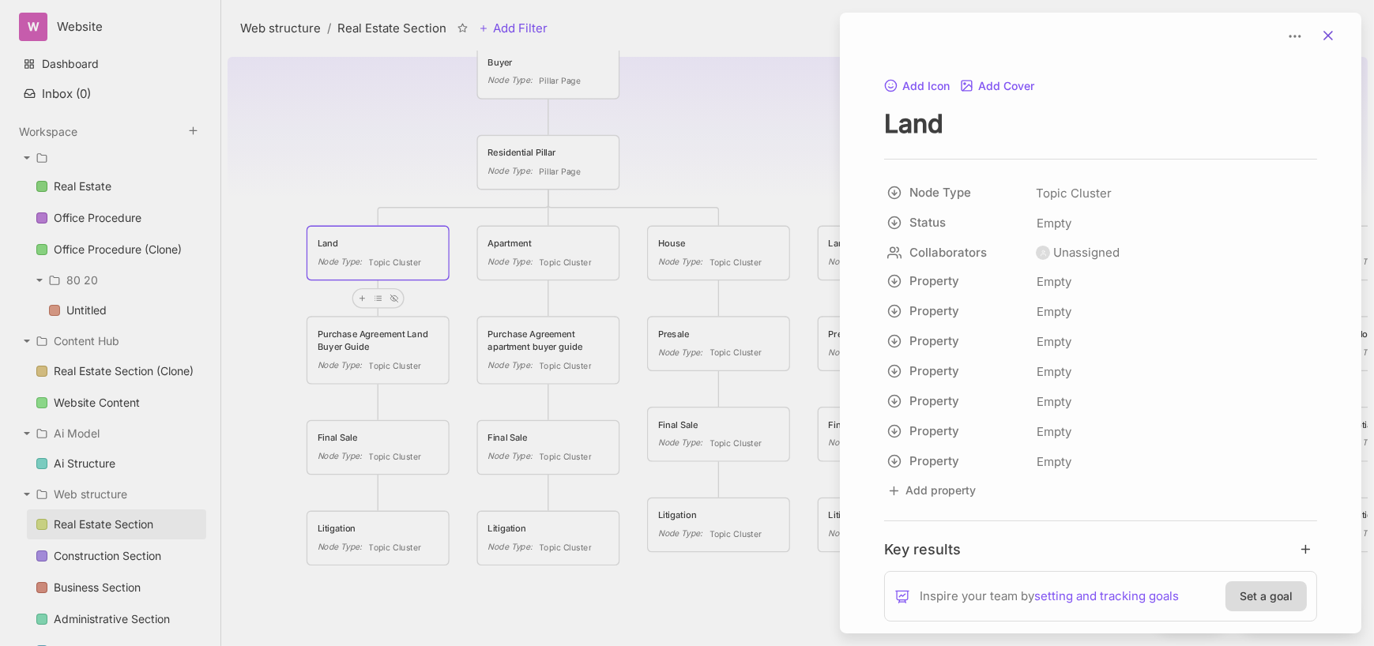
click at [1327, 34] on icon at bounding box center [1328, 36] width 16 height 16
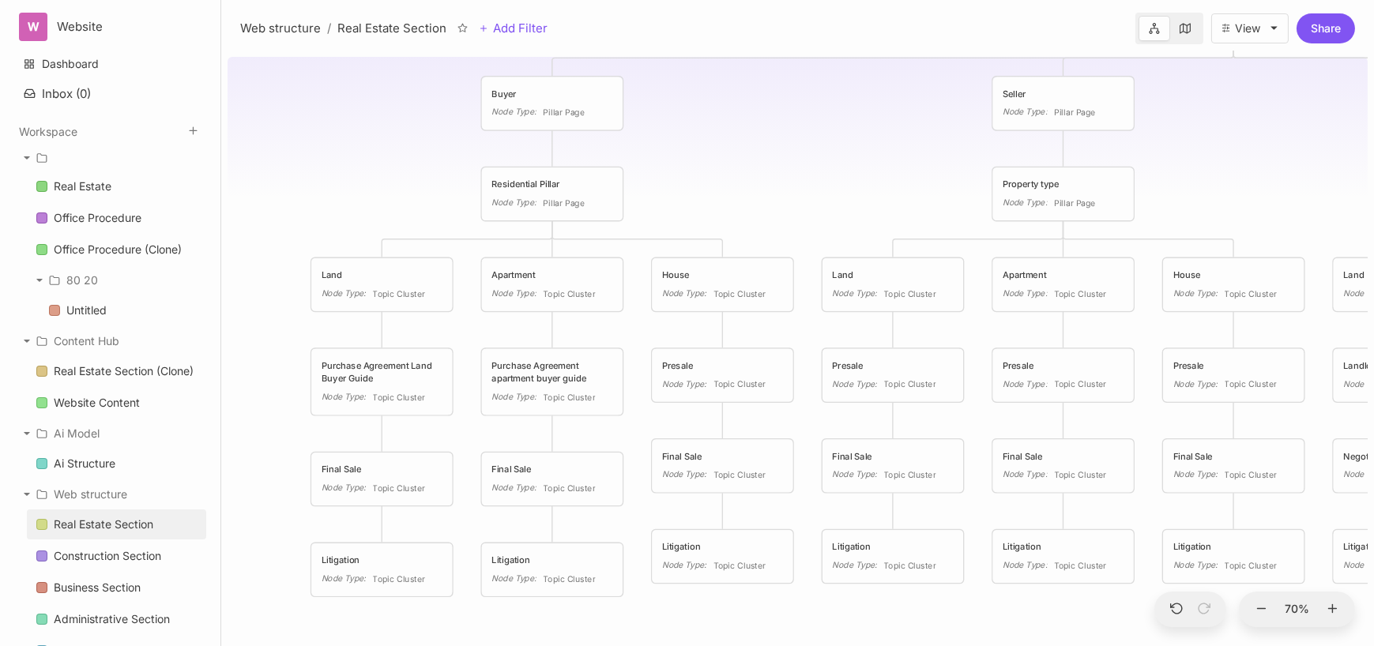
drag, startPoint x: 905, startPoint y: 160, endPoint x: 909, endPoint y: 191, distance: 31.8
click at [909, 191] on div "Real Estate Section Menu and architecture tree Real Estate Node Type : Hub Resi…" at bounding box center [798, 349] width 1140 height 596
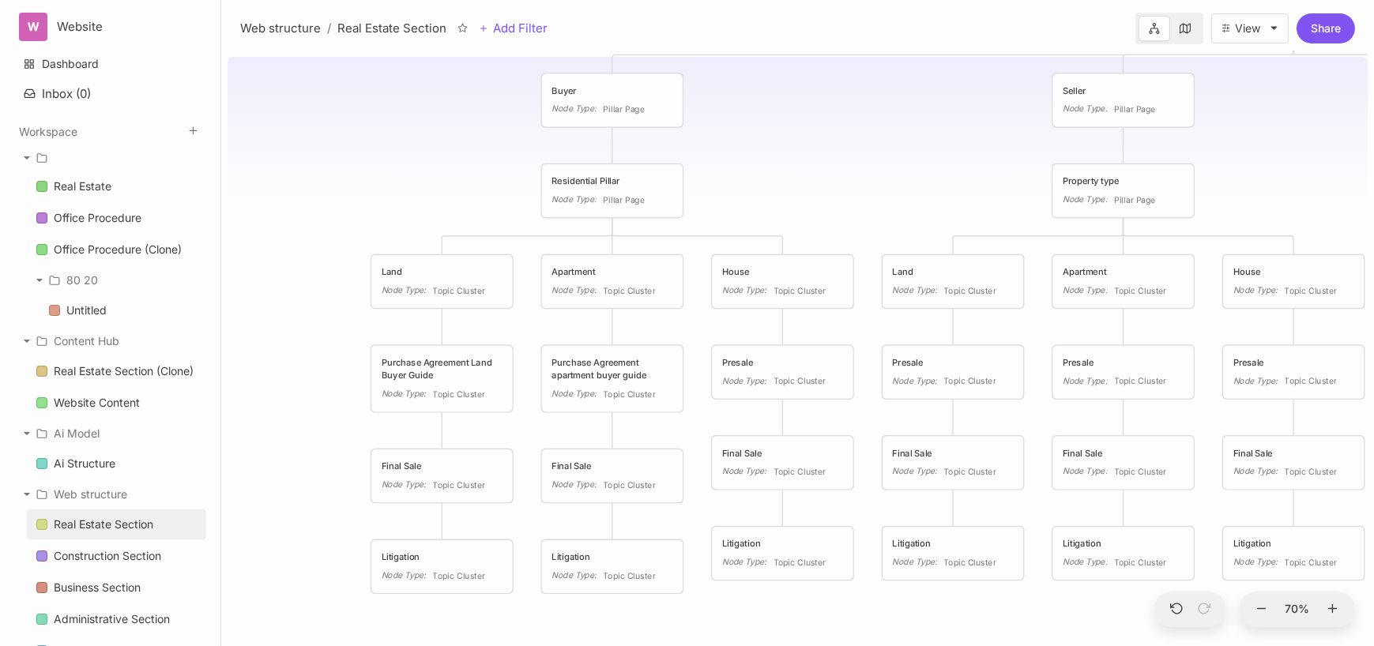
drag, startPoint x: 745, startPoint y: 144, endPoint x: 800, endPoint y: 141, distance: 55.4
click at [804, 141] on div "Real Estate Section Menu and architecture tree Real Estate Node Type : Hub Resi…" at bounding box center [798, 349] width 1140 height 596
click at [110, 194] on div "Real Estate" at bounding box center [83, 186] width 58 height 19
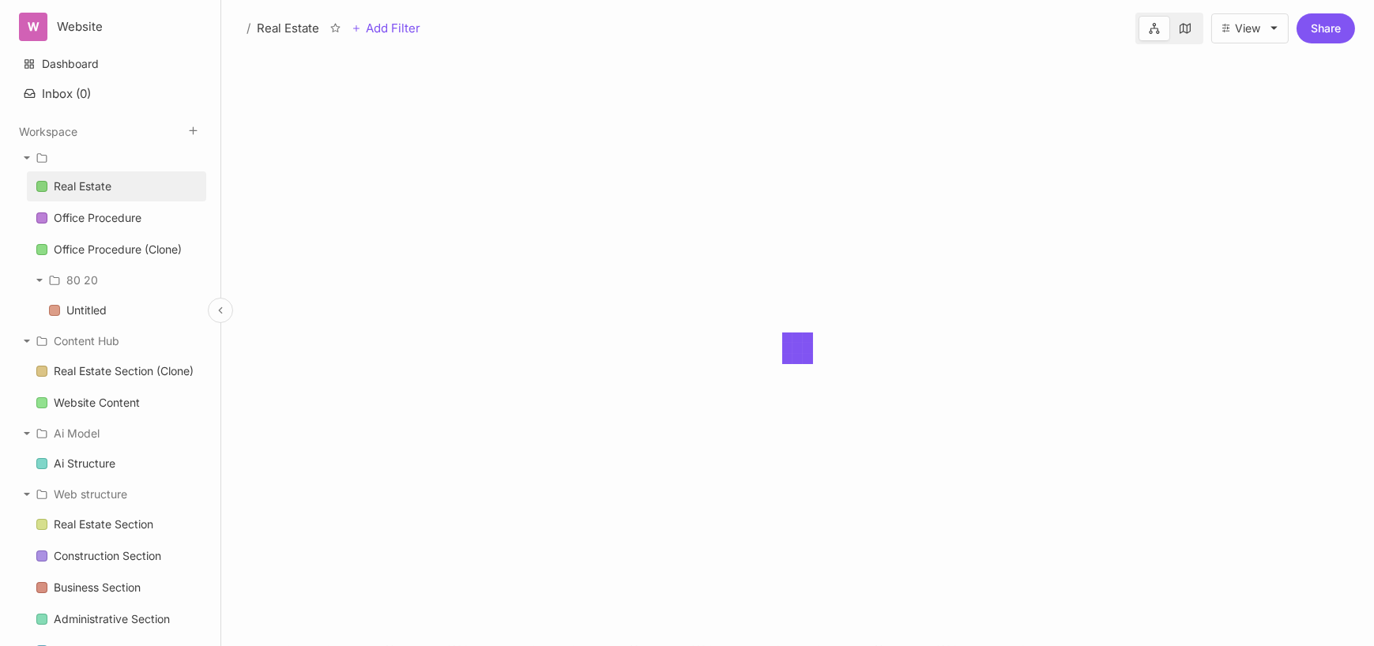
click at [110, 194] on div "Real Estate" at bounding box center [83, 186] width 58 height 19
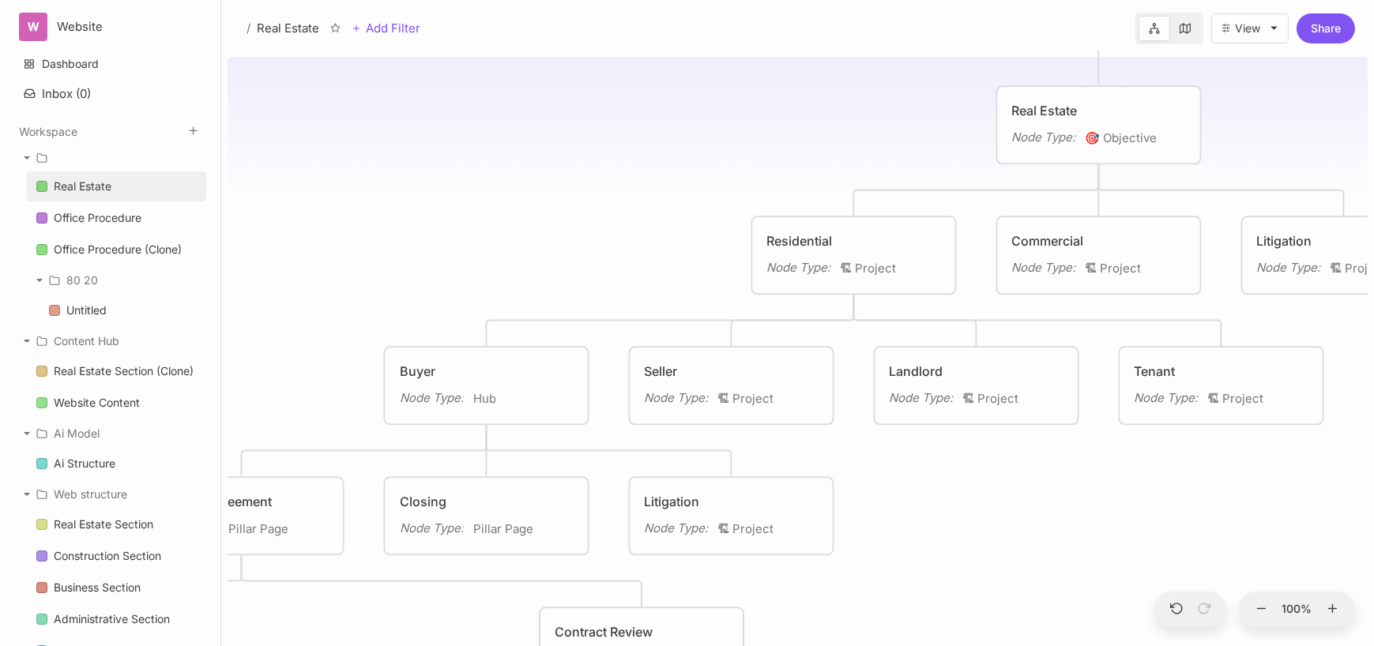
drag, startPoint x: 683, startPoint y: 534, endPoint x: 1035, endPoint y: 482, distance: 356.2
click at [1035, 482] on div "Real Estate Real Estate Services Real Estate Node Type : 🎯 Objective Residentia…" at bounding box center [798, 349] width 1140 height 596
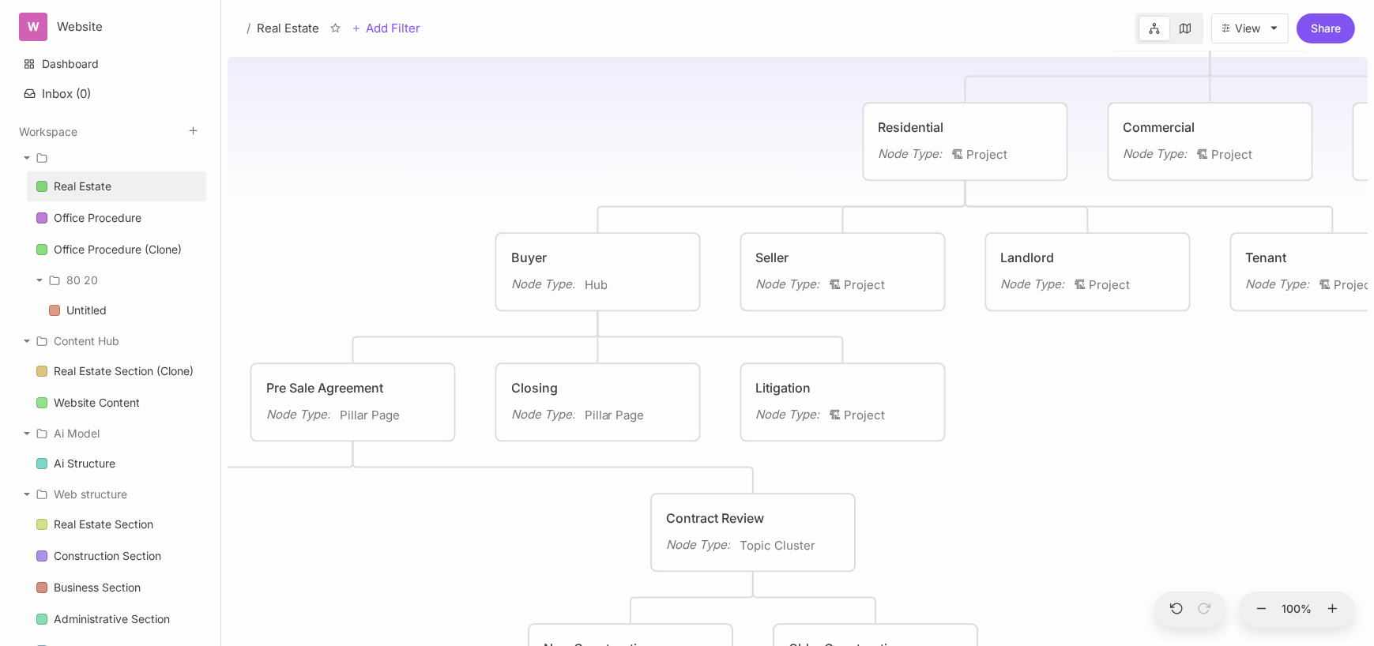
drag, startPoint x: 376, startPoint y: 299, endPoint x: 391, endPoint y: 218, distance: 82.0
click at [391, 218] on div "Real Estate Real Estate Services Real Estate Node Type : 🎯 Objective Residentia…" at bounding box center [798, 349] width 1140 height 596
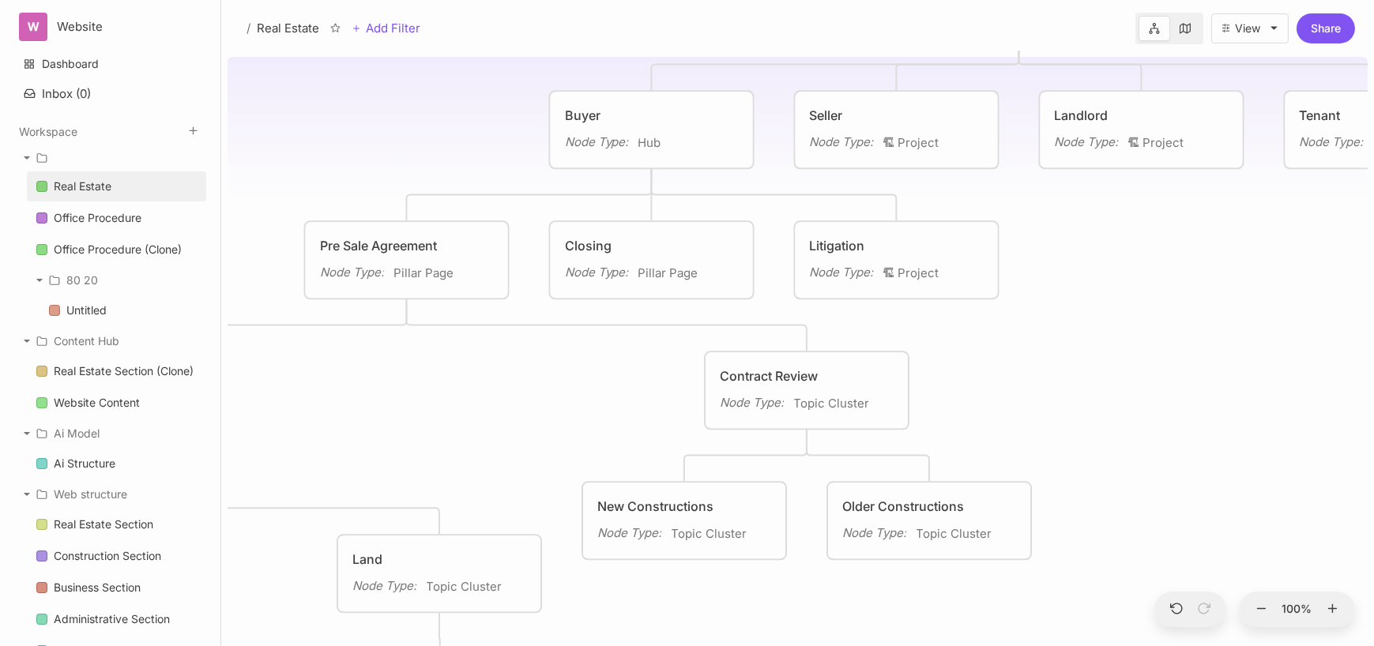
drag, startPoint x: 498, startPoint y: 556, endPoint x: 552, endPoint y: 414, distance: 152.3
click at [552, 414] on div "Real Estate Real Estate Services Real Estate Node Type : 🎯 Objective Residentia…" at bounding box center [798, 349] width 1140 height 596
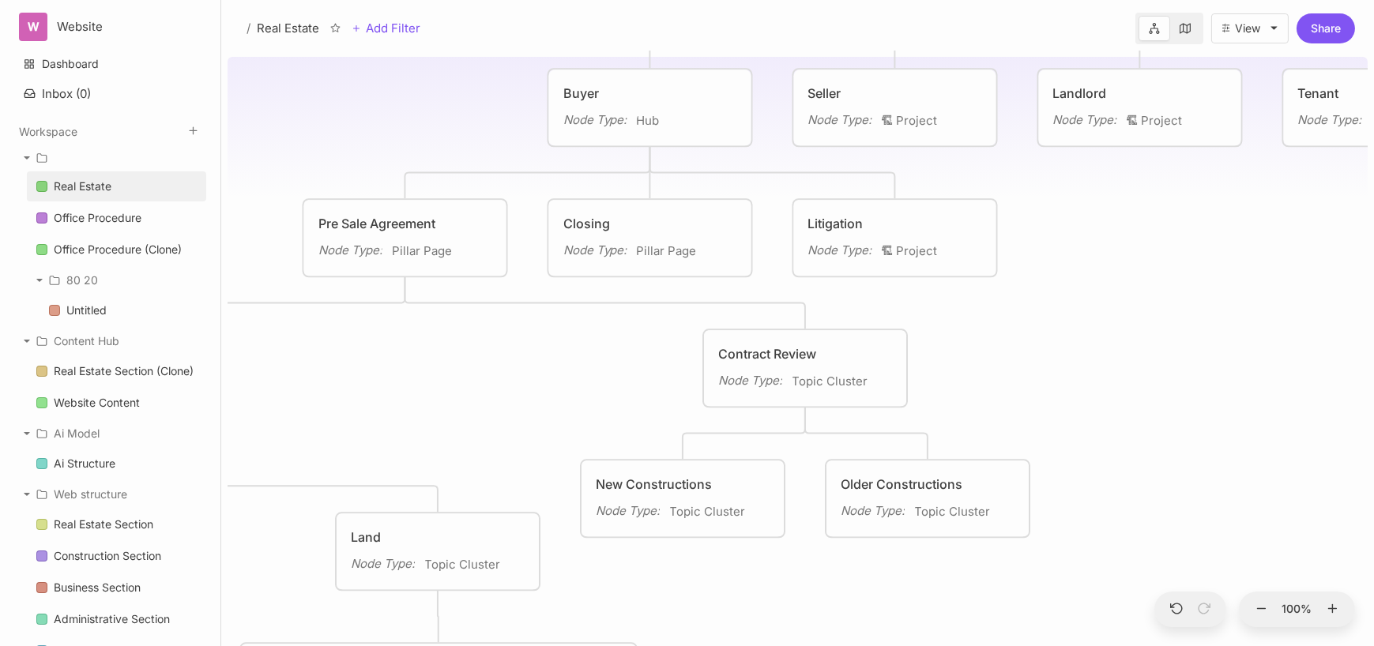
drag, startPoint x: 542, startPoint y: 448, endPoint x: 502, endPoint y: 307, distance: 147.1
click at [502, 307] on div "Real Estate Real Estate Services Real Estate Node Type : 🎯 Objective Residentia…" at bounding box center [798, 349] width 1140 height 596
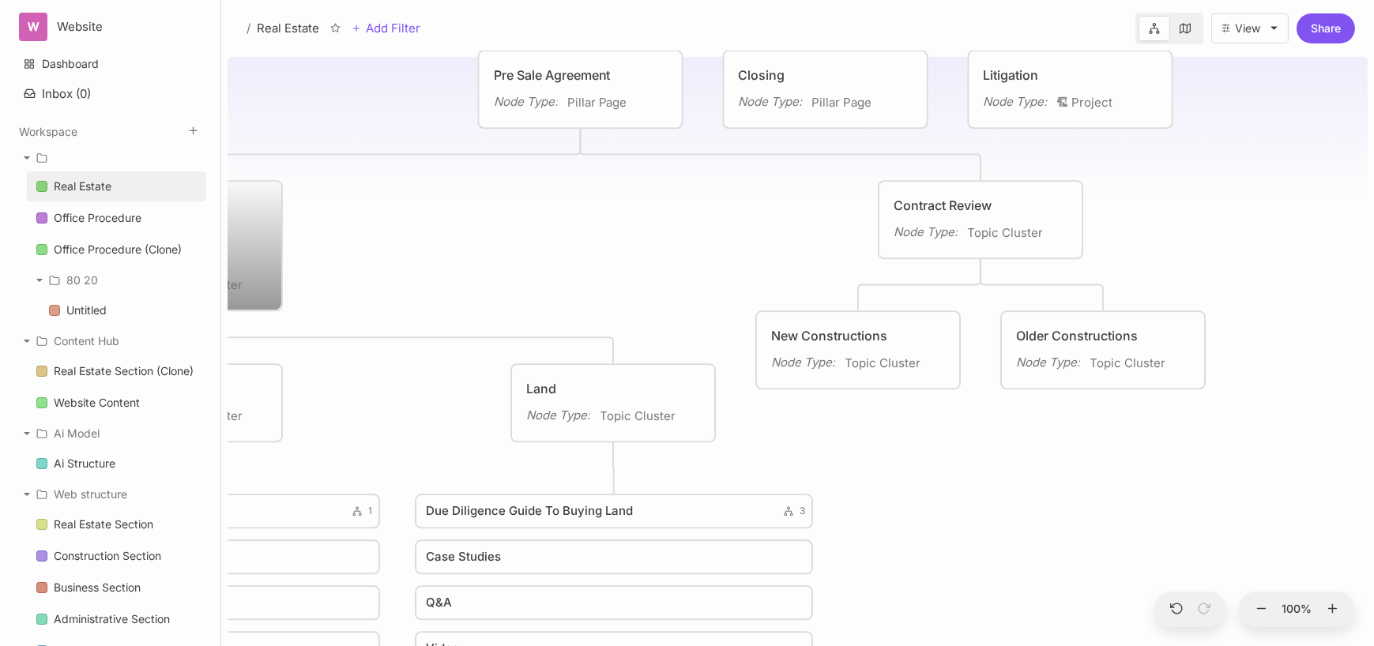
drag, startPoint x: 505, startPoint y: 306, endPoint x: 717, endPoint y: 277, distance: 213.6
click at [717, 277] on div "Real Estate Real Estate Services Real Estate Node Type : 🎯 Objective Residentia…" at bounding box center [798, 349] width 1140 height 596
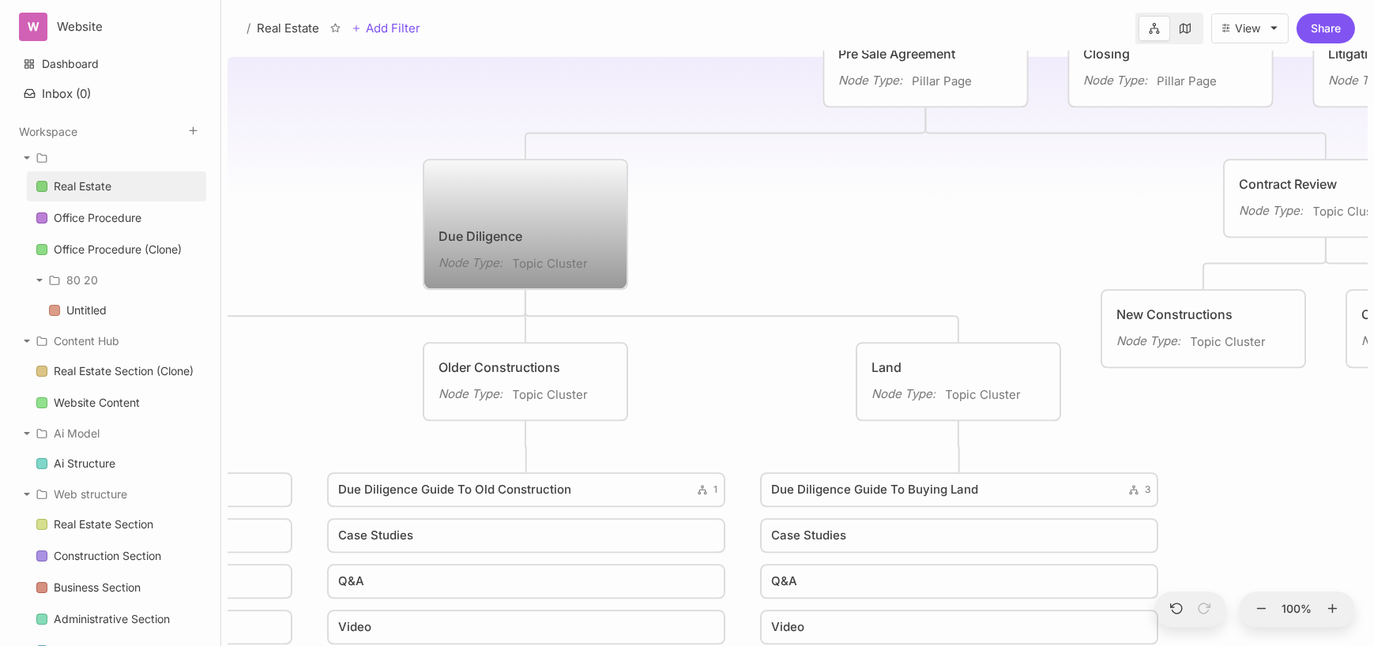
drag, startPoint x: 578, startPoint y: 234, endPoint x: 856, endPoint y: 214, distance: 278.0
click at [856, 214] on div "Real Estate Real Estate Services Real Estate Node Type : 🎯 Objective Residentia…" at bounding box center [798, 349] width 1140 height 596
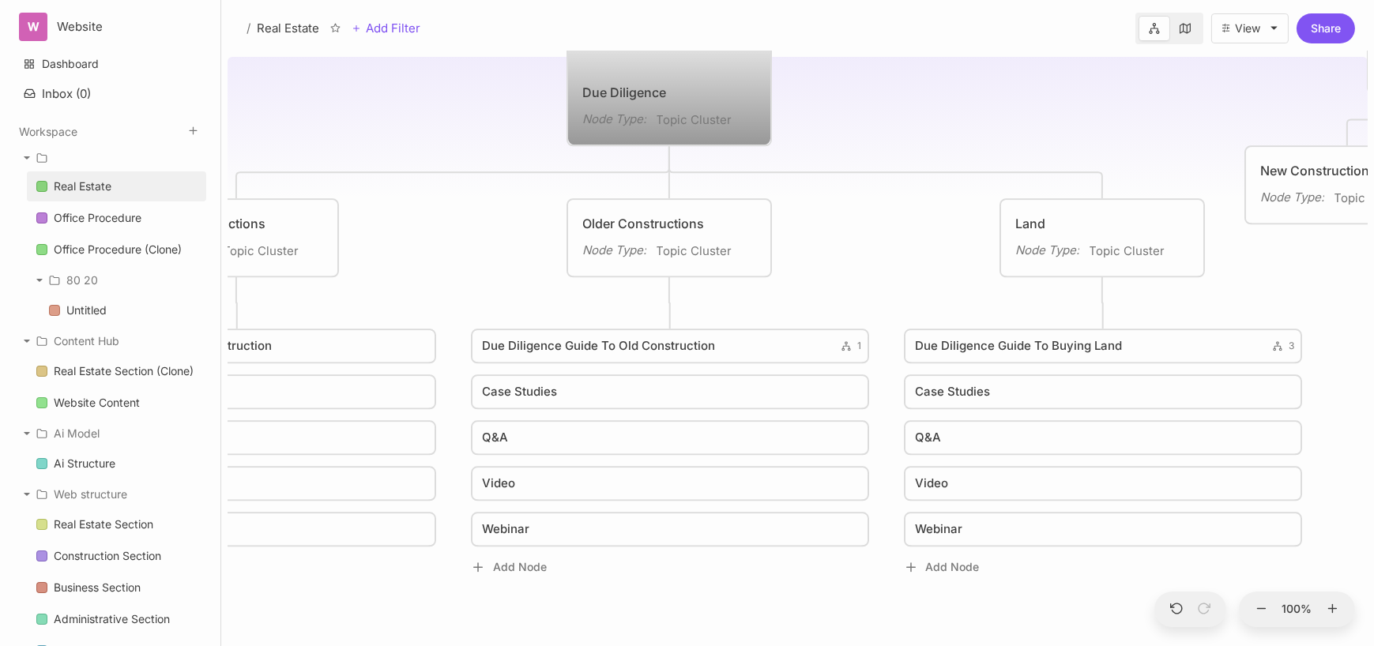
drag, startPoint x: 762, startPoint y: 392, endPoint x: 872, endPoint y: 284, distance: 154.2
click at [872, 284] on div "Real Estate Real Estate Services Real Estate Node Type : 🎯 Objective Residentia…" at bounding box center [798, 349] width 1140 height 596
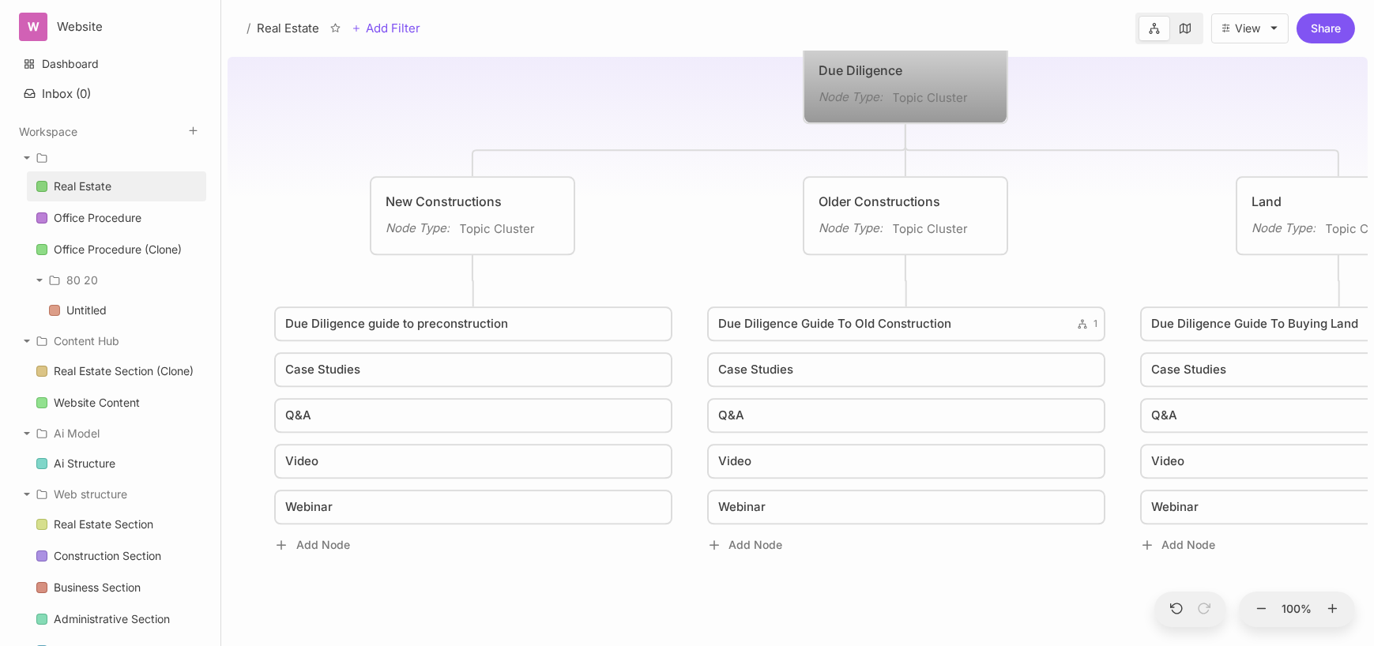
drag, startPoint x: 472, startPoint y: 255, endPoint x: 549, endPoint y: 299, distance: 88.8
click at [551, 296] on div "Real Estate Real Estate Services Real Estate Node Type : 🎯 Objective Residentia…" at bounding box center [798, 349] width 1140 height 596
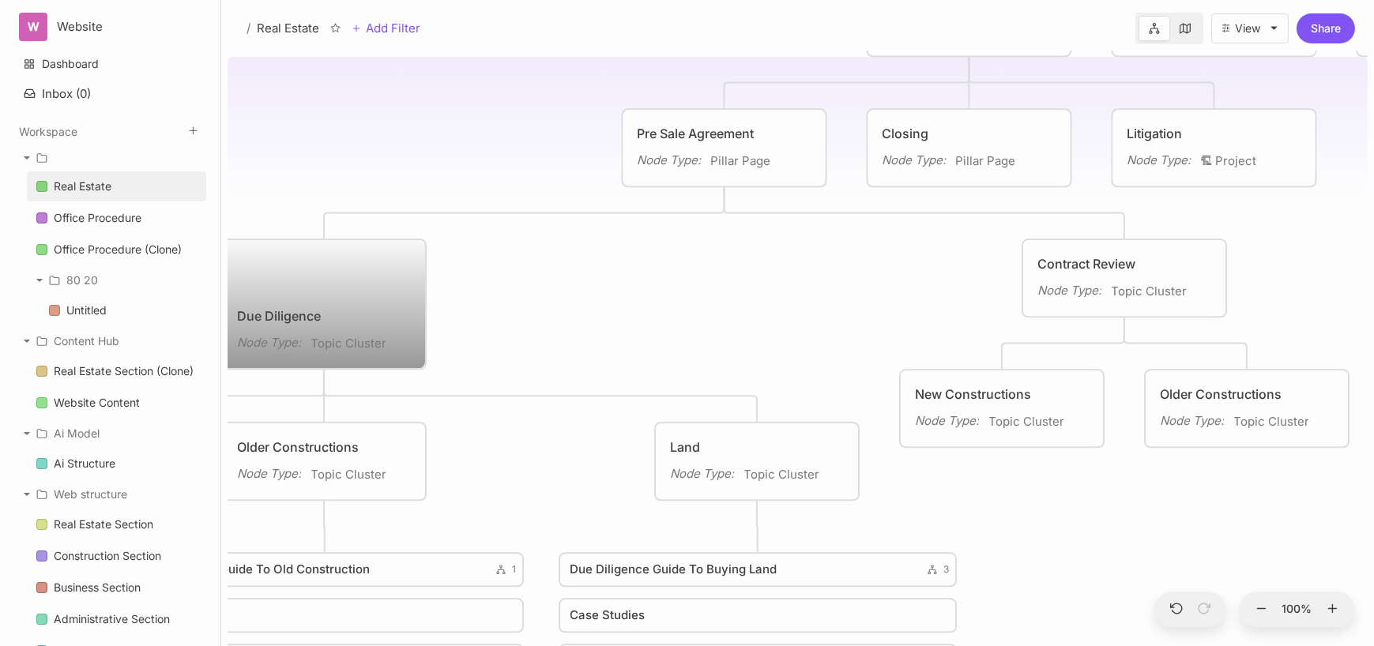
drag, startPoint x: 1072, startPoint y: 181, endPoint x: 537, endPoint y: 386, distance: 573.0
click at [537, 386] on div "Real Estate Real Estate Services Real Estate Node Type : 🎯 Objective Residentia…" at bounding box center [798, 349] width 1140 height 596
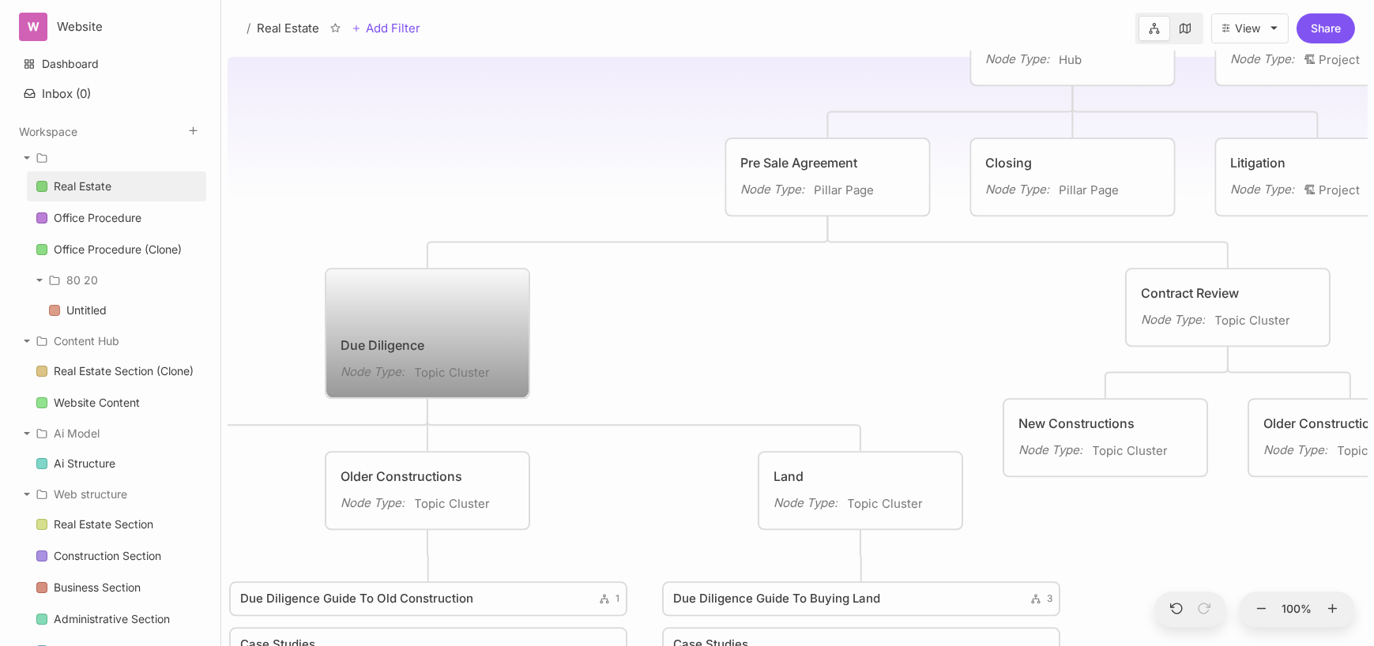
drag, startPoint x: 650, startPoint y: 322, endPoint x: 810, endPoint y: 332, distance: 159.9
click at [810, 332] on div "Real Estate Real Estate Services Real Estate Node Type : 🎯 Objective Residentia…" at bounding box center [798, 349] width 1140 height 596
